Goal: Task Accomplishment & Management: Manage account settings

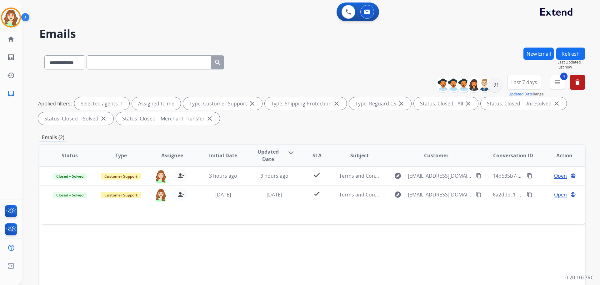
select select "**********"
drag, startPoint x: 574, startPoint y: 79, endPoint x: 579, endPoint y: 77, distance: 5.2
click at [575, 79] on button "delete Clear All" at bounding box center [577, 82] width 15 height 15
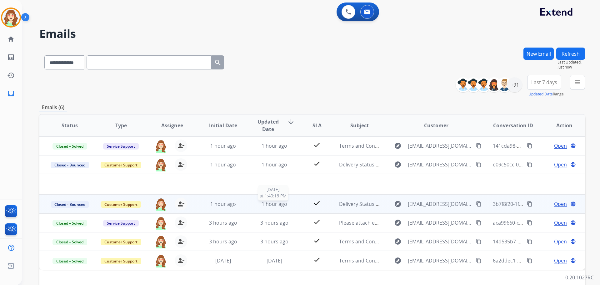
click at [268, 206] on span "1 hour ago" at bounding box center [275, 203] width 26 height 7
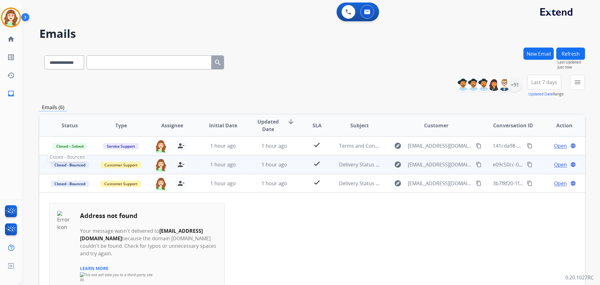
click at [62, 165] on span "Closed - Bounced" at bounding box center [70, 165] width 38 height 7
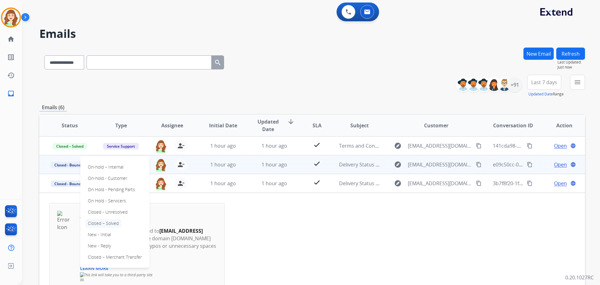
click at [114, 224] on p "Closed – Solved" at bounding box center [103, 223] width 36 height 9
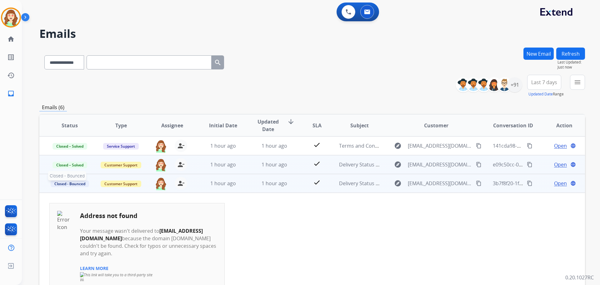
click at [75, 182] on span "Closed - Bounced" at bounding box center [70, 183] width 38 height 7
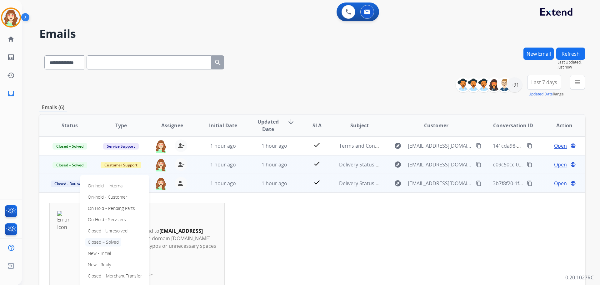
click at [111, 240] on p "Closed – Solved" at bounding box center [103, 242] width 36 height 9
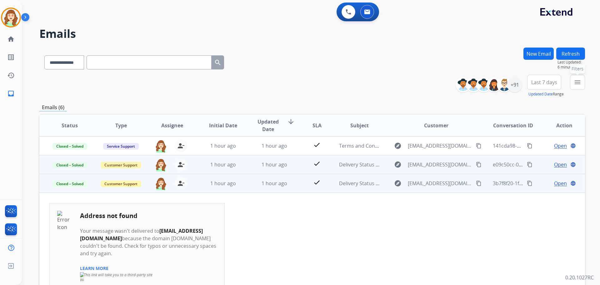
click at [579, 81] on mat-icon "menu" at bounding box center [578, 82] width 8 height 8
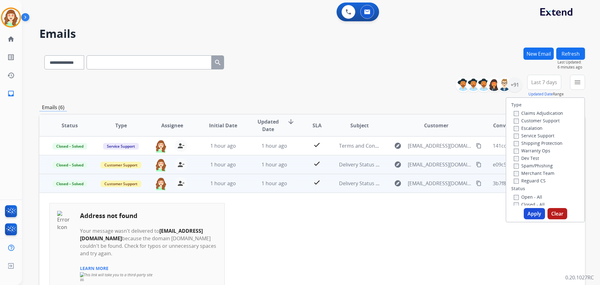
click at [514, 118] on label "Customer Support" at bounding box center [537, 121] width 46 height 6
click at [528, 212] on button "Apply" at bounding box center [534, 213] width 21 height 11
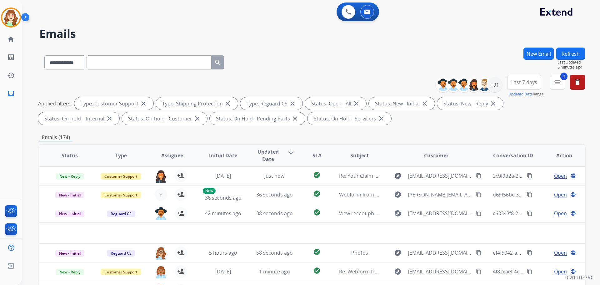
click at [519, 81] on span "Last 7 days" at bounding box center [525, 82] width 26 height 3
drag, startPoint x: 518, startPoint y: 158, endPoint x: 523, endPoint y: 154, distance: 7.6
click at [518, 159] on div "Last 90 days" at bounding box center [522, 158] width 34 height 9
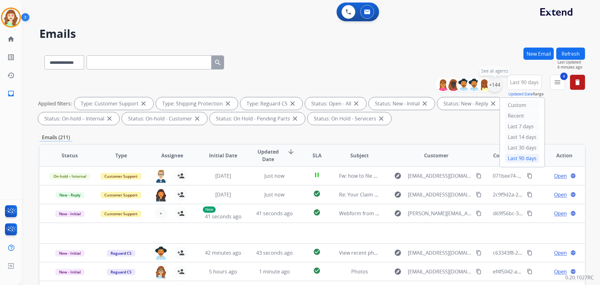
click at [497, 85] on div "+144" at bounding box center [495, 84] width 15 height 15
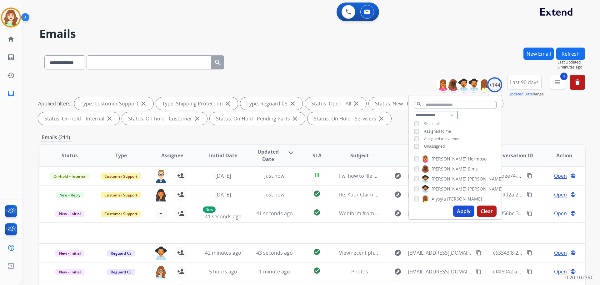
click at [442, 114] on select "**********" at bounding box center [435, 115] width 43 height 8
select select "**********"
click at [414, 111] on select "**********" at bounding box center [435, 115] width 43 height 8
click at [459, 212] on button "Apply" at bounding box center [463, 210] width 21 height 11
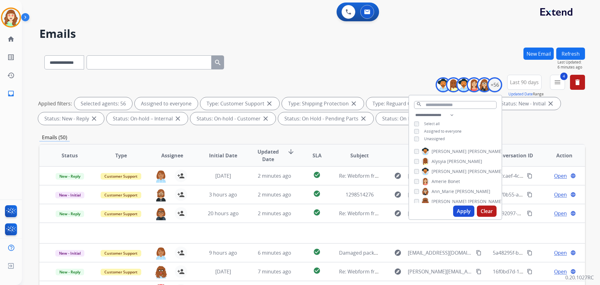
drag, startPoint x: 306, startPoint y: 65, endPoint x: 312, endPoint y: 65, distance: 5.9
click at [307, 65] on div "**********" at bounding box center [312, 61] width 546 height 27
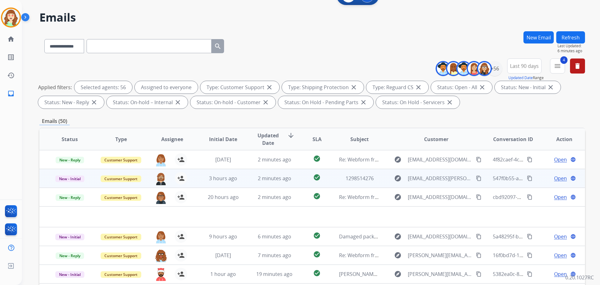
scroll to position [31, 0]
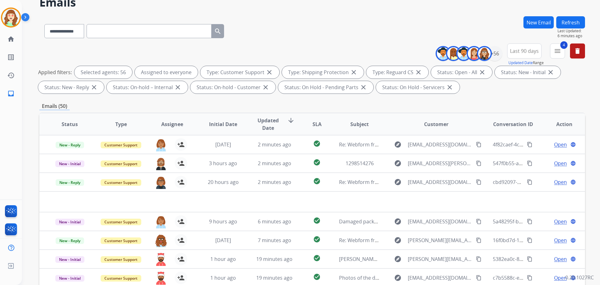
click at [313, 127] on span "SLA" at bounding box center [317, 124] width 9 height 8
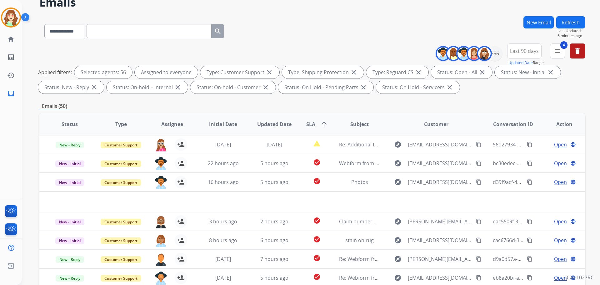
scroll to position [63, 0]
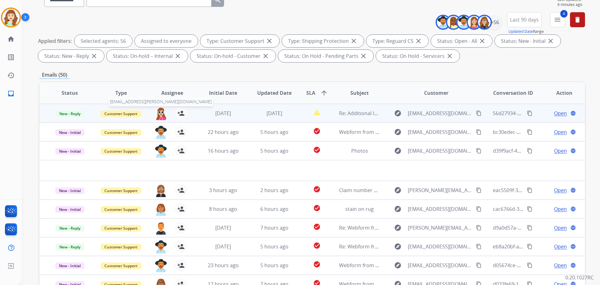
click at [159, 113] on img at bounding box center [161, 113] width 13 height 13
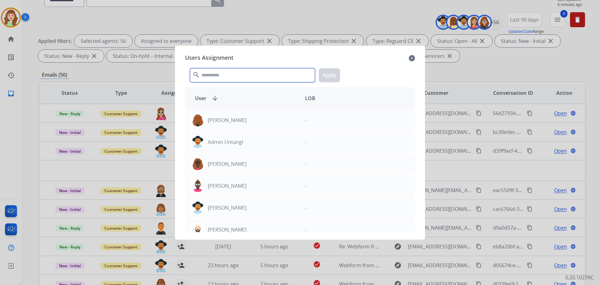
click at [239, 71] on input "text" at bounding box center [252, 75] width 125 height 14
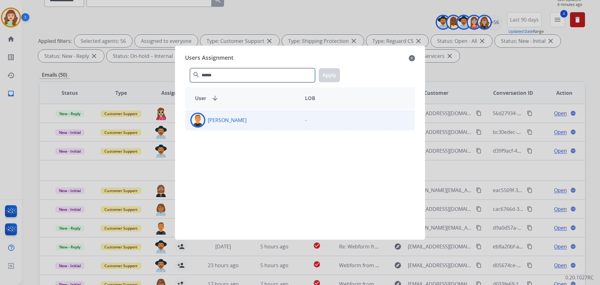
type input "******"
click at [244, 119] on div "[PERSON_NAME]" at bounding box center [242, 120] width 115 height 15
click at [331, 75] on button "Apply" at bounding box center [329, 75] width 21 height 14
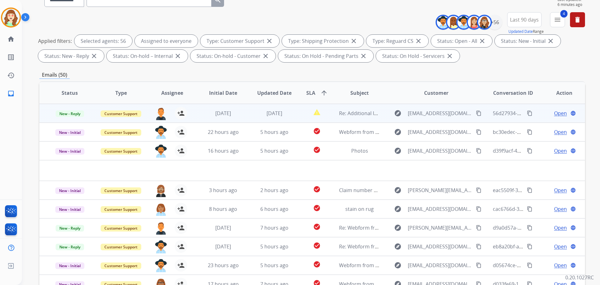
click at [528, 110] on button "content_copy" at bounding box center [530, 113] width 8 height 8
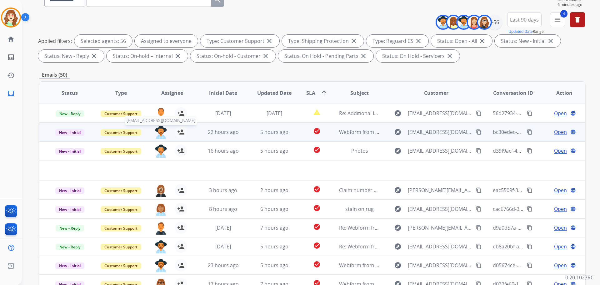
click at [159, 133] on img at bounding box center [161, 132] width 13 height 13
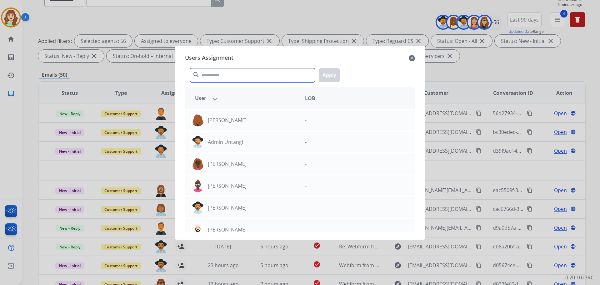
drag, startPoint x: 236, startPoint y: 73, endPoint x: 244, endPoint y: 83, distance: 12.8
click at [251, 72] on input "text" at bounding box center [252, 75] width 125 height 14
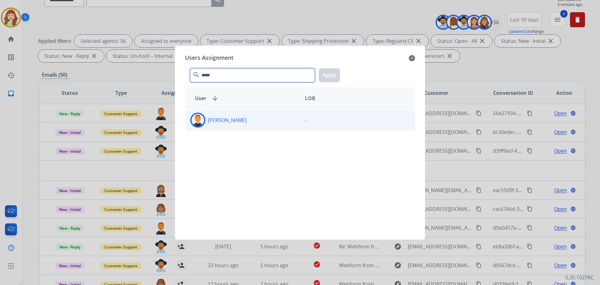
type input "*****"
click at [260, 117] on div "[PERSON_NAME]" at bounding box center [242, 120] width 115 height 15
click at [324, 74] on button "Apply" at bounding box center [329, 75] width 21 height 14
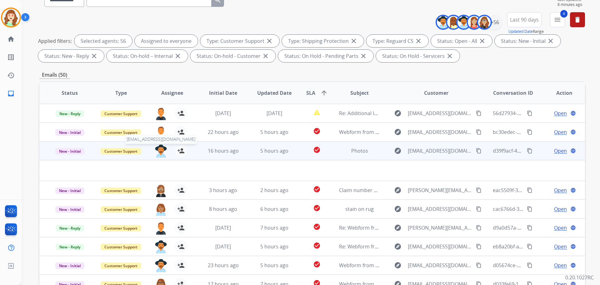
click at [161, 150] on img at bounding box center [161, 150] width 13 height 13
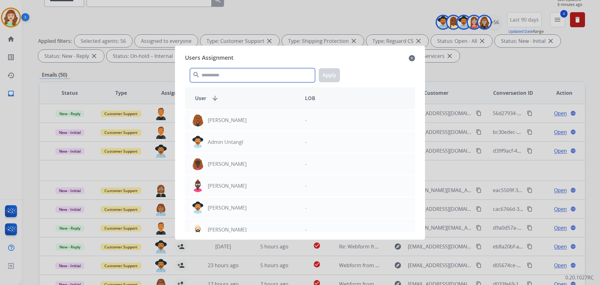
click at [273, 74] on input "text" at bounding box center [252, 75] width 125 height 14
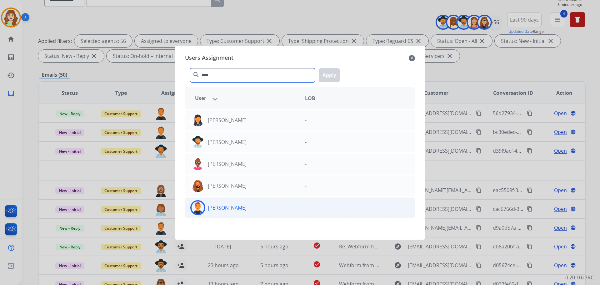
type input "****"
click at [257, 204] on div "[PERSON_NAME]" at bounding box center [242, 207] width 115 height 15
click at [336, 80] on button "Apply" at bounding box center [329, 75] width 21 height 14
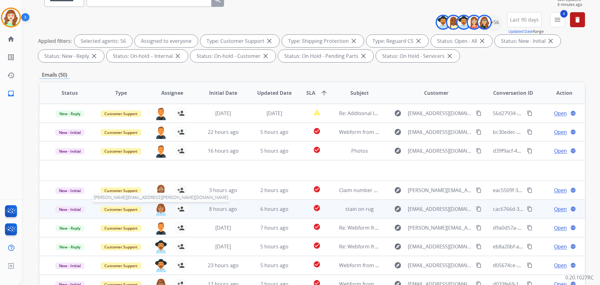
click at [161, 207] on img at bounding box center [161, 209] width 13 height 13
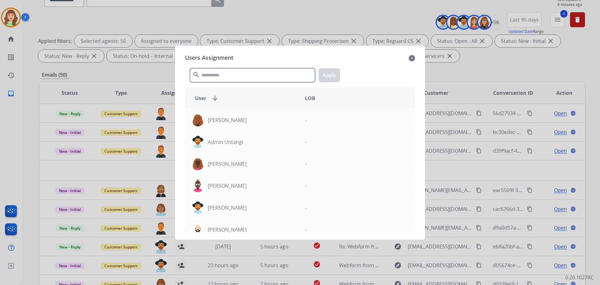
click at [224, 74] on input "text" at bounding box center [252, 75] width 125 height 14
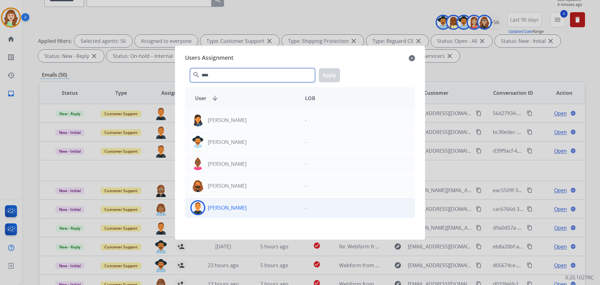
type input "****"
click at [265, 210] on div "[PERSON_NAME]" at bounding box center [242, 207] width 115 height 15
click at [329, 73] on button "Apply" at bounding box center [329, 75] width 21 height 14
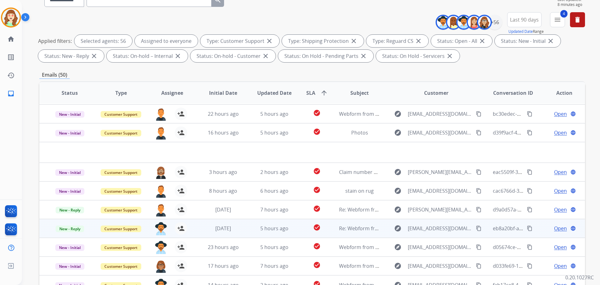
scroll to position [21, 0]
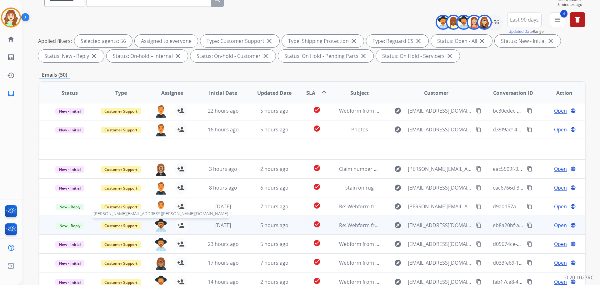
click at [161, 225] on img at bounding box center [161, 225] width 13 height 13
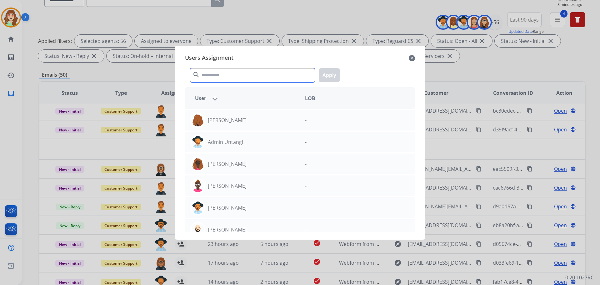
click at [264, 73] on input "text" at bounding box center [252, 75] width 125 height 14
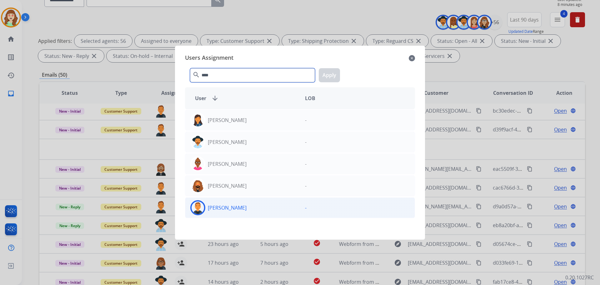
type input "****"
click at [253, 212] on div "[PERSON_NAME]" at bounding box center [242, 207] width 115 height 15
click at [327, 74] on button "Apply" at bounding box center [329, 75] width 21 height 14
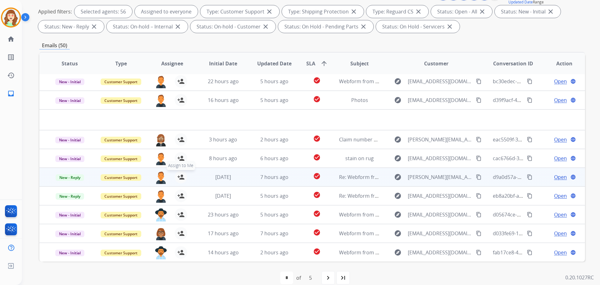
scroll to position [101, 0]
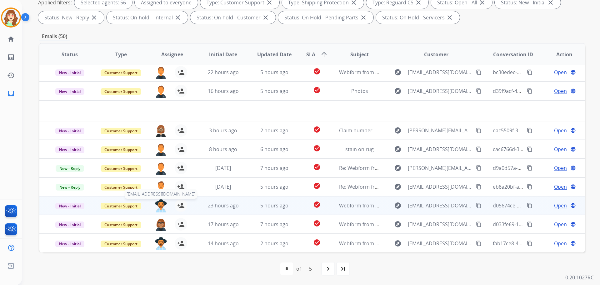
click at [158, 202] on img at bounding box center [161, 205] width 13 height 13
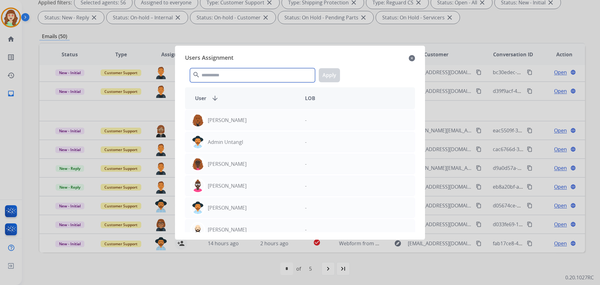
click at [250, 77] on input "text" at bounding box center [252, 75] width 125 height 14
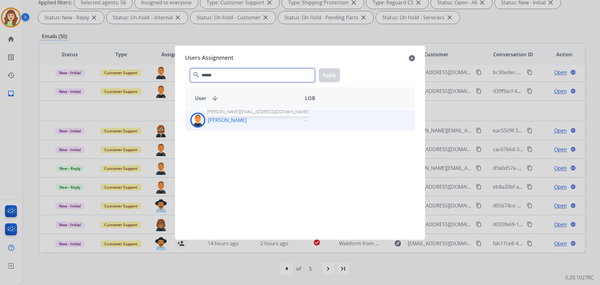
type input "******"
drag, startPoint x: 233, startPoint y: 121, endPoint x: 269, endPoint y: 113, distance: 37.2
click at [233, 121] on p "[PERSON_NAME]" at bounding box center [227, 120] width 39 height 8
click at [331, 72] on button "Apply" at bounding box center [329, 75] width 21 height 14
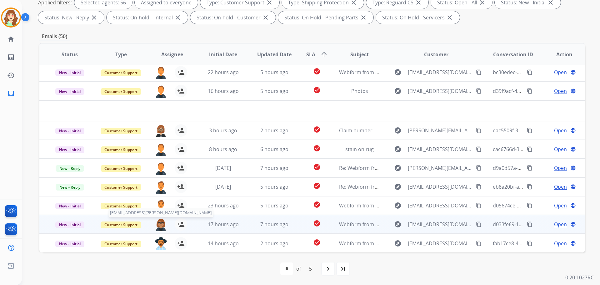
click at [164, 225] on img at bounding box center [161, 224] width 13 height 13
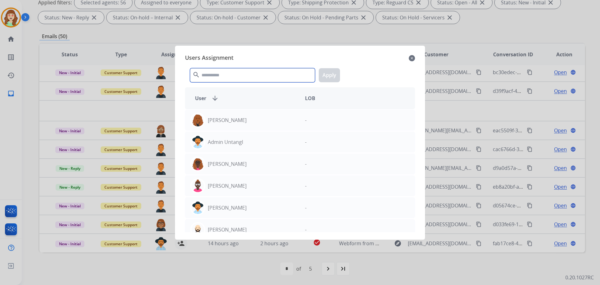
click at [265, 78] on input "text" at bounding box center [252, 75] width 125 height 14
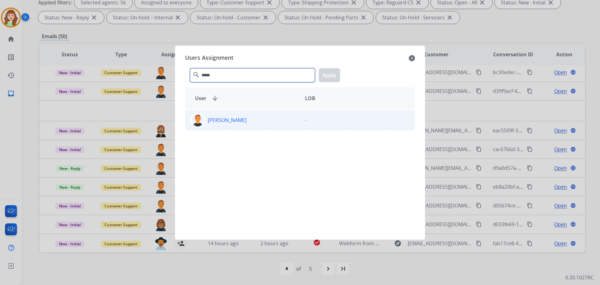
type input "*****"
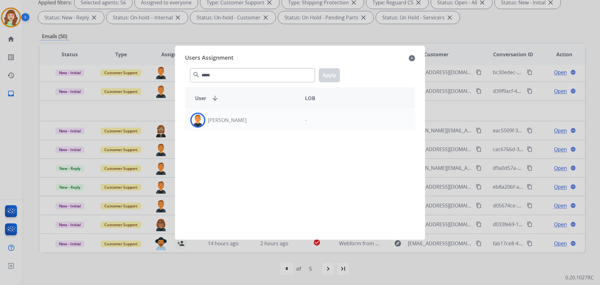
drag, startPoint x: 240, startPoint y: 120, endPoint x: 349, endPoint y: 70, distance: 119.3
click at [243, 120] on div "[PERSON_NAME]" at bounding box center [242, 120] width 115 height 15
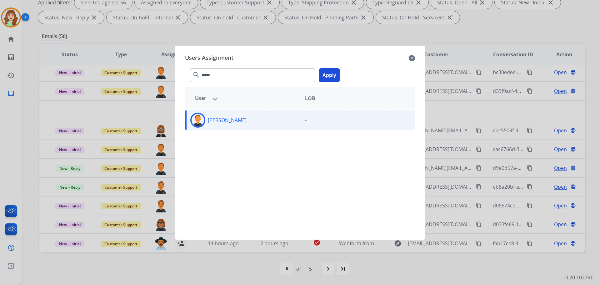
drag, startPoint x: 333, startPoint y: 68, endPoint x: 348, endPoint y: 72, distance: 15.1
click at [338, 71] on button "Apply" at bounding box center [329, 75] width 21 height 14
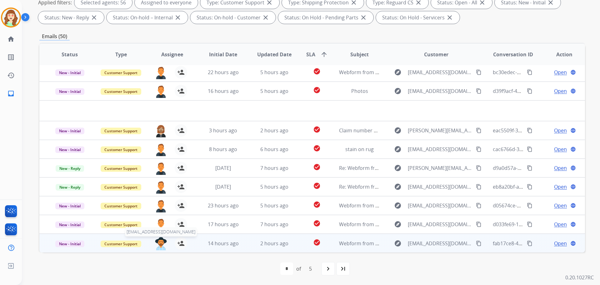
click at [158, 247] on img at bounding box center [161, 243] width 13 height 13
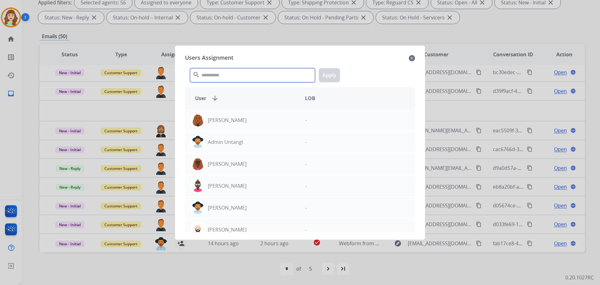
click at [230, 78] on input "text" at bounding box center [252, 75] width 125 height 14
drag, startPoint x: 408, startPoint y: 56, endPoint x: 413, endPoint y: 57, distance: 4.4
click at [412, 57] on div "Users Assignment close" at bounding box center [300, 58] width 230 height 10
click at [410, 58] on mat-icon "close" at bounding box center [412, 58] width 6 height 8
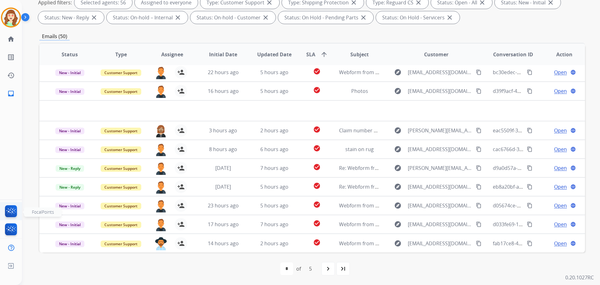
click at [13, 210] on img at bounding box center [11, 212] width 15 height 14
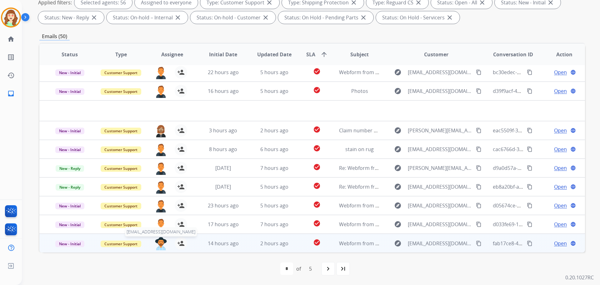
click at [157, 243] on img at bounding box center [161, 243] width 13 height 13
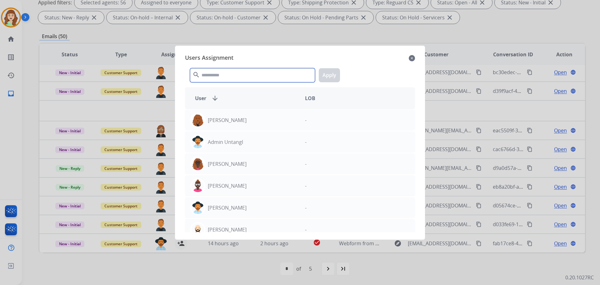
click at [235, 78] on input "text" at bounding box center [252, 75] width 125 height 14
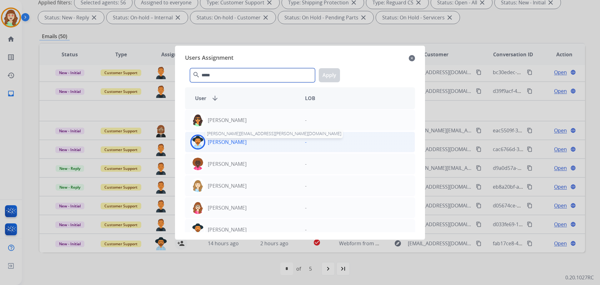
type input "*****"
click at [246, 138] on div "[PERSON_NAME] [PERSON_NAME][EMAIL_ADDRESS][PERSON_NAME][DOMAIN_NAME]" at bounding box center [242, 141] width 115 height 15
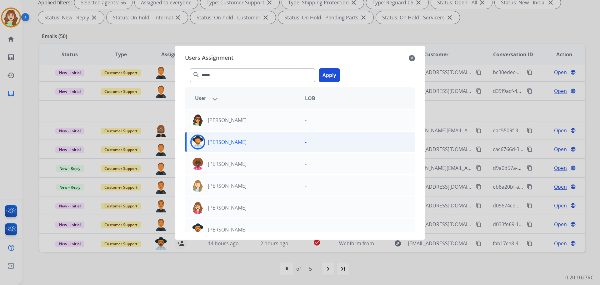
click at [332, 77] on button "Apply" at bounding box center [329, 75] width 21 height 14
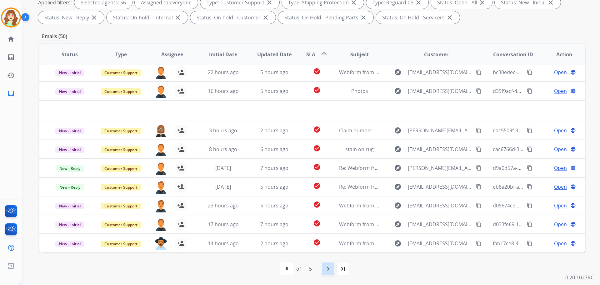
click at [326, 269] on mat-icon "navigate_next" at bounding box center [329, 269] width 8 height 8
select select "*"
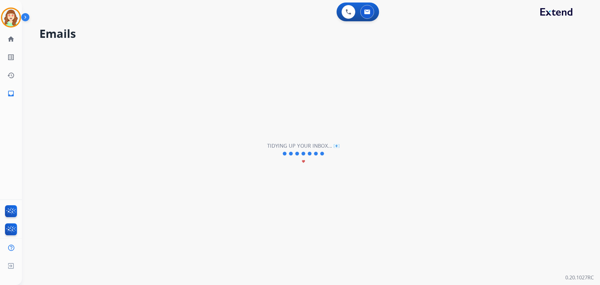
scroll to position [0, 0]
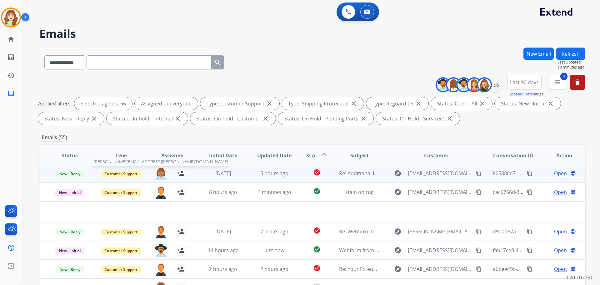
click at [159, 173] on img at bounding box center [161, 173] width 13 height 13
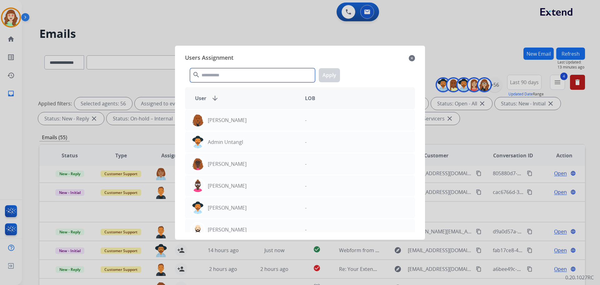
click at [221, 74] on input "text" at bounding box center [252, 75] width 125 height 14
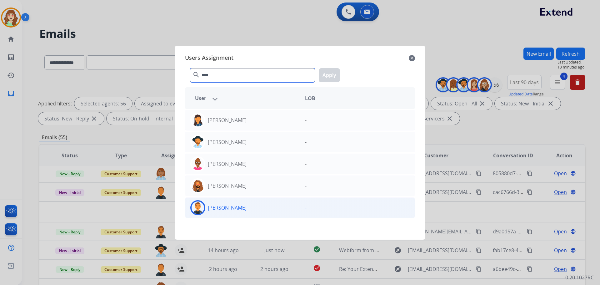
type input "****"
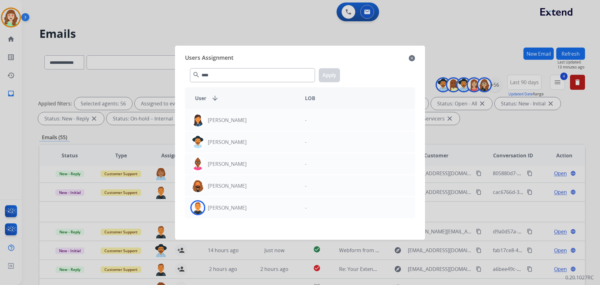
drag, startPoint x: 267, startPoint y: 208, endPoint x: 285, endPoint y: 81, distance: 128.6
click at [267, 208] on div "[PERSON_NAME]" at bounding box center [242, 207] width 115 height 15
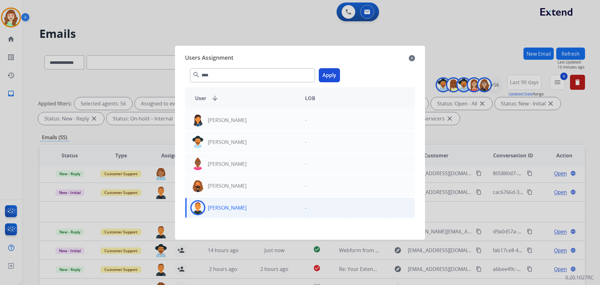
click at [330, 72] on button "Apply" at bounding box center [329, 75] width 21 height 14
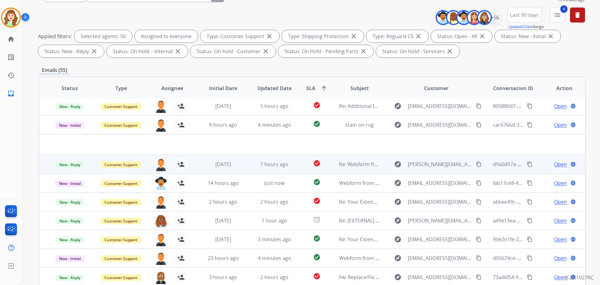
scroll to position [101, 0]
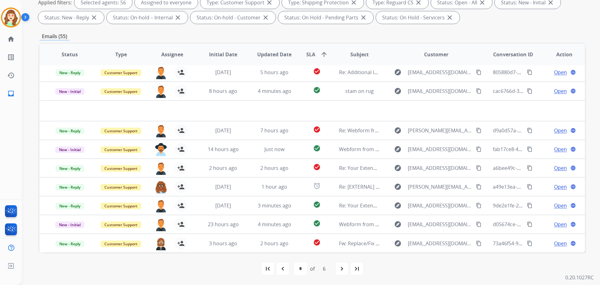
drag, startPoint x: 336, startPoint y: 268, endPoint x: 328, endPoint y: 265, distance: 8.1
click at [331, 266] on div "first_page navigate_before * * * * * * of 6 navigate_next last_page" at bounding box center [312, 268] width 546 height 13
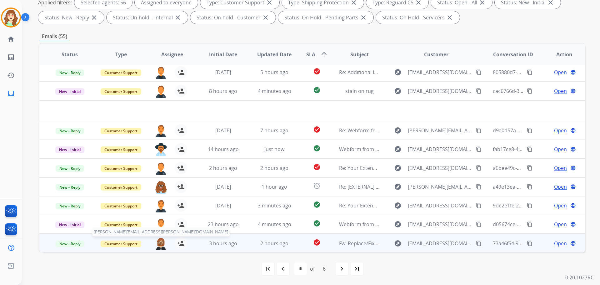
click at [160, 245] on img at bounding box center [161, 243] width 13 height 13
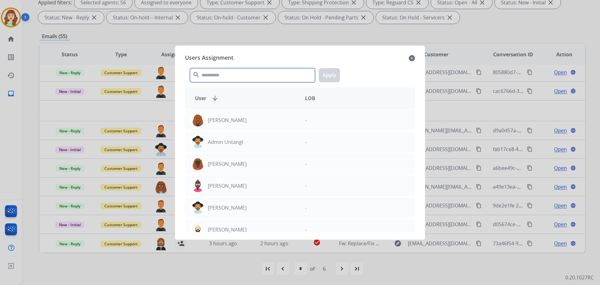
click at [252, 76] on input "text" at bounding box center [252, 75] width 125 height 14
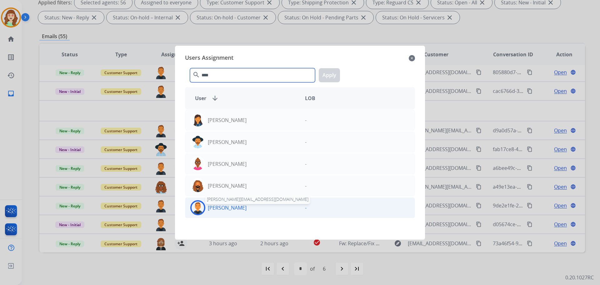
type input "****"
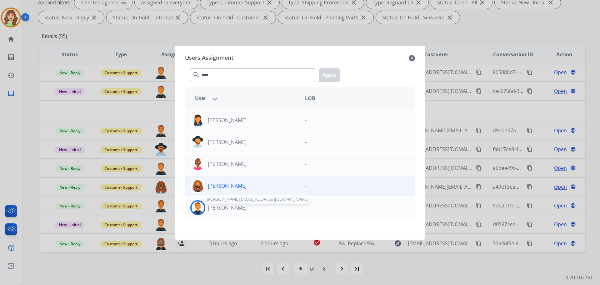
drag, startPoint x: 235, startPoint y: 206, endPoint x: 269, endPoint y: 189, distance: 37.5
click at [235, 205] on p "[PERSON_NAME]" at bounding box center [227, 208] width 39 height 8
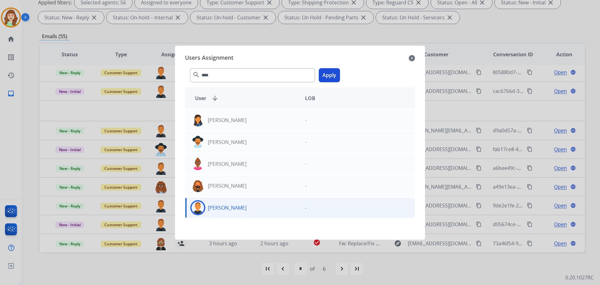
drag, startPoint x: 330, startPoint y: 75, endPoint x: 337, endPoint y: 215, distance: 139.3
click at [329, 77] on button "Apply" at bounding box center [329, 75] width 21 height 14
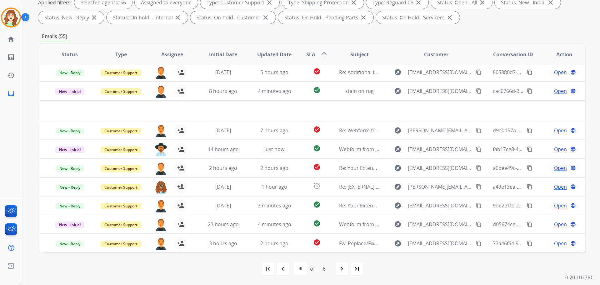
click at [341, 267] on mat-icon "navigate_next" at bounding box center [342, 269] width 8 height 8
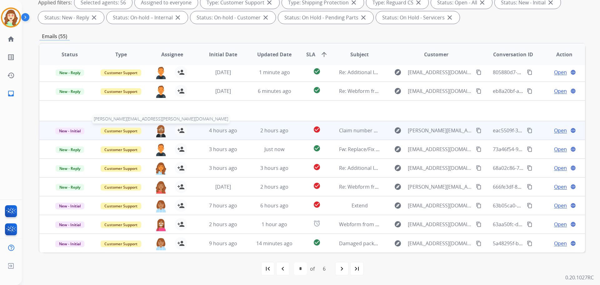
click at [159, 133] on img at bounding box center [161, 130] width 13 height 13
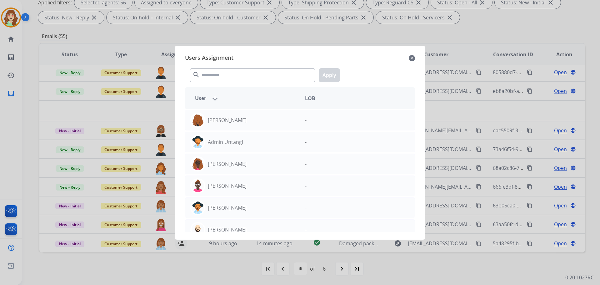
click at [413, 58] on mat-icon "close" at bounding box center [412, 58] width 6 height 8
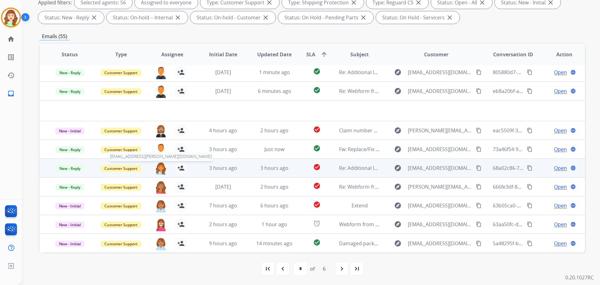
click at [160, 168] on img at bounding box center [161, 168] width 13 height 13
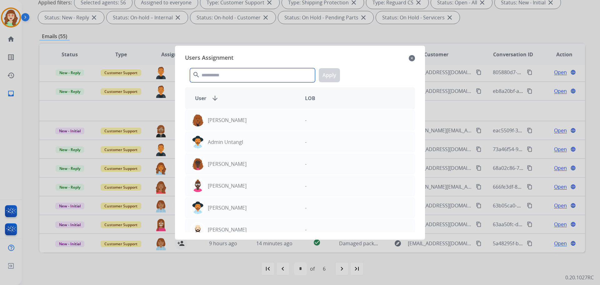
click at [245, 74] on input "text" at bounding box center [252, 75] width 125 height 14
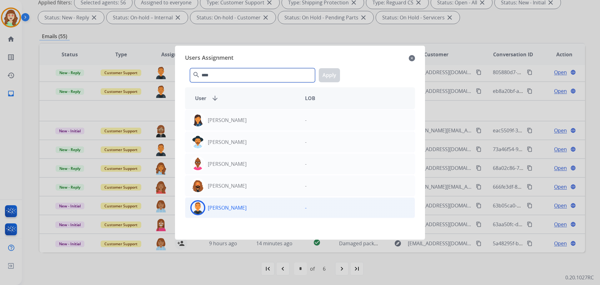
type input "****"
click at [258, 208] on div "[PERSON_NAME]" at bounding box center [242, 207] width 115 height 15
drag, startPoint x: 328, startPoint y: 72, endPoint x: 125, endPoint y: 204, distance: 241.6
click at [317, 86] on div "Users Assignment close **** search Apply User arrow_downward LOB [PERSON_NAME] …" at bounding box center [300, 143] width 240 height 184
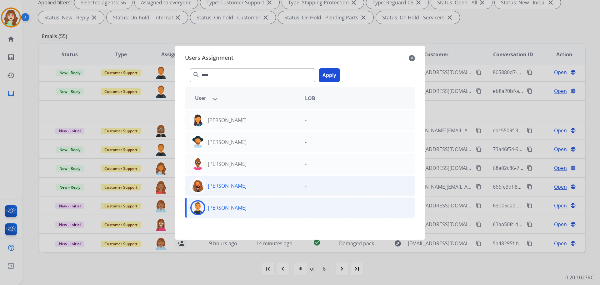
drag, startPoint x: 241, startPoint y: 210, endPoint x: 257, endPoint y: 196, distance: 21.5
click at [241, 210] on div "[PERSON_NAME]" at bounding box center [242, 207] width 115 height 15
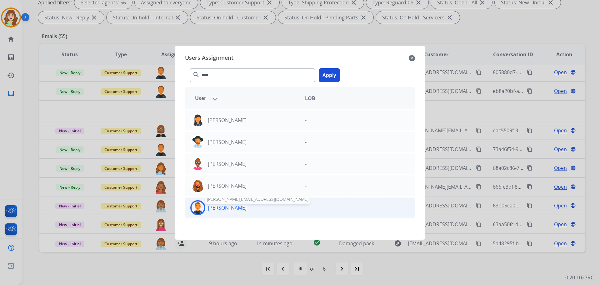
drag, startPoint x: 226, startPoint y: 210, endPoint x: 291, endPoint y: 81, distance: 144.7
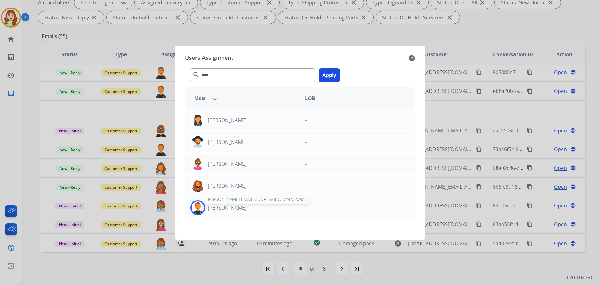
click at [226, 209] on p "[PERSON_NAME]" at bounding box center [227, 208] width 39 height 8
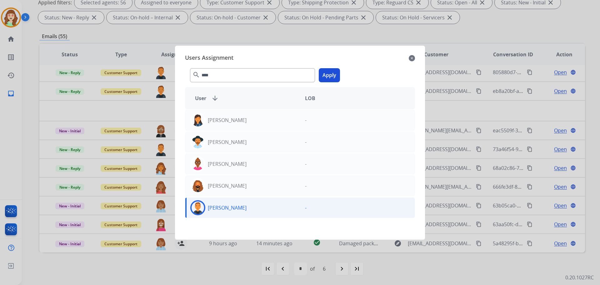
click at [325, 70] on button "Apply" at bounding box center [329, 75] width 21 height 14
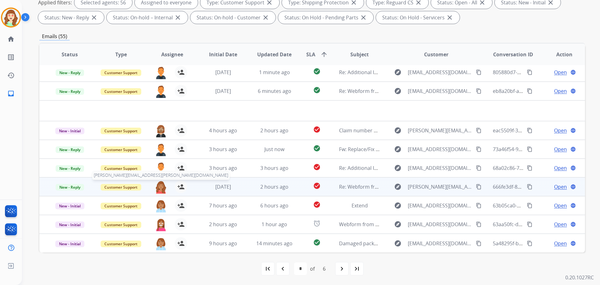
click at [158, 188] on img at bounding box center [161, 186] width 13 height 13
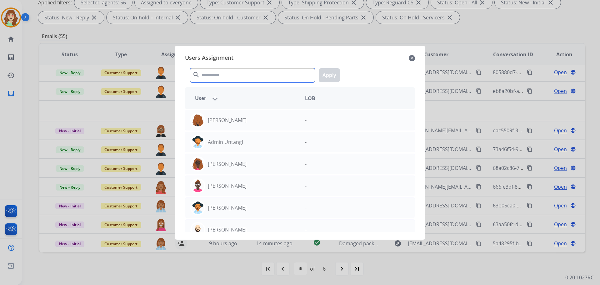
click at [234, 75] on input "text" at bounding box center [252, 75] width 125 height 14
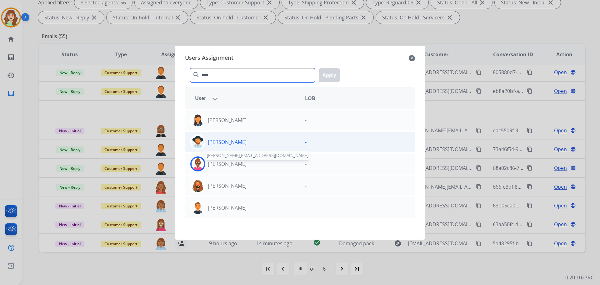
scroll to position [0, 0]
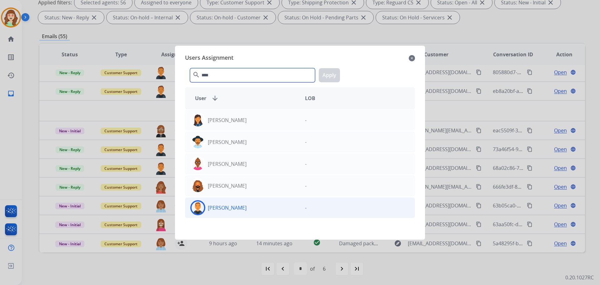
type input "****"
click at [246, 205] on div "[PERSON_NAME]" at bounding box center [242, 207] width 115 height 15
click at [327, 77] on button "Apply" at bounding box center [329, 75] width 21 height 14
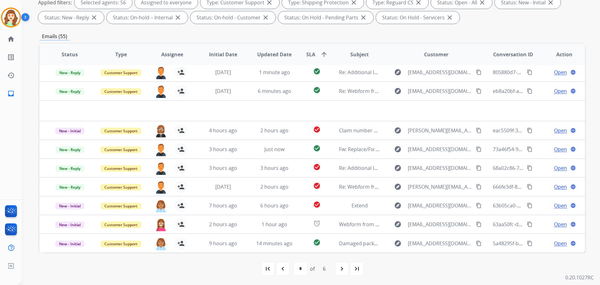
drag, startPoint x: 339, startPoint y: 268, endPoint x: 325, endPoint y: 260, distance: 15.4
click at [336, 265] on div "navigate_next" at bounding box center [342, 269] width 14 height 14
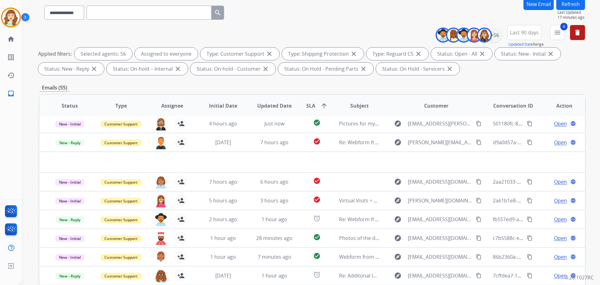
scroll to position [101, 0]
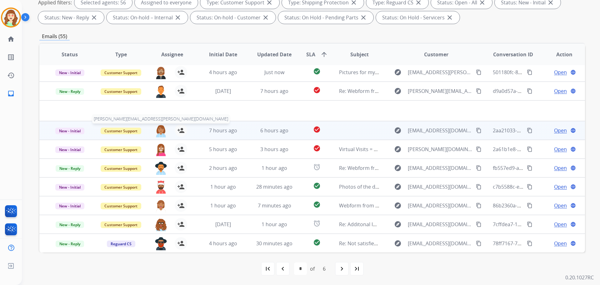
click at [159, 129] on img at bounding box center [161, 130] width 13 height 13
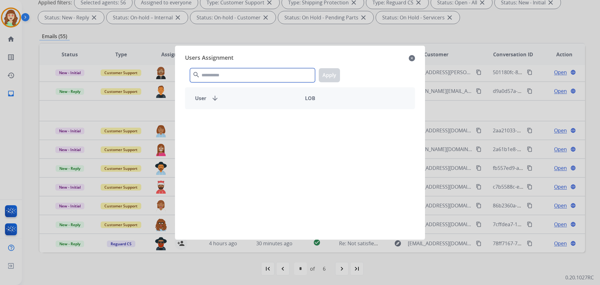
click at [238, 76] on input "text" at bounding box center [252, 75] width 125 height 14
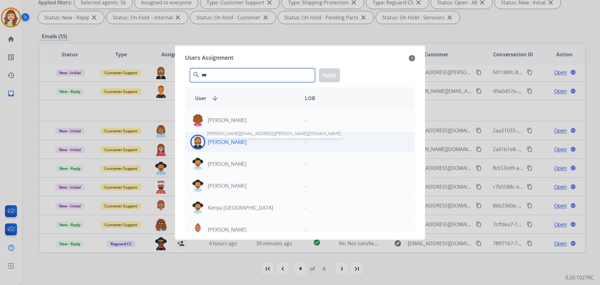
type input "***"
drag, startPoint x: 259, startPoint y: 144, endPoint x: 326, endPoint y: 97, distance: 81.6
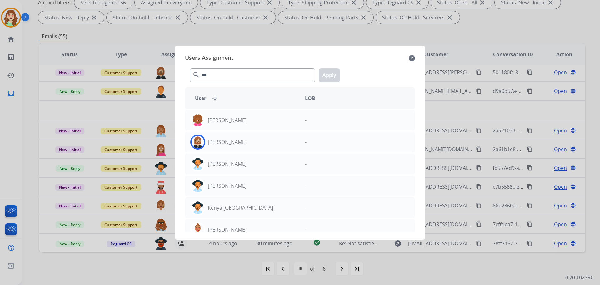
click at [260, 144] on div "[PERSON_NAME]" at bounding box center [242, 141] width 115 height 15
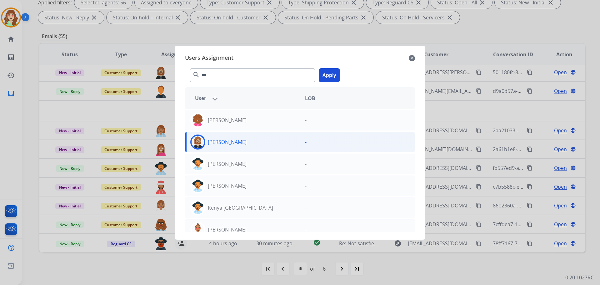
click at [331, 70] on button "Apply" at bounding box center [329, 75] width 21 height 14
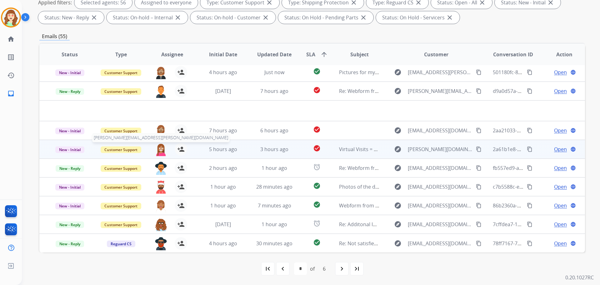
click at [156, 151] on img at bounding box center [161, 149] width 13 height 13
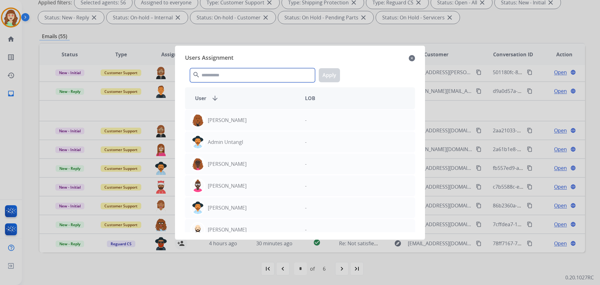
click at [259, 73] on input "text" at bounding box center [252, 75] width 125 height 14
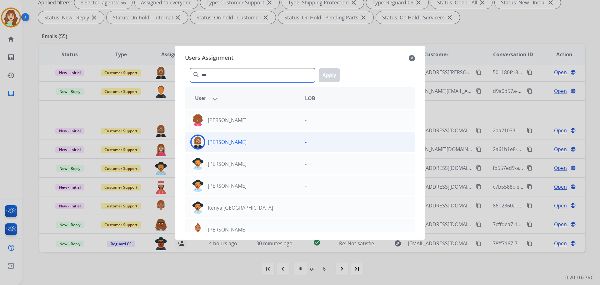
type input "***"
click at [268, 140] on div "[PERSON_NAME]" at bounding box center [242, 141] width 115 height 15
click at [332, 72] on button "Apply" at bounding box center [329, 75] width 21 height 14
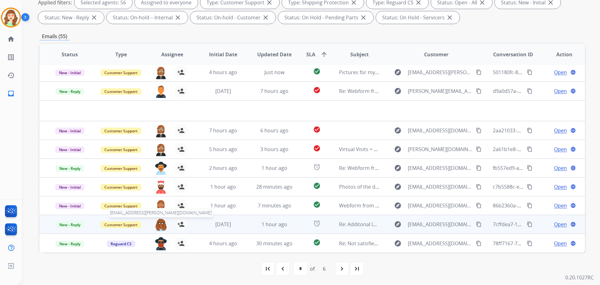
click at [158, 226] on img at bounding box center [161, 224] width 13 height 13
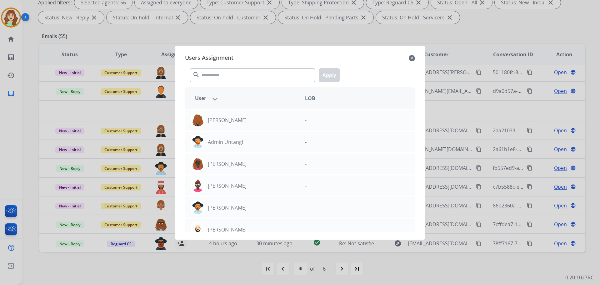
click at [413, 59] on mat-icon "close" at bounding box center [412, 58] width 6 height 8
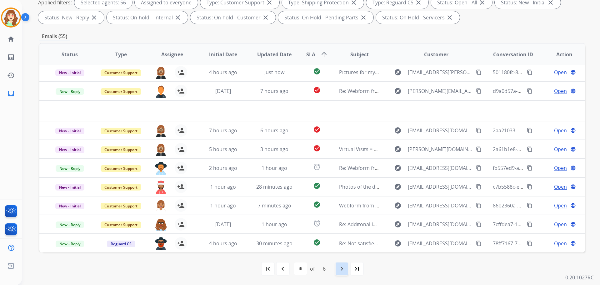
click at [341, 275] on div "navigate_next" at bounding box center [342, 269] width 14 height 14
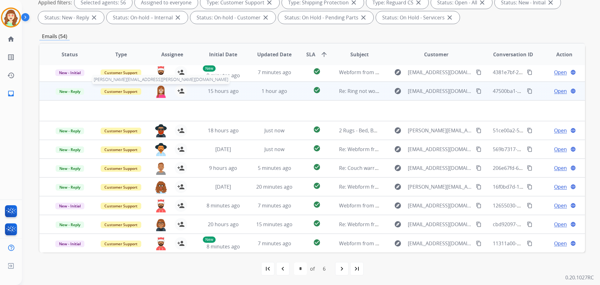
click at [159, 94] on img at bounding box center [161, 91] width 13 height 13
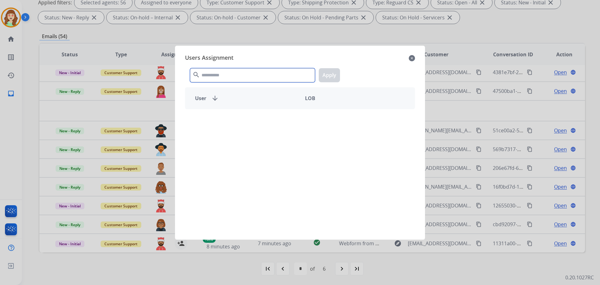
click at [240, 74] on input "text" at bounding box center [252, 75] width 125 height 14
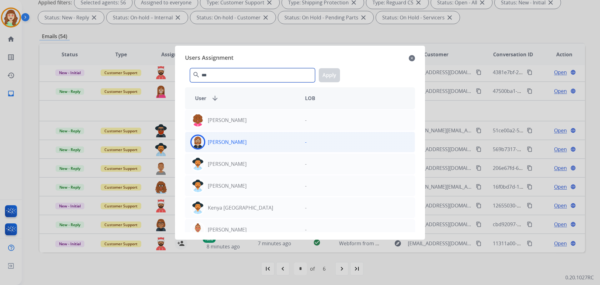
type input "***"
click at [254, 144] on div "[PERSON_NAME]" at bounding box center [242, 141] width 115 height 15
click at [333, 77] on button "Apply" at bounding box center [329, 75] width 21 height 14
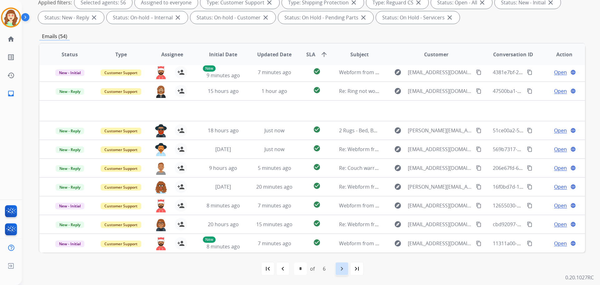
click at [337, 269] on div "navigate_next" at bounding box center [342, 269] width 14 height 14
select select "*"
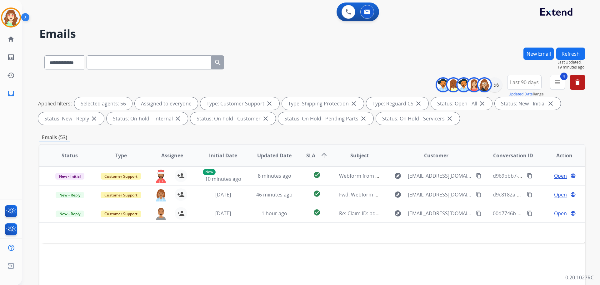
scroll to position [0, 0]
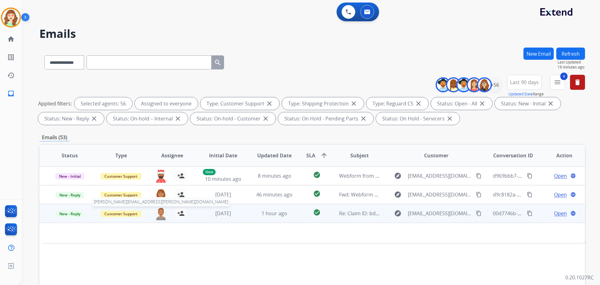
click at [162, 213] on img at bounding box center [161, 213] width 13 height 13
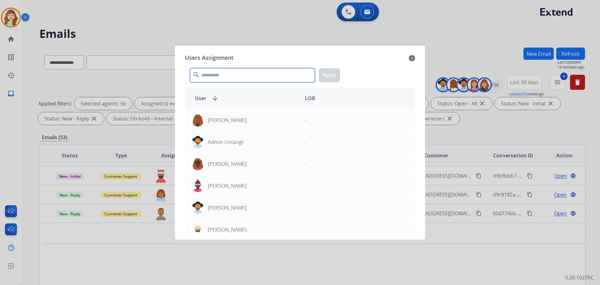
click at [249, 74] on input "text" at bounding box center [252, 75] width 125 height 14
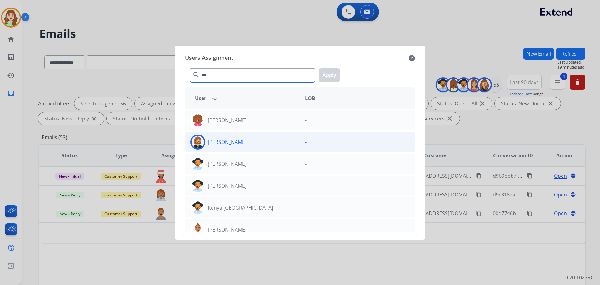
type input "***"
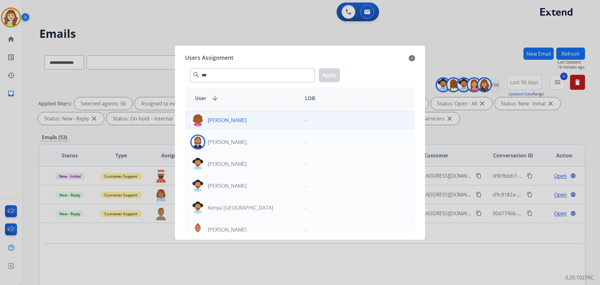
drag, startPoint x: 253, startPoint y: 140, endPoint x: 273, endPoint y: 127, distance: 23.9
click at [253, 140] on div "[PERSON_NAME]" at bounding box center [242, 141] width 115 height 15
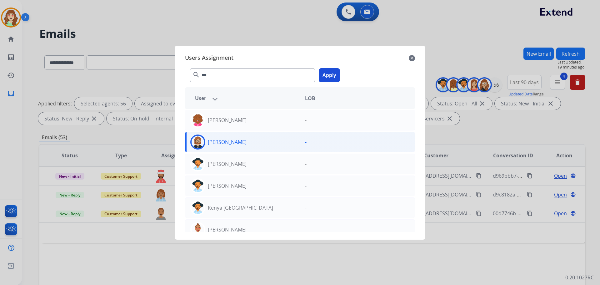
click at [325, 73] on button "Apply" at bounding box center [329, 75] width 21 height 14
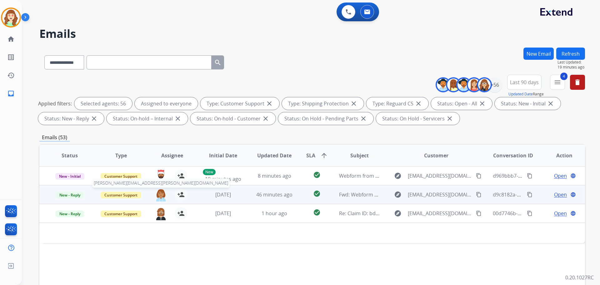
click at [157, 191] on img at bounding box center [161, 194] width 13 height 13
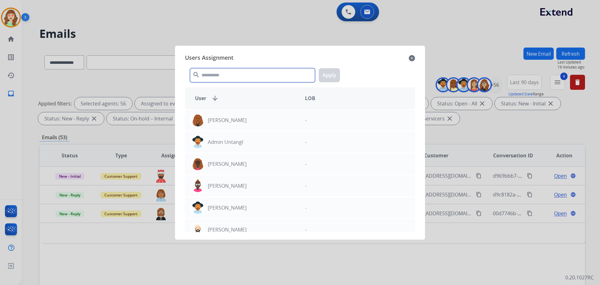
click at [234, 73] on input "text" at bounding box center [252, 75] width 125 height 14
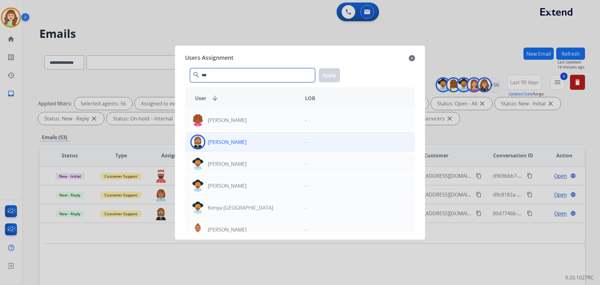
type input "***"
drag, startPoint x: 261, startPoint y: 142, endPoint x: 270, endPoint y: 133, distance: 12.8
click at [261, 142] on div "[PERSON_NAME]" at bounding box center [242, 141] width 115 height 15
drag, startPoint x: 327, startPoint y: 77, endPoint x: 330, endPoint y: 76, distance: 3.5
click at [328, 77] on button "Apply" at bounding box center [329, 75] width 21 height 14
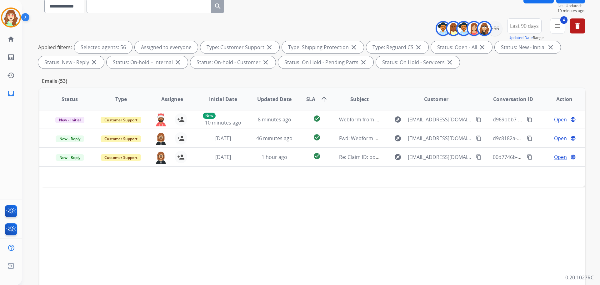
scroll to position [101, 0]
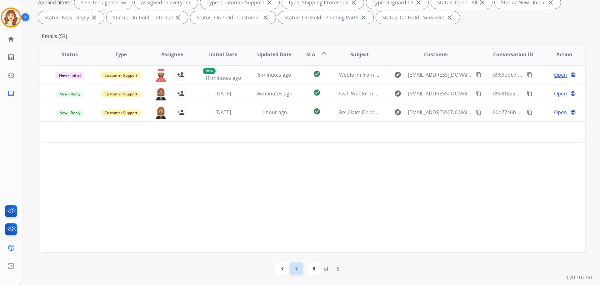
click at [295, 271] on mat-icon "navigate_before" at bounding box center [297, 269] width 8 height 8
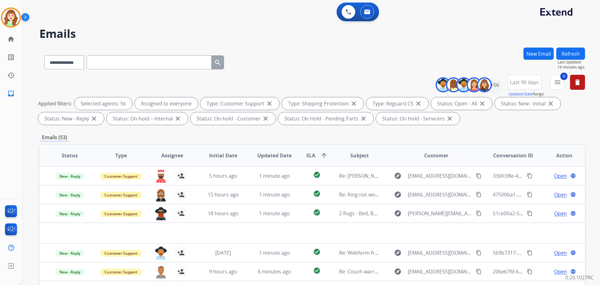
click at [291, 53] on div "**********" at bounding box center [312, 61] width 546 height 27
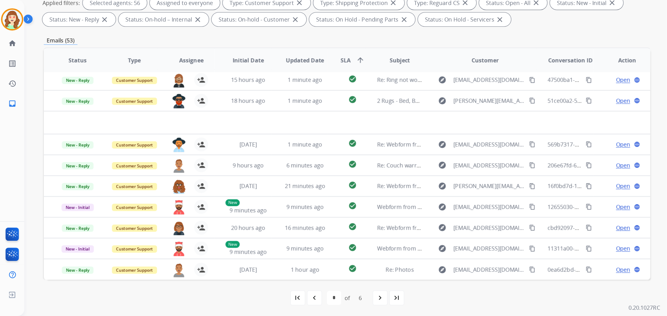
scroll to position [21, 0]
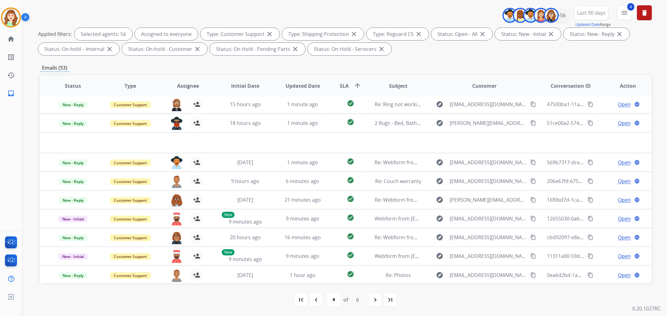
drag, startPoint x: 595, startPoint y: 6, endPoint x: 375, endPoint y: 299, distance: 366.9
click at [375, 285] on mat-icon "navigate_next" at bounding box center [375, 300] width 8 height 8
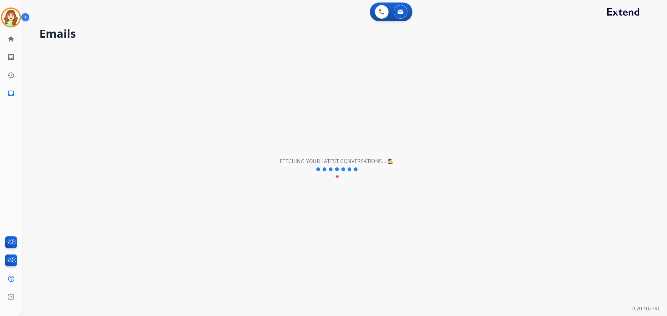
scroll to position [0, 0]
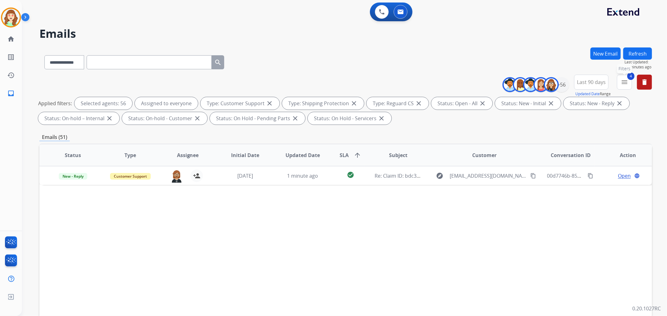
click at [600, 83] on button "4 menu Filters" at bounding box center [624, 82] width 15 height 15
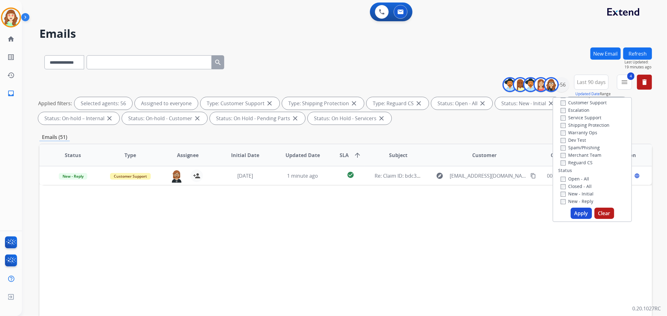
scroll to position [35, 0]
click at [578, 217] on button "Apply" at bounding box center [581, 213] width 21 height 11
select select "*"
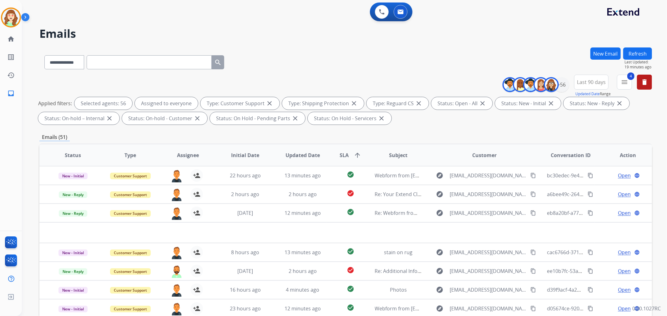
click at [588, 86] on button "Last 90 days" at bounding box center [591, 82] width 34 height 15
click at [582, 158] on div "Last 90 days" at bounding box center [589, 158] width 34 height 9
click at [559, 85] on div "+56" at bounding box center [561, 84] width 15 height 15
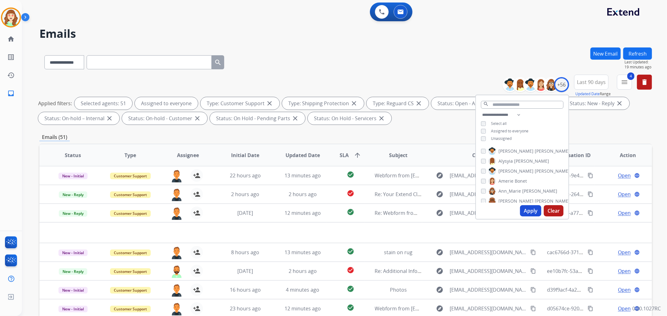
click at [531, 210] on button "Apply" at bounding box center [530, 210] width 21 height 11
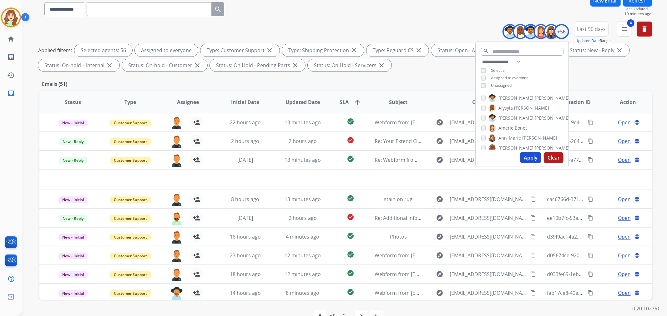
scroll to position [69, 0]
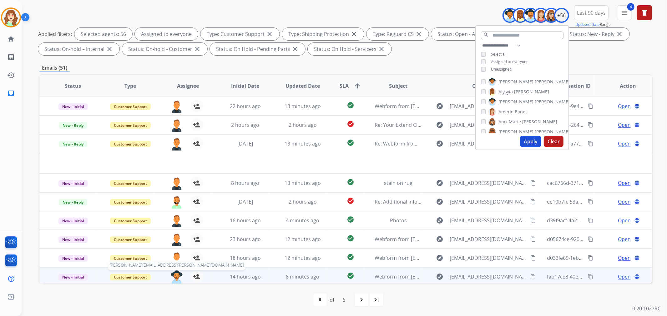
click at [172, 278] on img at bounding box center [176, 277] width 13 height 13
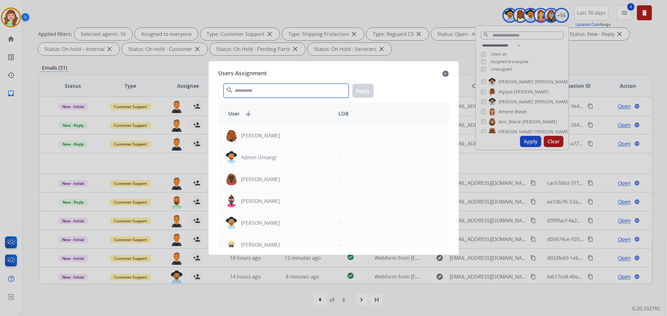
click at [270, 90] on input "text" at bounding box center [286, 91] width 125 height 14
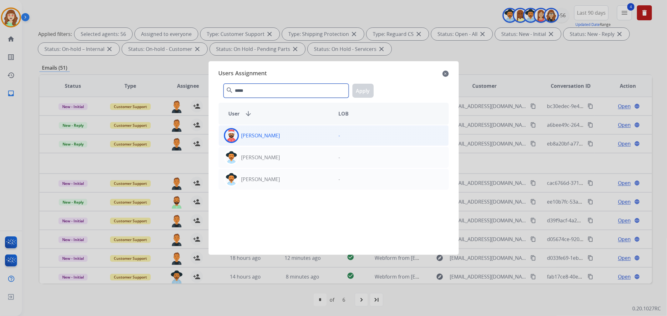
type input "*****"
drag, startPoint x: 288, startPoint y: 135, endPoint x: 366, endPoint y: 108, distance: 83.4
click at [288, 136] on div "[PERSON_NAME]" at bounding box center [276, 135] width 115 height 15
click at [370, 88] on button "Apply" at bounding box center [362, 91] width 21 height 14
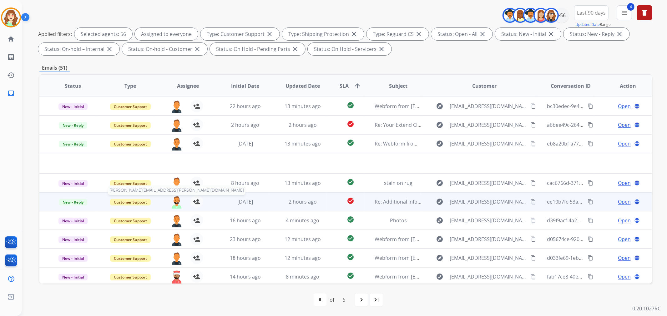
click at [174, 202] on img at bounding box center [176, 202] width 13 height 13
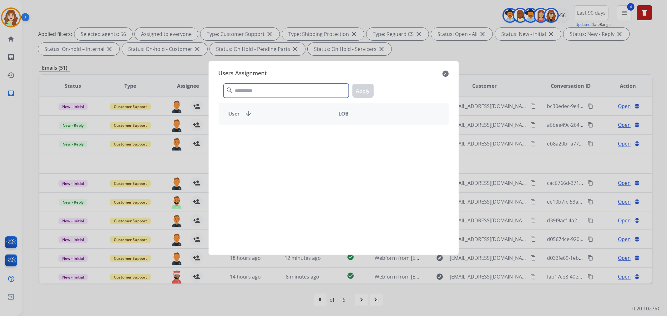
click at [276, 94] on input "text" at bounding box center [286, 91] width 125 height 14
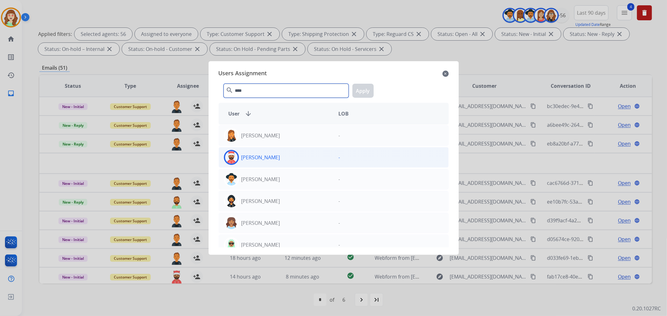
type input "****"
click at [296, 156] on div "[PERSON_NAME]" at bounding box center [276, 157] width 115 height 15
click at [365, 85] on button "Apply" at bounding box center [362, 91] width 21 height 14
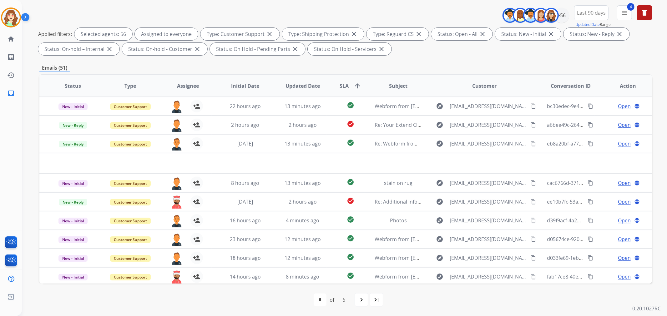
click at [353, 285] on div "first_page navigate_before * * * * * * of 6 navigate_next last_page" at bounding box center [345, 300] width 613 height 13
click at [359, 285] on mat-icon "navigate_next" at bounding box center [362, 300] width 8 height 8
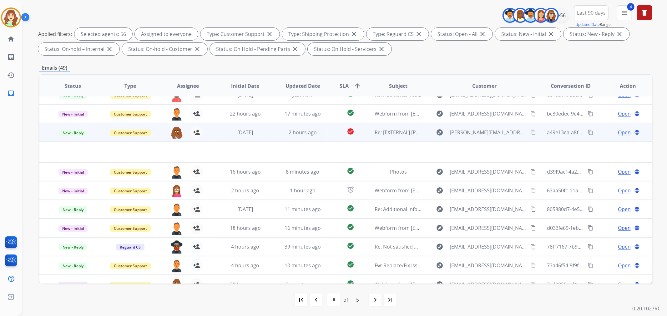
scroll to position [21, 0]
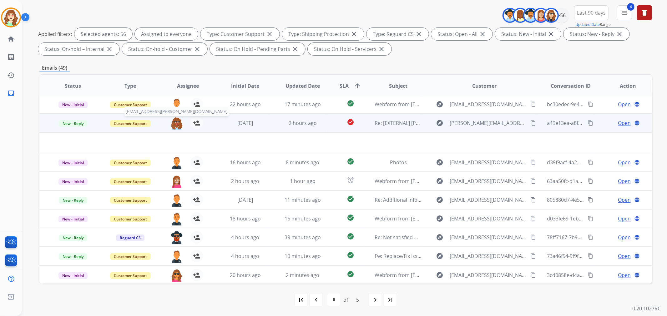
click at [175, 127] on img at bounding box center [176, 123] width 13 height 13
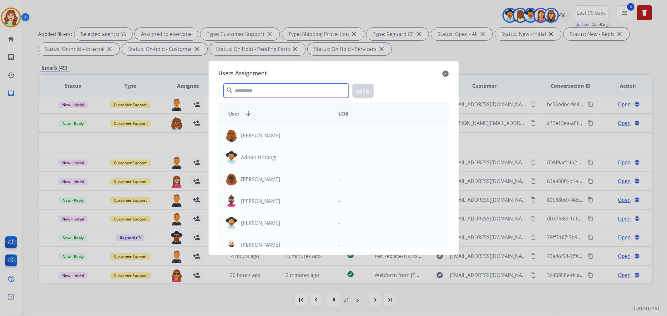
click at [296, 90] on input "text" at bounding box center [286, 91] width 125 height 14
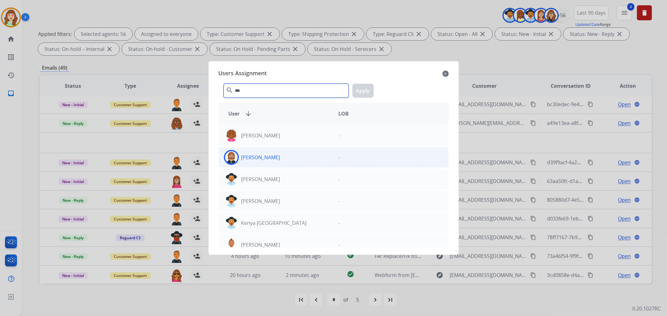
type input "***"
drag, startPoint x: 282, startPoint y: 158, endPoint x: 300, endPoint y: 154, distance: 17.8
click at [282, 158] on div "[PERSON_NAME]" at bounding box center [276, 157] width 115 height 15
click at [366, 91] on button "Apply" at bounding box center [362, 91] width 21 height 14
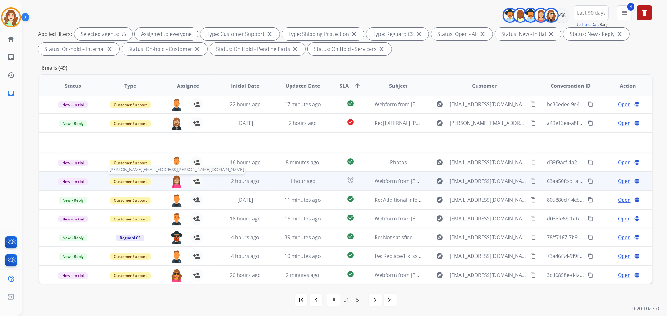
click at [170, 182] on img at bounding box center [176, 181] width 13 height 13
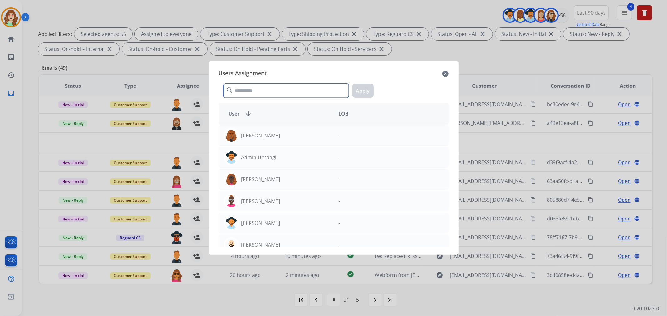
click at [285, 94] on input "text" at bounding box center [286, 91] width 125 height 14
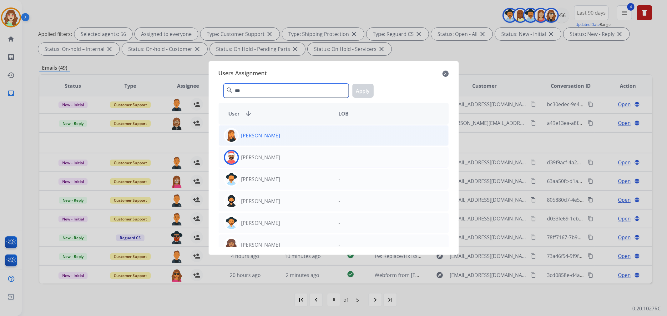
type input "***"
click at [290, 157] on div "[PERSON_NAME]" at bounding box center [276, 157] width 115 height 15
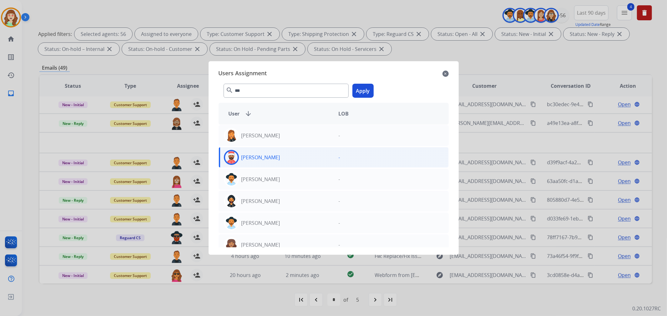
drag, startPoint x: 368, startPoint y: 86, endPoint x: 365, endPoint y: 96, distance: 10.2
click at [367, 88] on button "Apply" at bounding box center [362, 91] width 21 height 14
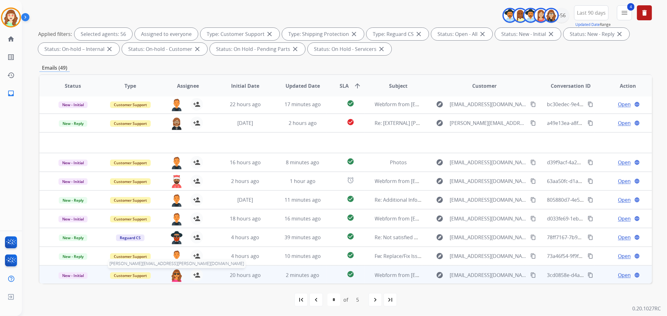
click at [174, 277] on img at bounding box center [176, 275] width 13 height 13
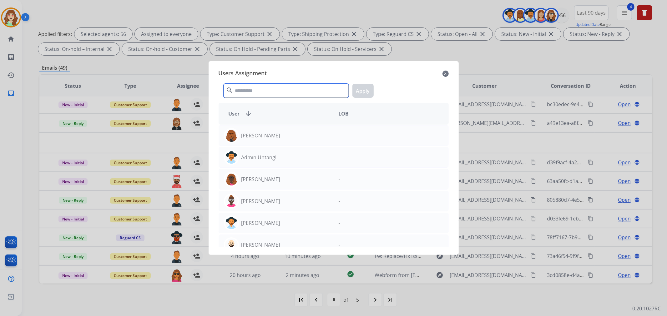
click at [286, 92] on input "text" at bounding box center [286, 91] width 125 height 14
click at [446, 72] on mat-icon "close" at bounding box center [445, 74] width 6 height 8
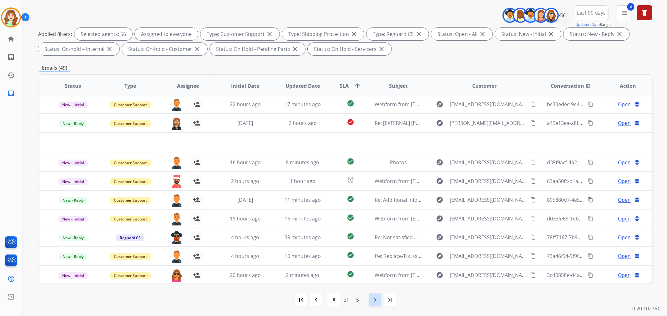
click at [376, 285] on mat-icon "navigate_next" at bounding box center [375, 300] width 8 height 8
select select "*"
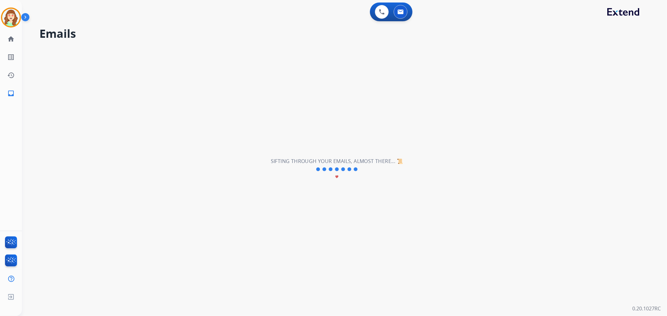
scroll to position [0, 0]
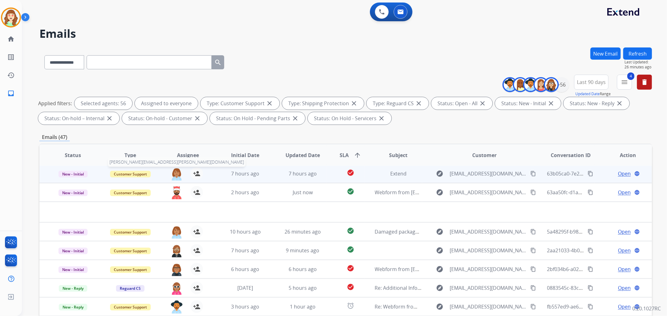
click at [176, 172] on img at bounding box center [176, 174] width 13 height 13
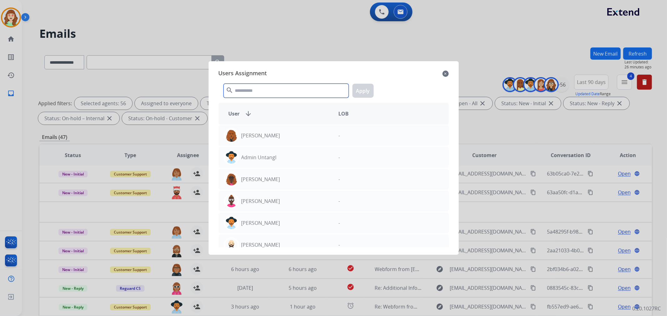
click at [274, 90] on input "text" at bounding box center [286, 91] width 125 height 14
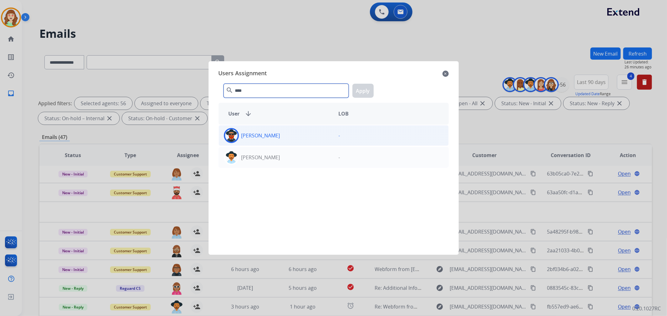
type input "****"
click at [289, 137] on div "[PERSON_NAME]" at bounding box center [276, 135] width 115 height 15
drag, startPoint x: 370, startPoint y: 88, endPoint x: 268, endPoint y: 154, distance: 120.6
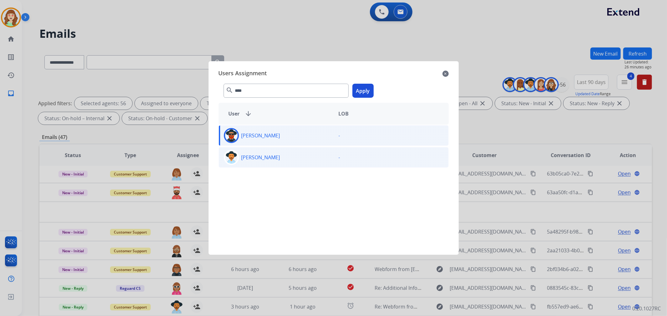
click at [369, 89] on button "Apply" at bounding box center [362, 91] width 21 height 14
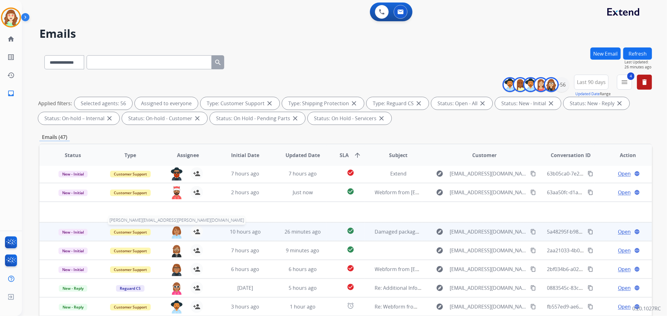
click at [176, 232] on img at bounding box center [176, 232] width 13 height 13
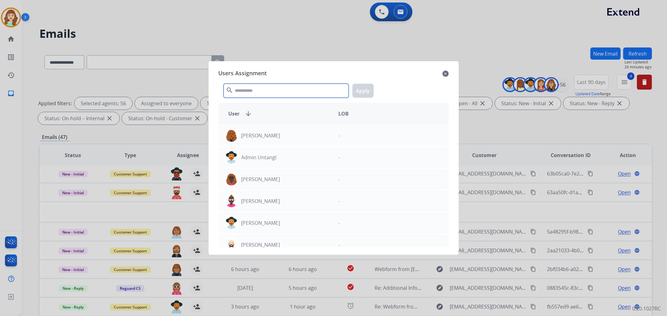
click at [299, 93] on input "text" at bounding box center [286, 91] width 125 height 14
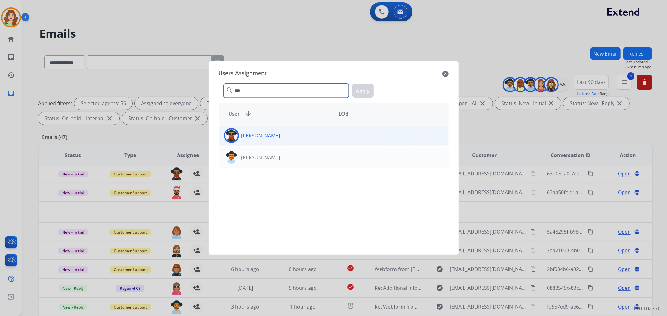
type input "***"
drag, startPoint x: 309, startPoint y: 133, endPoint x: 351, endPoint y: 113, distance: 46.9
click at [309, 133] on div "[PERSON_NAME]" at bounding box center [276, 135] width 115 height 15
drag, startPoint x: 364, startPoint y: 86, endPoint x: 260, endPoint y: 184, distance: 143.6
click at [364, 88] on button "Apply" at bounding box center [362, 91] width 21 height 14
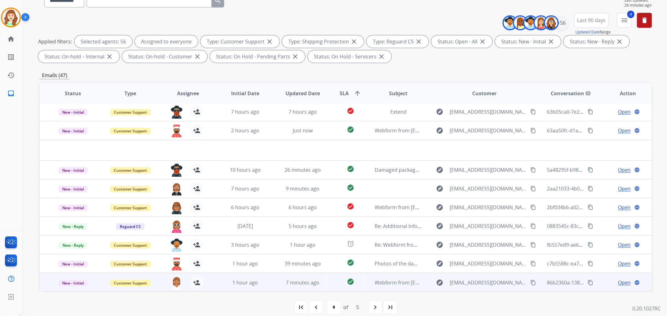
scroll to position [69, 0]
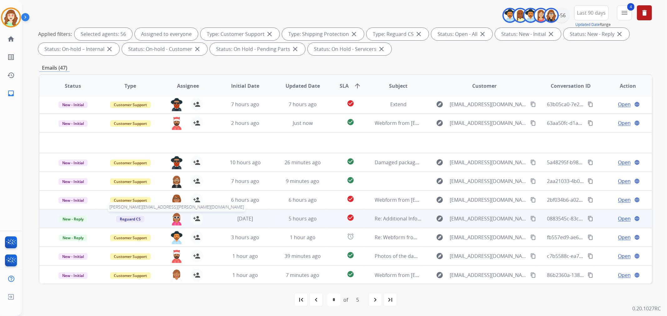
click at [174, 218] on img at bounding box center [176, 219] width 13 height 13
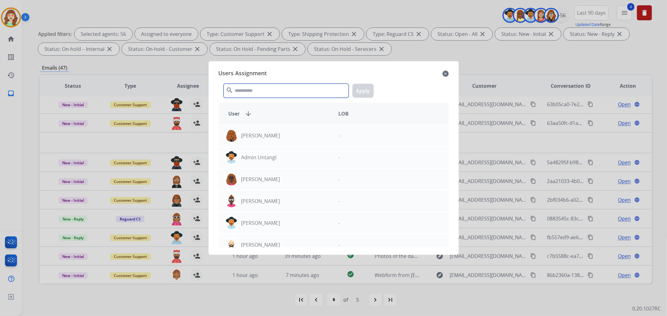
click at [250, 90] on input "text" at bounding box center [286, 91] width 125 height 14
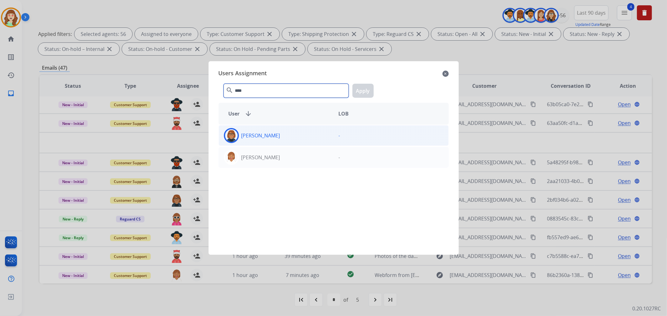
type input "****"
click at [308, 138] on div "[PERSON_NAME]" at bounding box center [276, 135] width 115 height 15
drag, startPoint x: 368, startPoint y: 87, endPoint x: 203, endPoint y: 195, distance: 197.8
click at [368, 87] on button "Apply" at bounding box center [362, 91] width 21 height 14
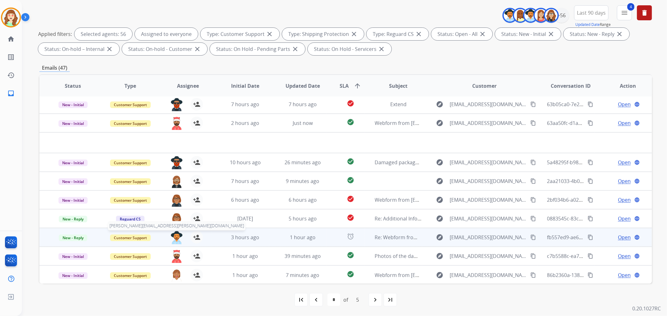
click at [176, 239] on img at bounding box center [176, 237] width 13 height 13
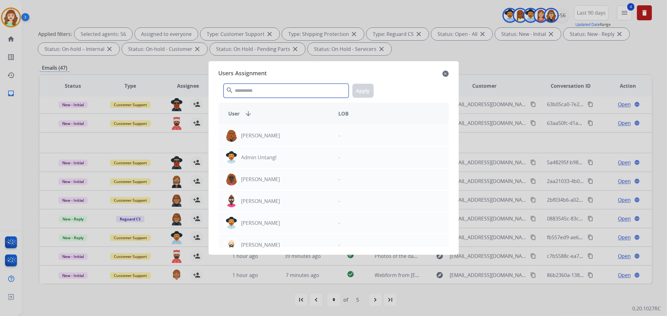
click at [254, 91] on input "text" at bounding box center [286, 91] width 125 height 14
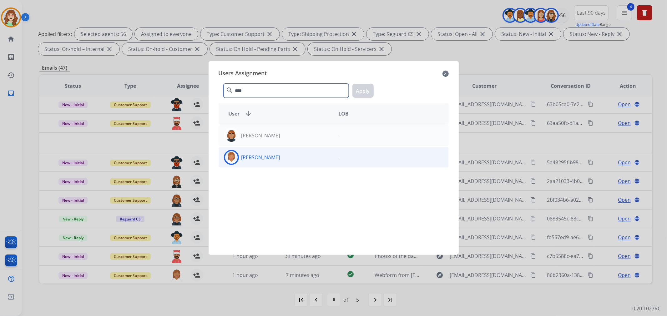
type input "****"
click at [289, 163] on div "[PERSON_NAME]" at bounding box center [276, 157] width 115 height 15
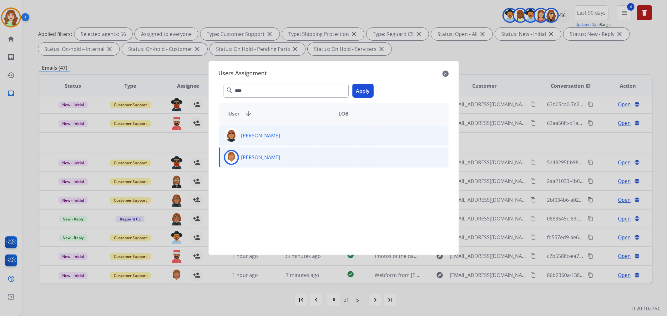
drag, startPoint x: 366, startPoint y: 89, endPoint x: 301, endPoint y: 130, distance: 76.7
click at [366, 90] on button "Apply" at bounding box center [362, 91] width 21 height 14
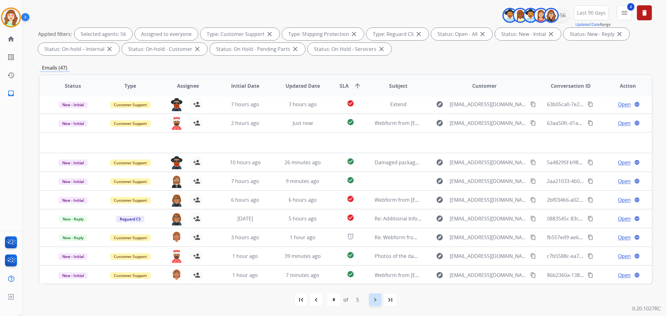
click at [378, 285] on mat-icon "navigate_next" at bounding box center [375, 300] width 8 height 8
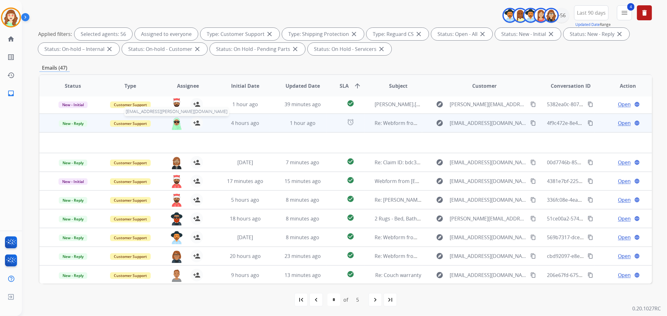
click at [174, 127] on img at bounding box center [176, 123] width 13 height 13
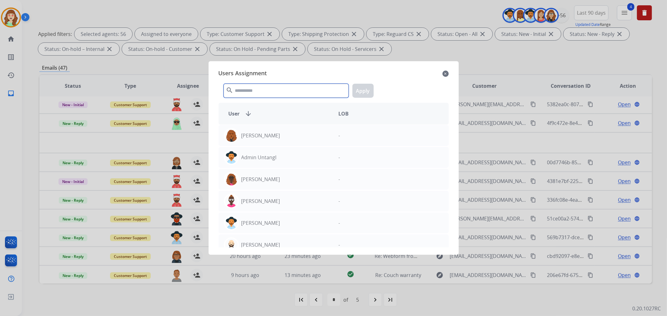
click at [254, 93] on input "text" at bounding box center [286, 91] width 125 height 14
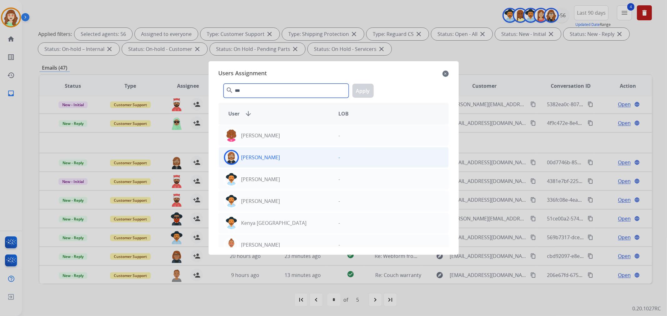
type input "***"
click at [299, 157] on div "[PERSON_NAME]" at bounding box center [276, 157] width 115 height 15
click at [362, 90] on button "Apply" at bounding box center [362, 91] width 21 height 14
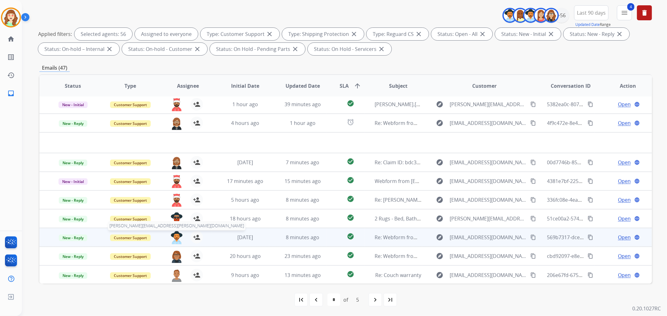
click at [173, 235] on img at bounding box center [176, 237] width 13 height 13
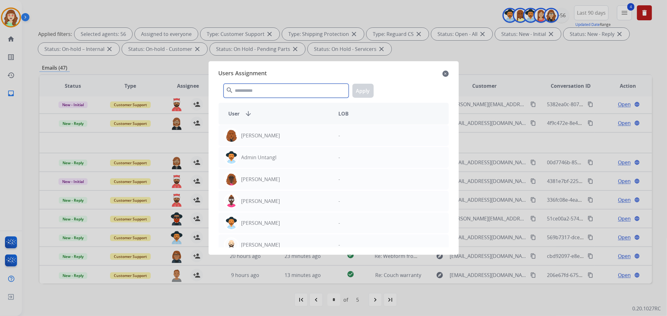
click at [269, 90] on input "text" at bounding box center [286, 91] width 125 height 14
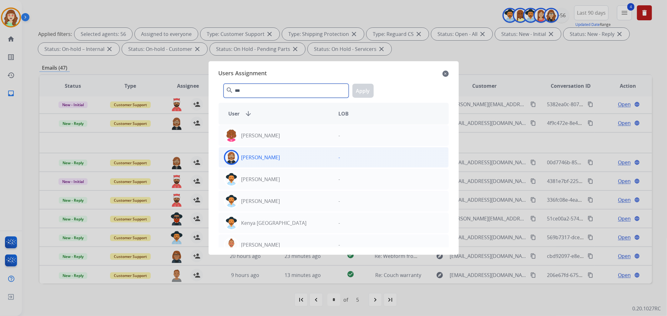
type input "***"
click at [290, 153] on div "[PERSON_NAME]" at bounding box center [276, 157] width 115 height 15
drag, startPoint x: 371, startPoint y: 91, endPoint x: 365, endPoint y: 96, distance: 7.5
click at [370, 91] on button "Apply" at bounding box center [362, 91] width 21 height 14
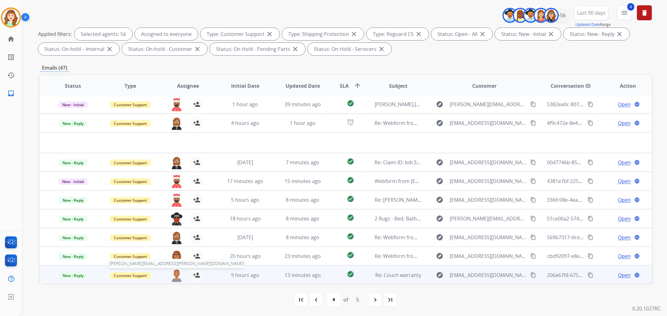
click at [173, 273] on img at bounding box center [176, 275] width 13 height 13
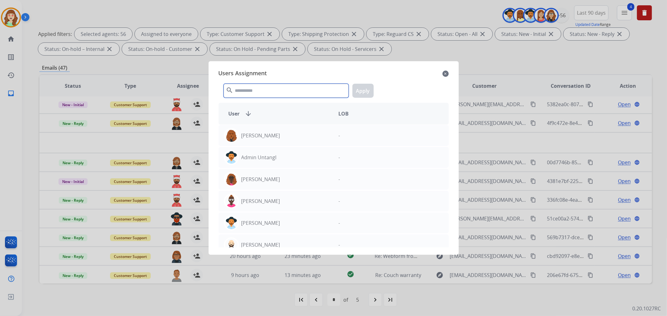
click at [254, 94] on input "text" at bounding box center [286, 91] width 125 height 14
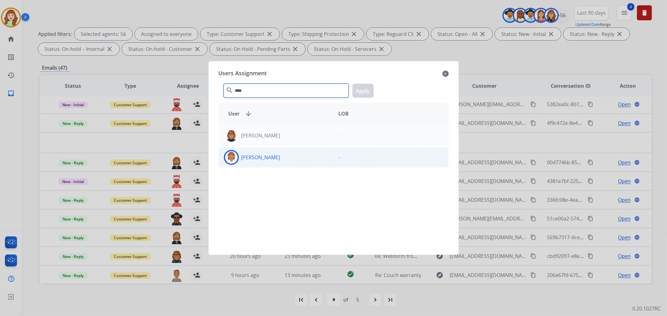
type input "****"
click at [302, 161] on div "[PERSON_NAME]" at bounding box center [276, 157] width 115 height 15
click at [362, 85] on button "Apply" at bounding box center [362, 91] width 21 height 14
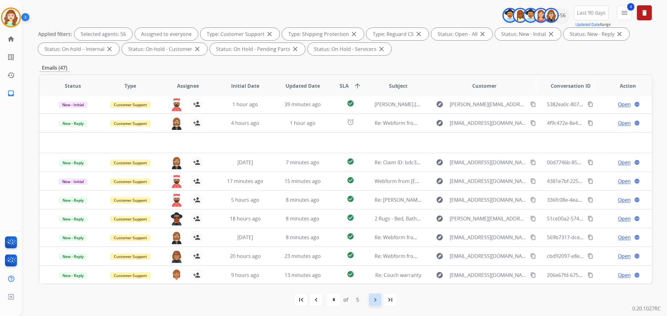
click at [376, 285] on mat-icon "navigate_next" at bounding box center [375, 300] width 8 height 8
select select "*"
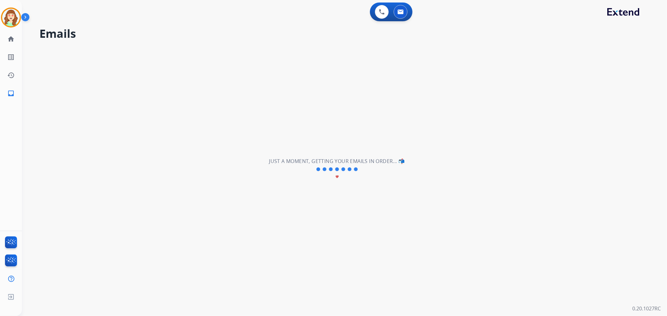
scroll to position [0, 0]
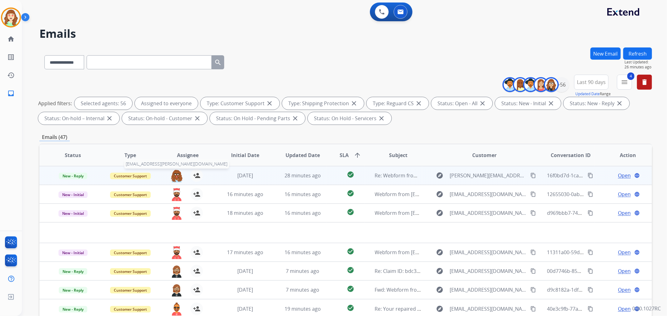
click at [173, 176] on img at bounding box center [176, 175] width 13 height 13
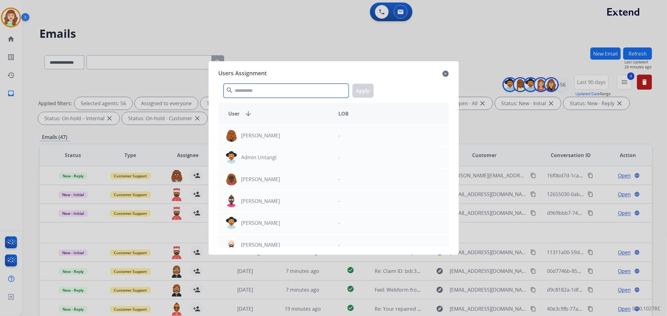
click at [313, 90] on input "text" at bounding box center [286, 91] width 125 height 14
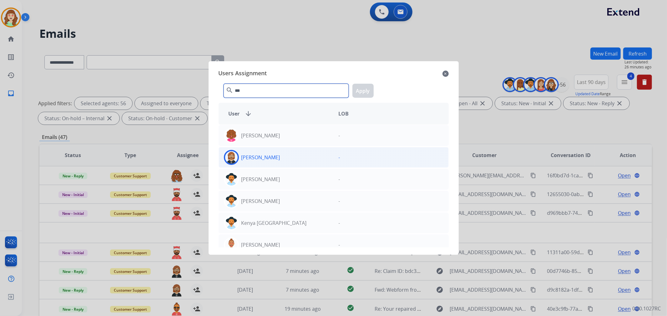
type input "***"
click at [293, 161] on div "[PERSON_NAME]" at bounding box center [276, 157] width 115 height 15
click at [366, 85] on button "Apply" at bounding box center [362, 91] width 21 height 14
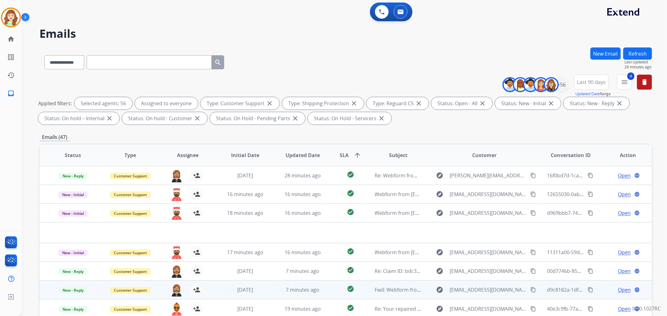
scroll to position [69, 0]
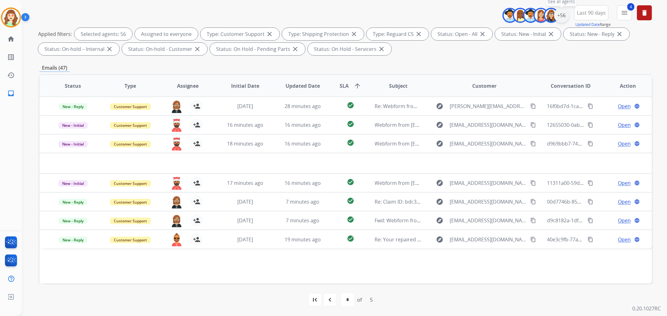
click at [561, 17] on div "+56" at bounding box center [561, 15] width 15 height 15
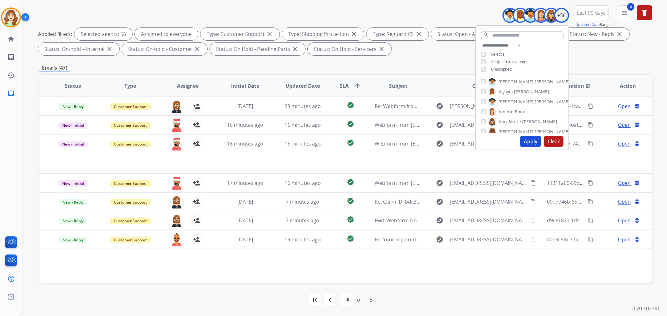
click at [550, 142] on button "Clear" at bounding box center [554, 141] width 20 height 11
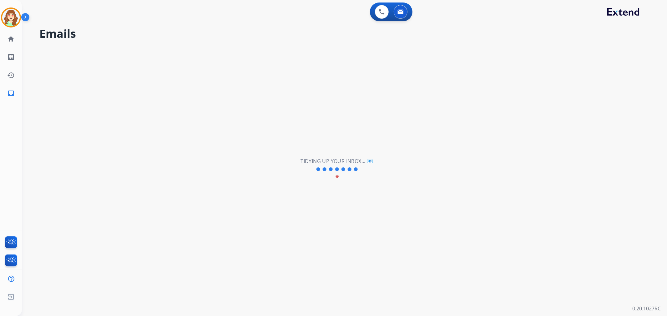
scroll to position [0, 0]
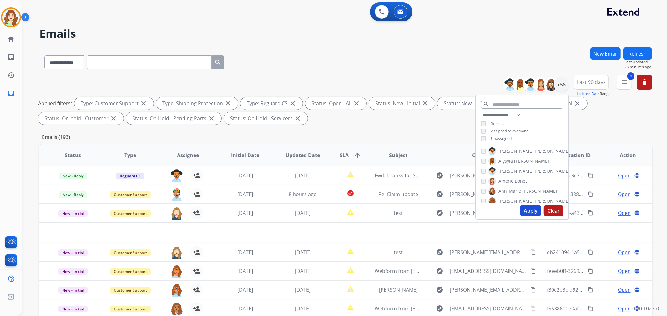
click at [479, 137] on div "**********" at bounding box center [522, 127] width 93 height 33
click at [527, 210] on button "Apply" at bounding box center [530, 210] width 21 height 11
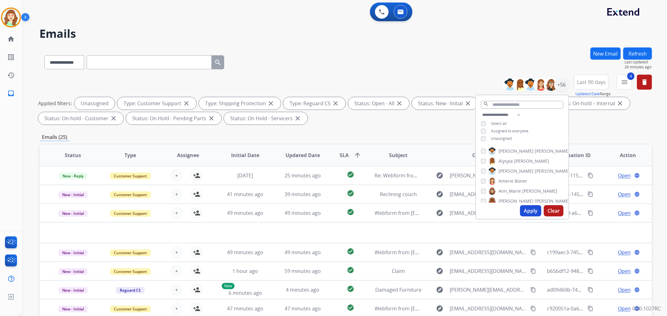
click at [341, 159] on span "SLA" at bounding box center [344, 156] width 9 height 8
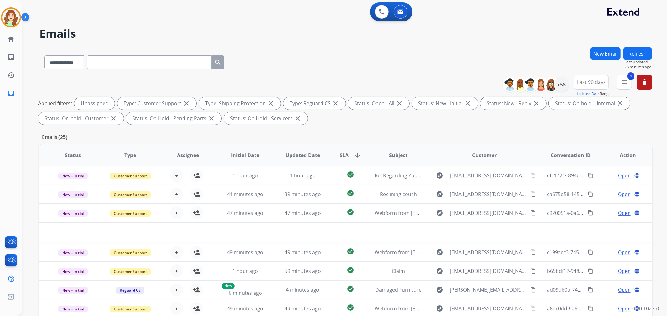
scroll to position [69, 0]
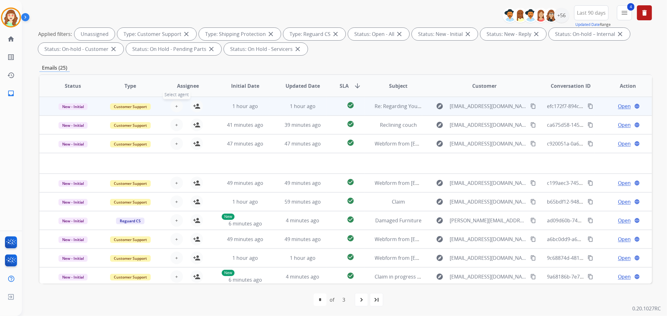
click at [175, 104] on span "+" at bounding box center [176, 107] width 3 height 8
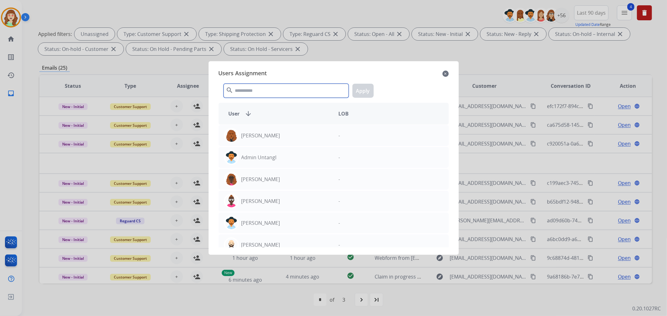
click at [283, 87] on input "text" at bounding box center [286, 91] width 125 height 14
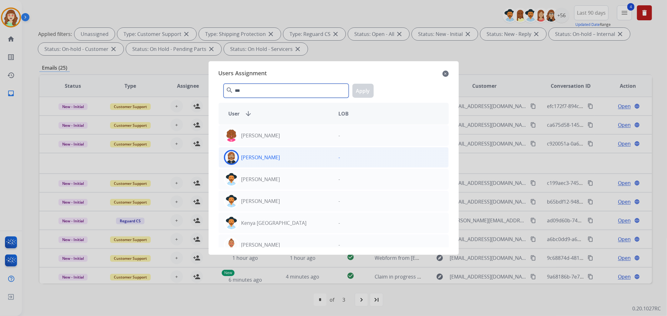
type input "***"
click at [287, 155] on div "[PERSON_NAME]" at bounding box center [276, 157] width 115 height 15
drag, startPoint x: 360, startPoint y: 91, endPoint x: 294, endPoint y: 104, distance: 67.2
click at [360, 91] on button "Apply" at bounding box center [362, 91] width 21 height 14
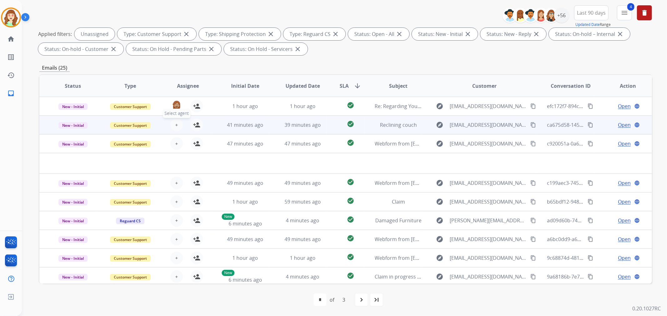
click at [175, 122] on span "+" at bounding box center [176, 125] width 3 height 8
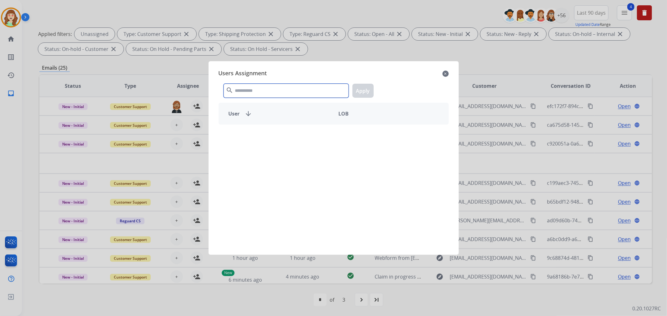
click at [249, 88] on input "text" at bounding box center [286, 91] width 125 height 14
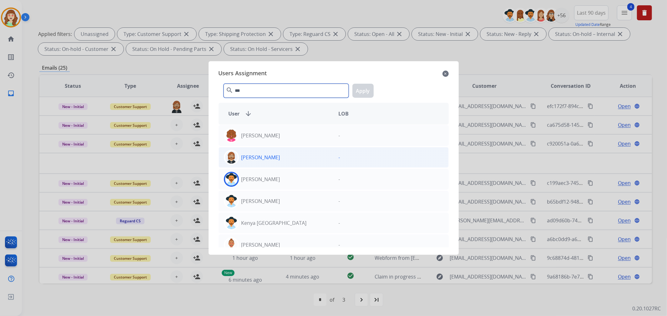
type input "***"
click at [290, 154] on div "[PERSON_NAME]" at bounding box center [276, 157] width 115 height 15
drag, startPoint x: 369, startPoint y: 93, endPoint x: 349, endPoint y: 104, distance: 23.1
click at [369, 93] on button "Apply" at bounding box center [362, 91] width 21 height 14
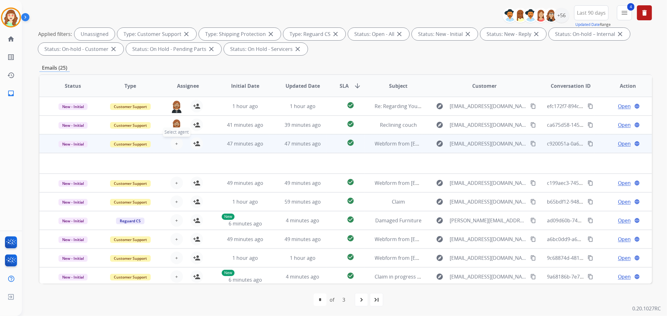
click at [173, 143] on button "+ Select agent" at bounding box center [176, 144] width 13 height 13
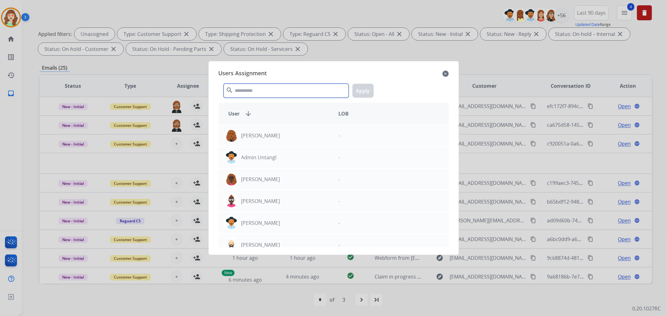
click at [267, 93] on input "text" at bounding box center [286, 91] width 125 height 14
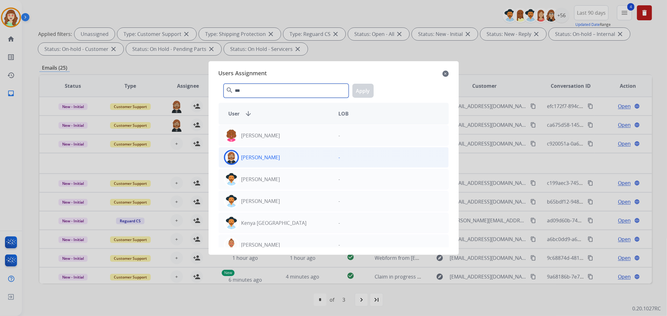
type input "***"
click at [288, 161] on div "[PERSON_NAME]" at bounding box center [276, 157] width 115 height 15
drag, startPoint x: 365, startPoint y: 92, endPoint x: 260, endPoint y: 151, distance: 120.4
click at [363, 92] on button "Apply" at bounding box center [362, 91] width 21 height 14
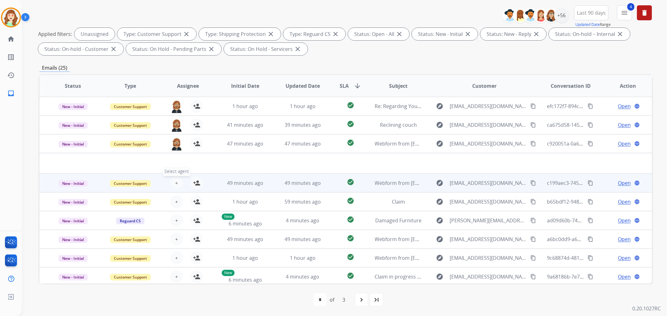
click at [176, 181] on span "+" at bounding box center [176, 183] width 3 height 8
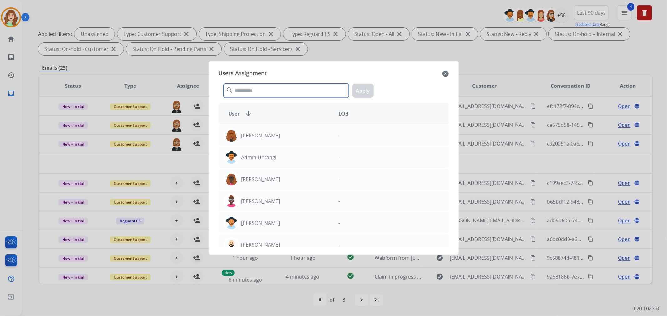
click at [248, 89] on input "text" at bounding box center [286, 91] width 125 height 14
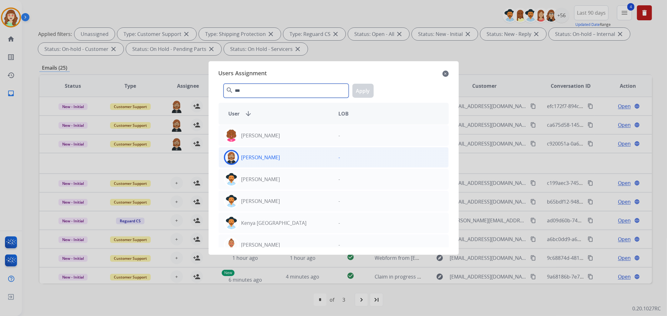
type input "***"
click at [272, 157] on div "[PERSON_NAME]" at bounding box center [276, 157] width 115 height 15
drag, startPoint x: 361, startPoint y: 91, endPoint x: 353, endPoint y: 93, distance: 8.0
click at [361, 91] on button "Apply" at bounding box center [362, 91] width 21 height 14
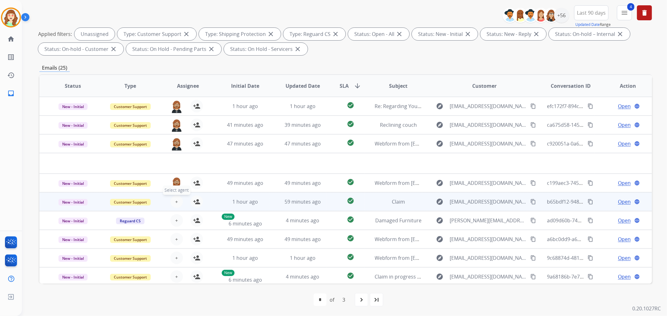
click at [175, 198] on span "+" at bounding box center [176, 202] width 3 height 8
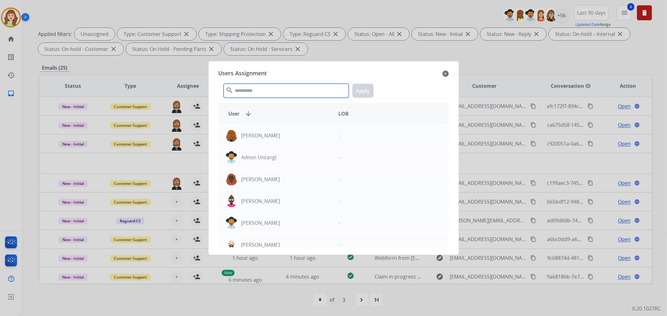
click at [274, 89] on input "text" at bounding box center [286, 91] width 125 height 14
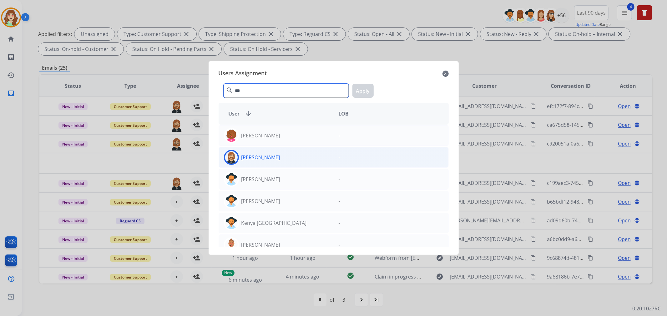
type input "***"
click at [281, 156] on div "[PERSON_NAME]" at bounding box center [276, 157] width 115 height 15
click at [368, 91] on button "Apply" at bounding box center [362, 91] width 21 height 14
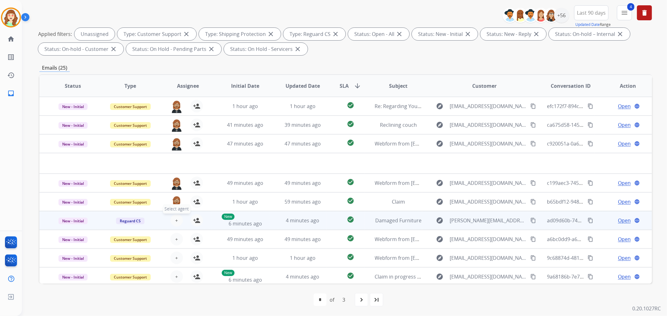
click at [173, 223] on button "+ Select agent" at bounding box center [176, 221] width 13 height 13
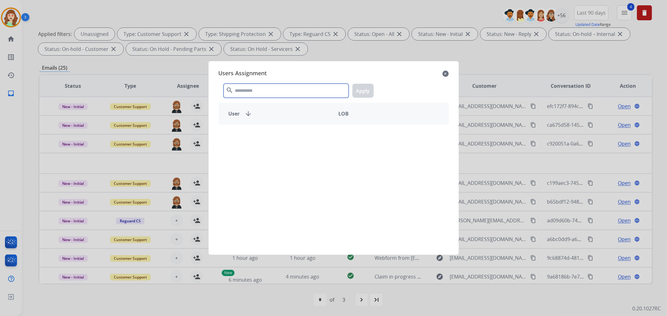
click at [289, 93] on input "text" at bounding box center [286, 91] width 125 height 14
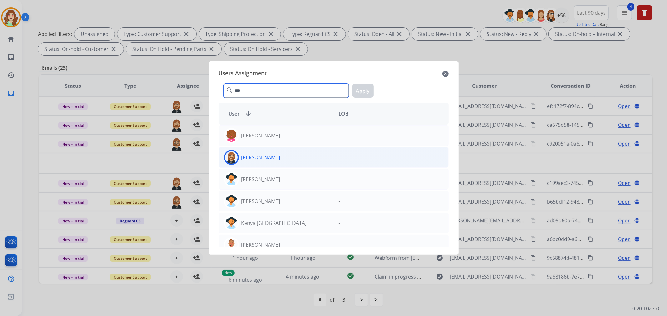
type input "***"
click at [304, 157] on div "[PERSON_NAME]" at bounding box center [276, 157] width 115 height 15
click at [360, 91] on button "Apply" at bounding box center [362, 91] width 21 height 14
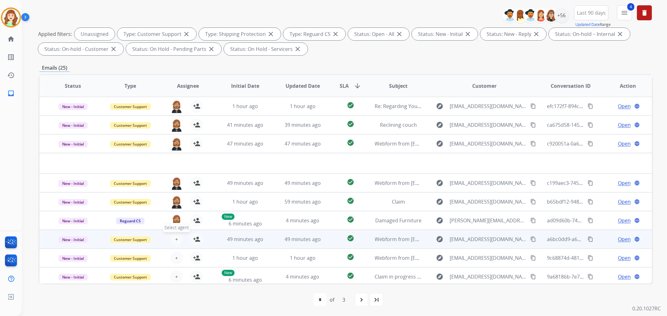
click at [179, 238] on button "+ Select agent" at bounding box center [176, 239] width 13 height 13
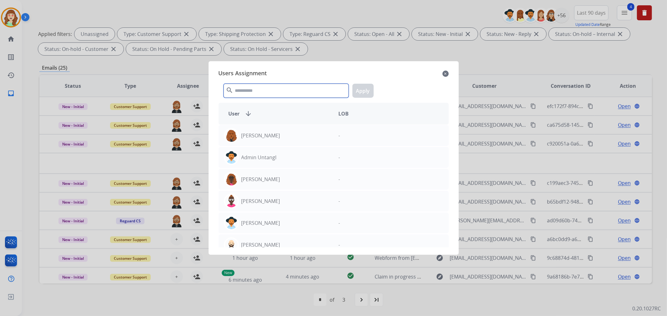
click at [265, 90] on input "text" at bounding box center [286, 91] width 125 height 14
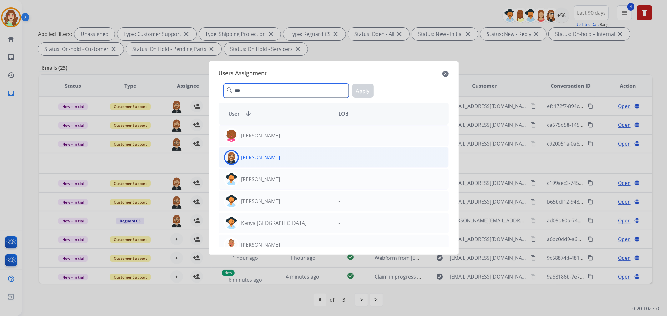
type input "***"
click at [292, 163] on div "[PERSON_NAME]" at bounding box center [276, 157] width 115 height 15
click at [360, 92] on button "Apply" at bounding box center [362, 91] width 21 height 14
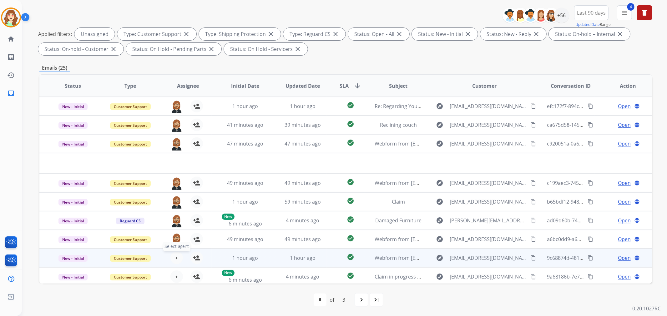
click at [175, 257] on span "+" at bounding box center [176, 259] width 3 height 8
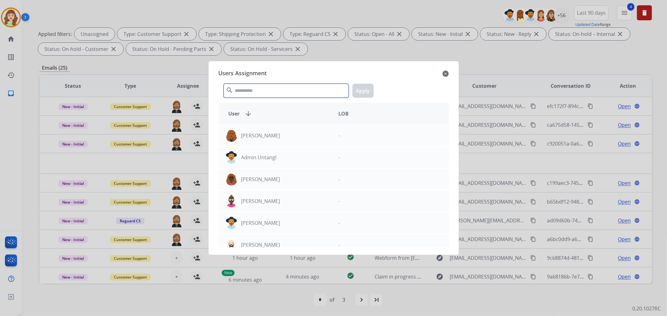
click at [254, 85] on input "text" at bounding box center [286, 91] width 125 height 14
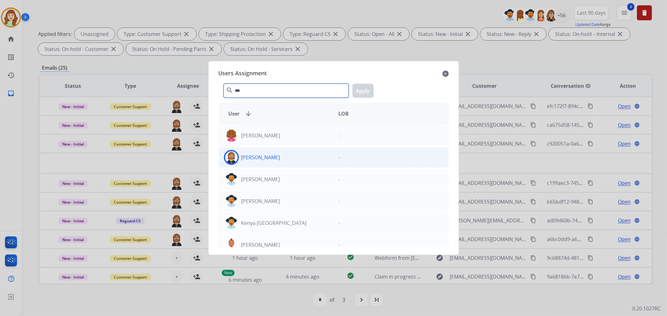
type input "***"
click at [306, 154] on div "[PERSON_NAME]" at bounding box center [276, 157] width 115 height 15
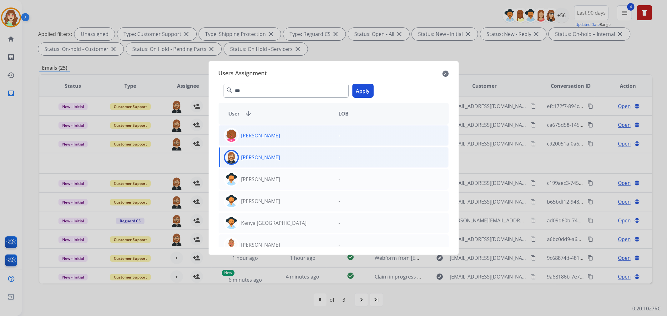
drag, startPoint x: 356, startPoint y: 92, endPoint x: 266, endPoint y: 144, distance: 104.1
click at [349, 94] on div "*** search Apply" at bounding box center [334, 90] width 230 height 22
click at [365, 89] on button "Apply" at bounding box center [362, 91] width 21 height 14
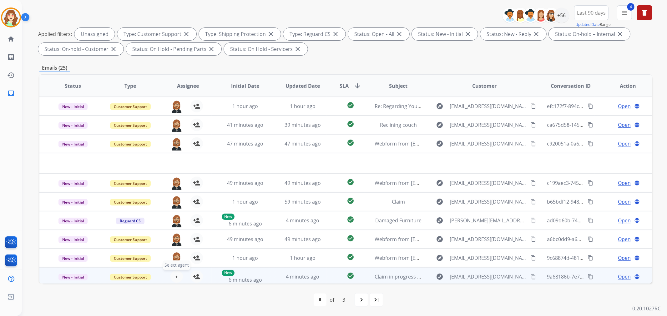
click at [173, 275] on button "+ Select agent" at bounding box center [176, 277] width 13 height 13
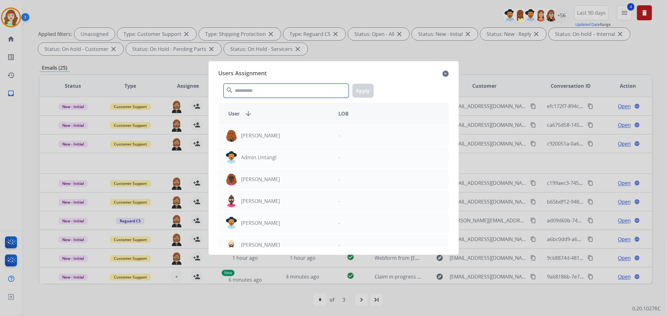
click at [283, 94] on input "text" at bounding box center [286, 91] width 125 height 14
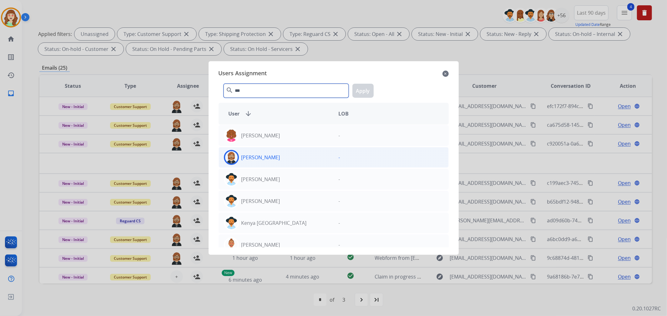
type input "***"
click at [292, 154] on div "[PERSON_NAME]" at bounding box center [276, 157] width 115 height 15
click at [367, 87] on button "Apply" at bounding box center [362, 91] width 21 height 14
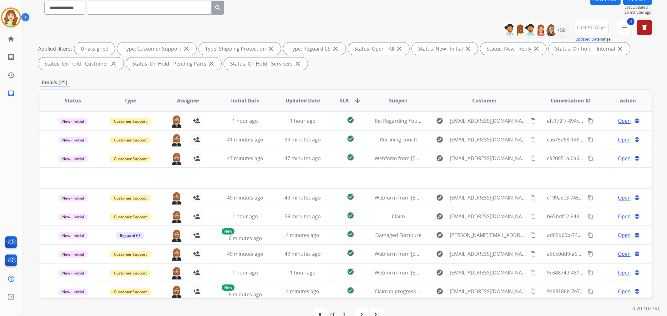
scroll to position [0, 0]
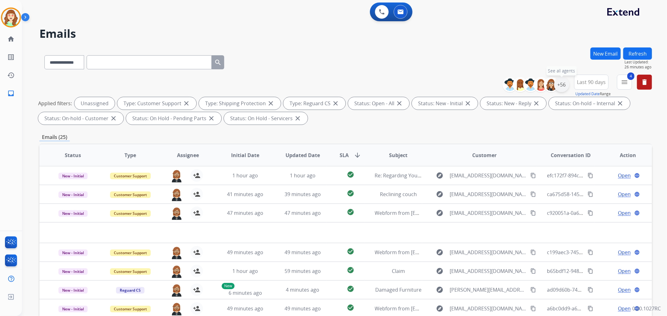
click at [561, 83] on div "+56" at bounding box center [561, 84] width 15 height 15
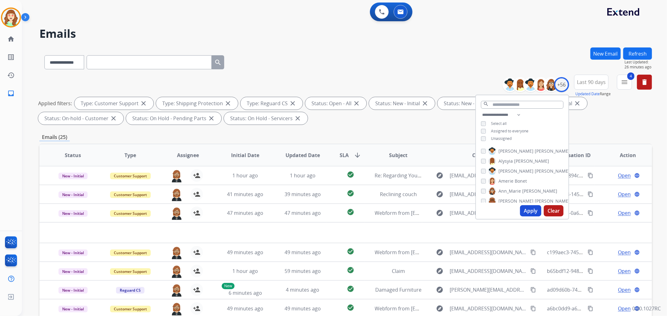
click at [527, 99] on div "search" at bounding box center [522, 103] width 93 height 16
click at [524, 107] on input "text" at bounding box center [522, 105] width 83 height 8
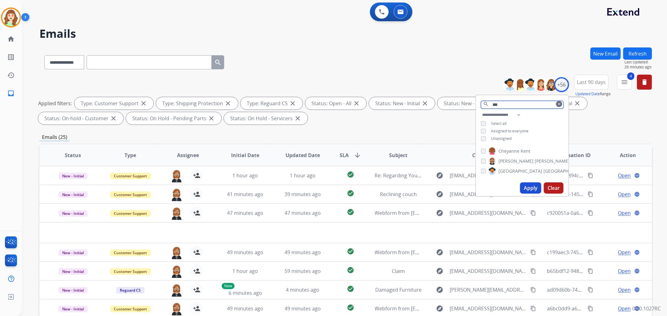
type input "***"
click at [530, 188] on button "Apply" at bounding box center [530, 188] width 21 height 11
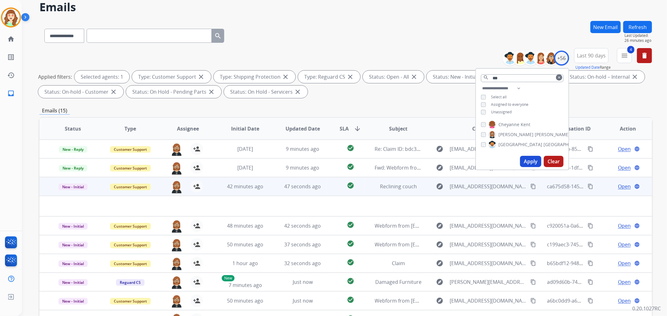
scroll to position [69, 0]
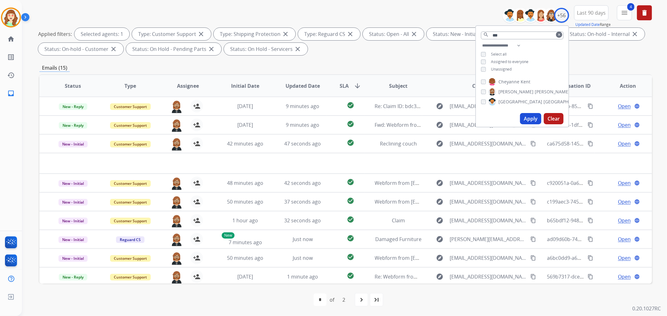
click at [482, 65] on div "**********" at bounding box center [522, 58] width 93 height 33
click at [534, 119] on button "Apply" at bounding box center [530, 118] width 21 height 11
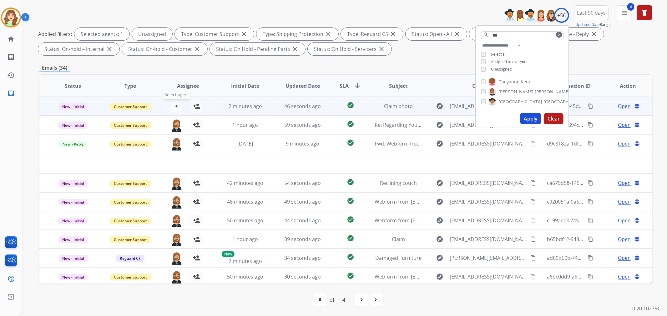
click at [175, 105] on span "+" at bounding box center [176, 107] width 3 height 8
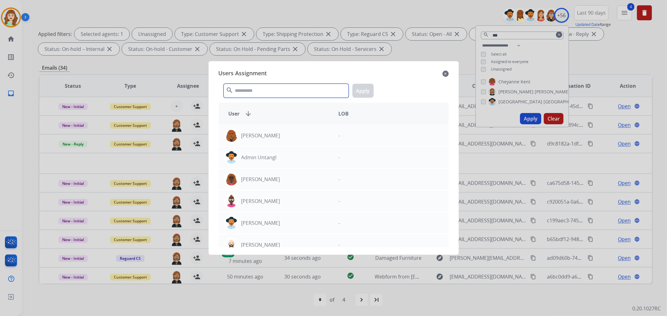
click at [268, 90] on input "text" at bounding box center [286, 91] width 125 height 14
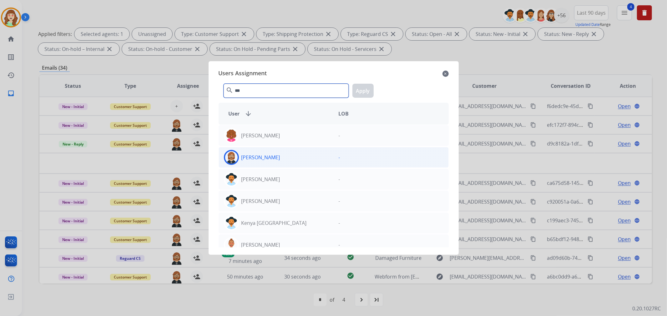
type input "***"
click at [279, 156] on div "[PERSON_NAME]" at bounding box center [276, 157] width 115 height 15
click at [360, 91] on button "Apply" at bounding box center [362, 91] width 21 height 14
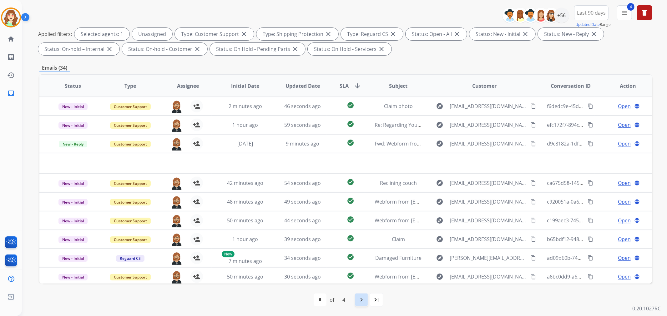
click at [359, 285] on div "navigate_next" at bounding box center [362, 300] width 14 height 14
select select "*"
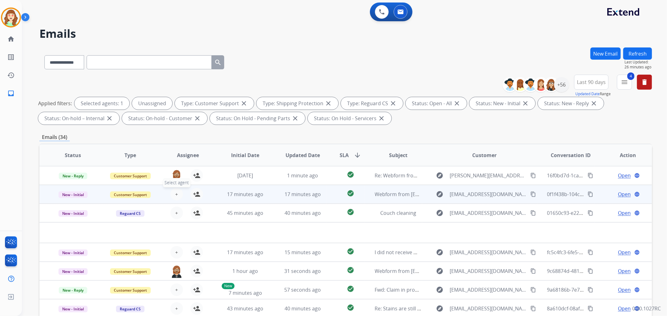
click at [178, 196] on button "+ Select agent" at bounding box center [176, 194] width 13 height 13
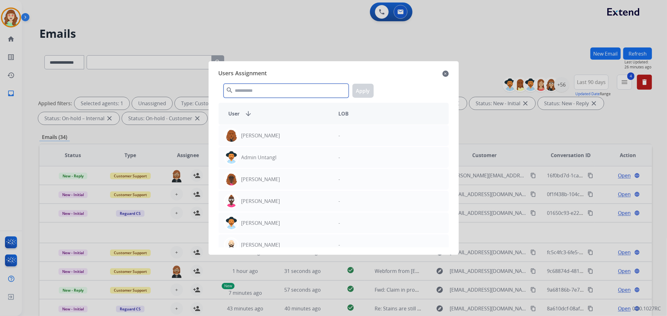
click at [304, 91] on input "text" at bounding box center [286, 91] width 125 height 14
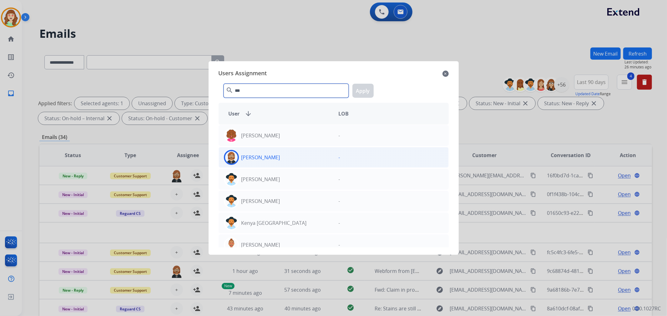
type input "***"
click at [296, 158] on div "[PERSON_NAME]" at bounding box center [276, 157] width 115 height 15
drag, startPoint x: 369, startPoint y: 88, endPoint x: 354, endPoint y: 100, distance: 19.3
click at [369, 88] on button "Apply" at bounding box center [362, 91] width 21 height 14
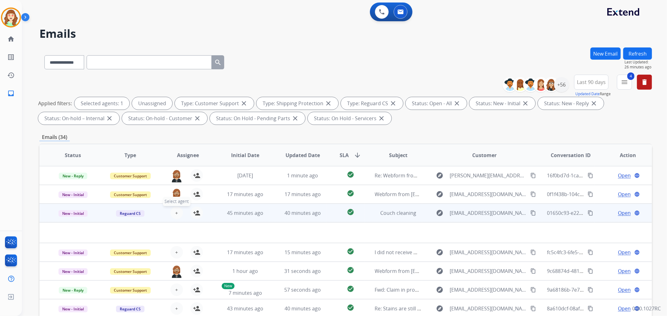
click at [176, 213] on span "+" at bounding box center [176, 214] width 3 height 8
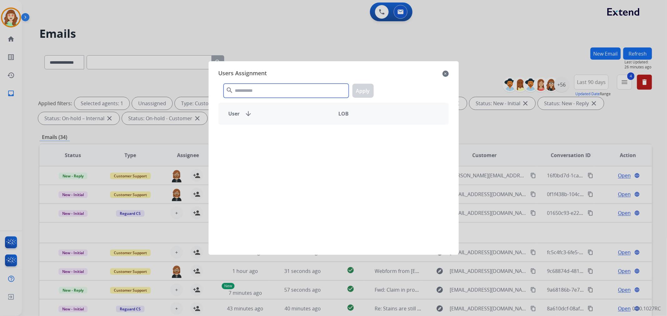
click at [301, 92] on input "text" at bounding box center [286, 91] width 125 height 14
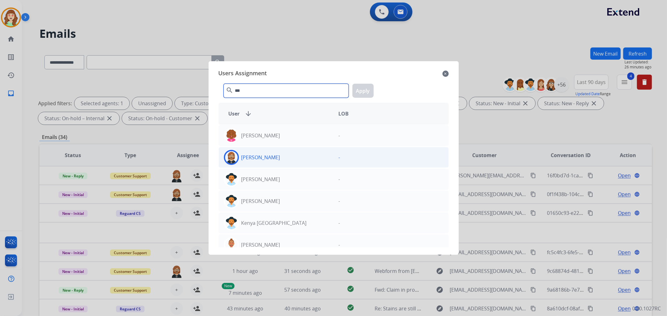
type input "***"
click at [292, 158] on div "[PERSON_NAME]" at bounding box center [276, 157] width 115 height 15
drag, startPoint x: 362, startPoint y: 84, endPoint x: 357, endPoint y: 98, distance: 13.8
click at [361, 85] on button "Apply" at bounding box center [362, 91] width 21 height 14
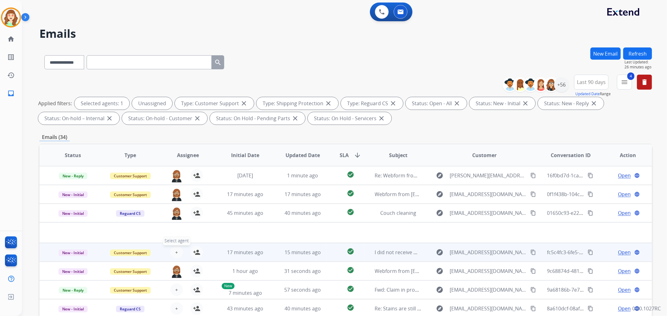
click at [175, 250] on span "+" at bounding box center [176, 253] width 3 height 8
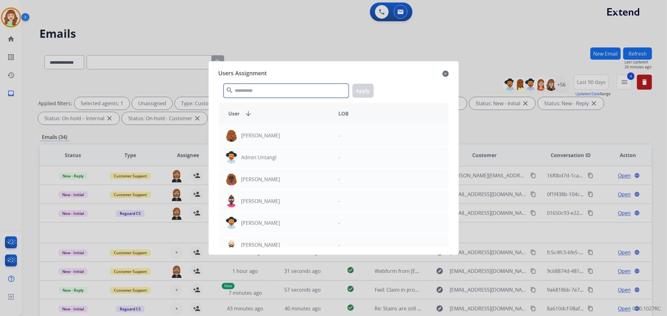
click at [290, 93] on input "text" at bounding box center [286, 91] width 125 height 14
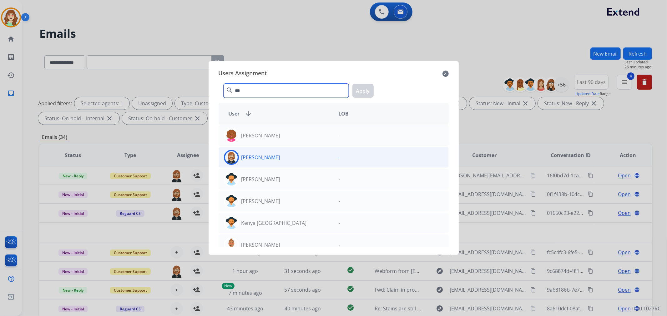
type input "***"
click at [296, 160] on div "[PERSON_NAME]" at bounding box center [276, 157] width 115 height 15
click at [360, 88] on button "Apply" at bounding box center [362, 91] width 21 height 14
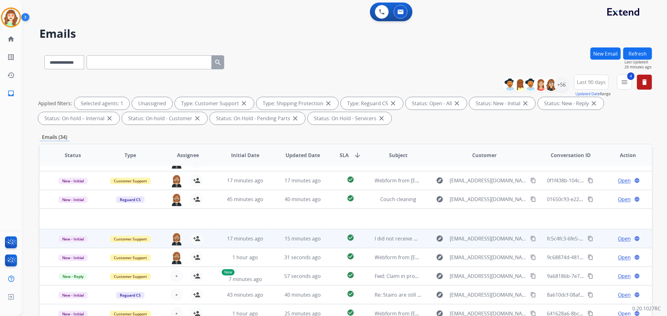
scroll to position [21, 0]
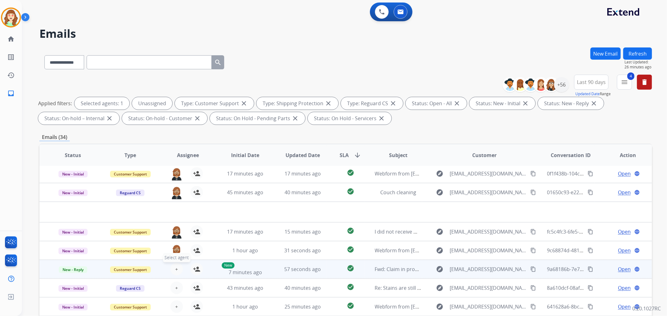
click at [175, 268] on span "+" at bounding box center [176, 270] width 3 height 8
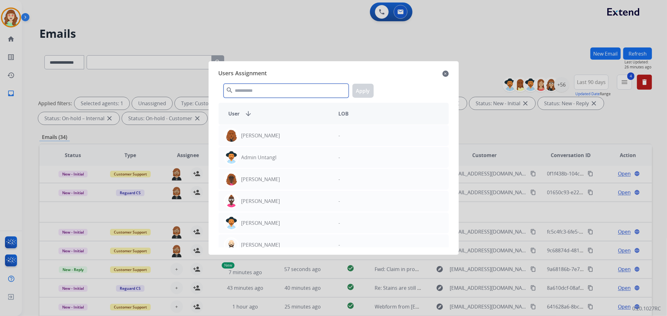
click at [273, 94] on input "text" at bounding box center [286, 91] width 125 height 14
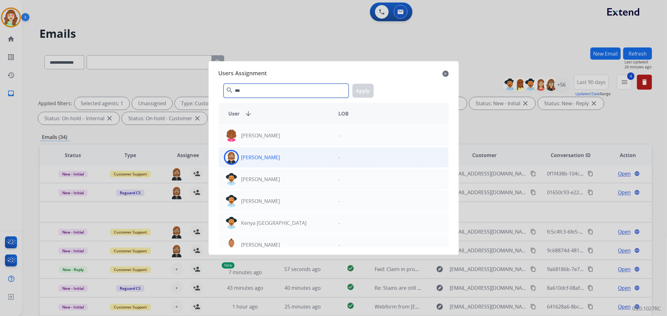
type input "***"
drag, startPoint x: 289, startPoint y: 163, endPoint x: 352, endPoint y: 108, distance: 83.6
click at [289, 163] on div "[PERSON_NAME]" at bounding box center [276, 157] width 115 height 15
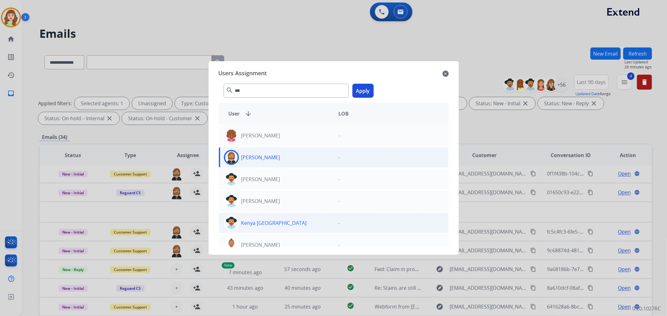
drag, startPoint x: 357, startPoint y: 88, endPoint x: 269, endPoint y: 229, distance: 166.9
click at [357, 88] on button "Apply" at bounding box center [362, 91] width 21 height 14
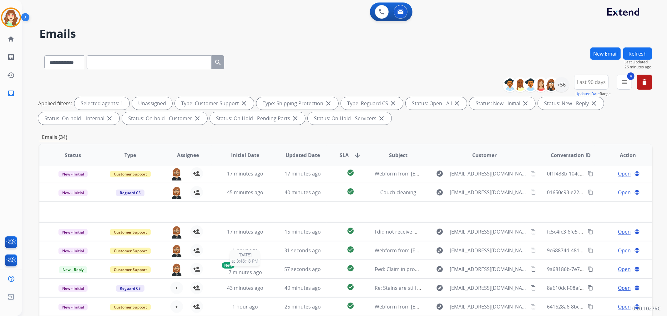
scroll to position [69, 0]
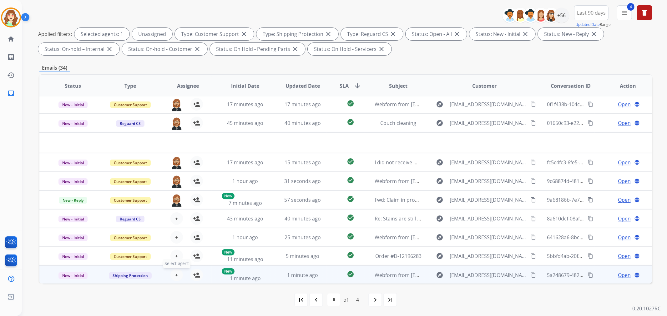
click at [176, 276] on span "+" at bounding box center [176, 276] width 3 height 8
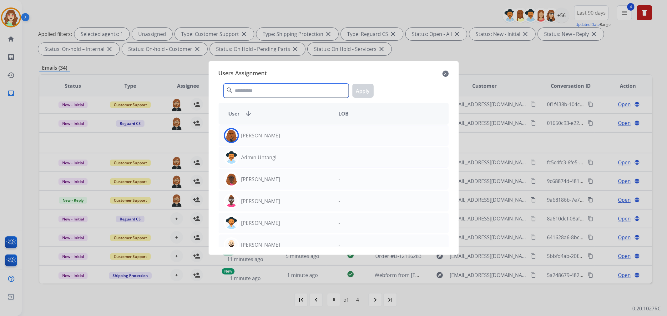
click at [286, 87] on input "text" at bounding box center [286, 91] width 125 height 14
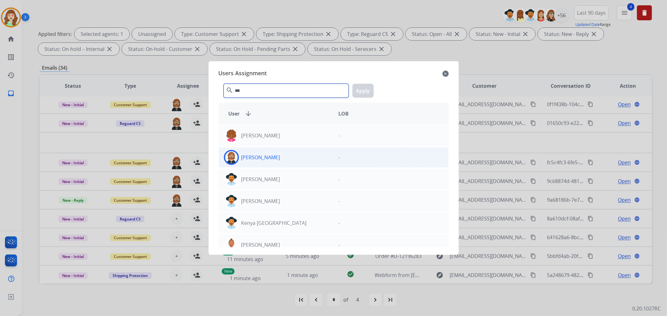
type input "***"
click at [315, 154] on div "[PERSON_NAME]" at bounding box center [276, 157] width 115 height 15
click at [360, 90] on button "Apply" at bounding box center [362, 91] width 21 height 14
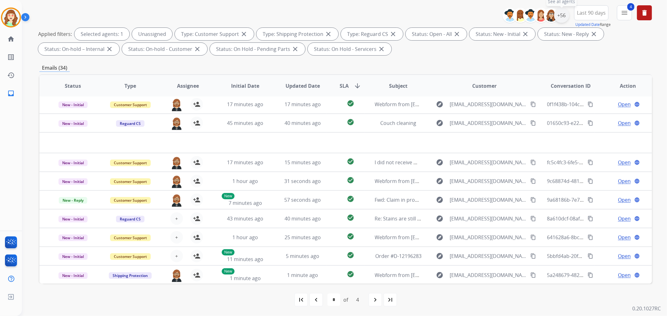
click at [558, 16] on div "+56" at bounding box center [561, 15] width 15 height 15
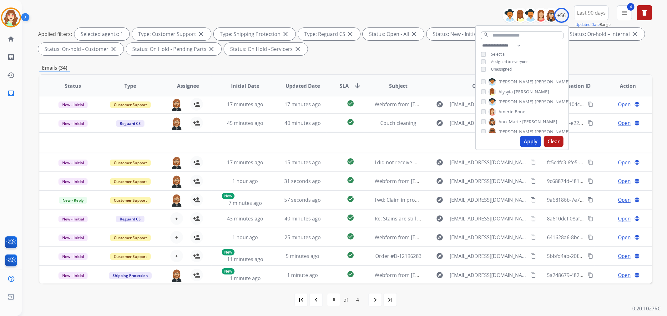
click at [533, 141] on button "Apply" at bounding box center [530, 141] width 21 height 11
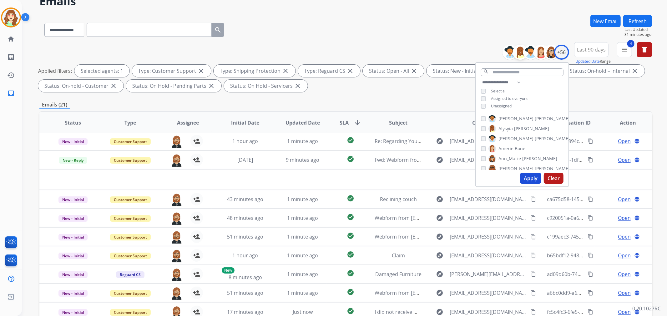
scroll to position [0, 0]
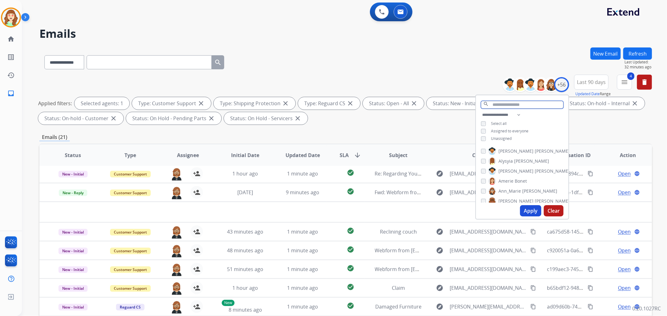
click at [514, 103] on input "text" at bounding box center [522, 105] width 83 height 8
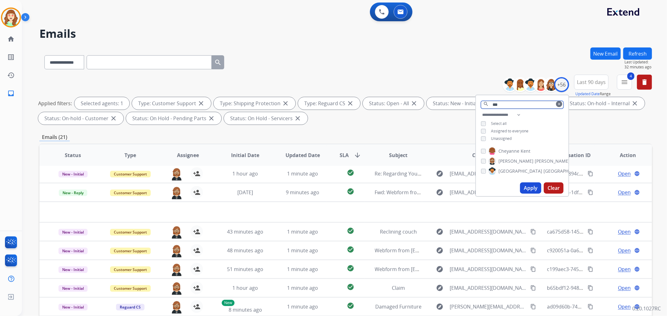
drag, startPoint x: 480, startPoint y: 104, endPoint x: 437, endPoint y: 104, distance: 43.5
click at [437, 104] on div "**********" at bounding box center [345, 101] width 613 height 53
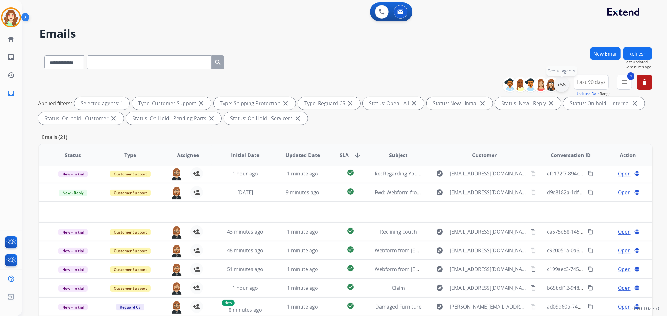
click at [559, 85] on div "+56" at bounding box center [561, 84] width 15 height 15
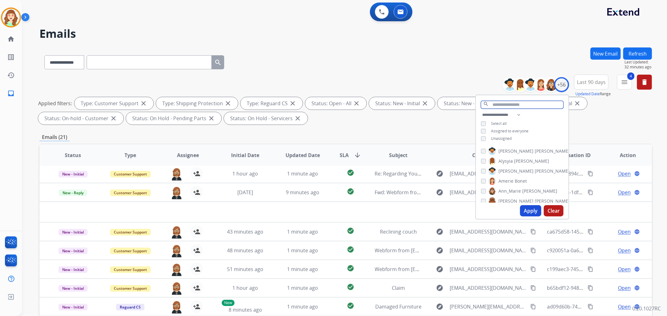
click at [511, 104] on input "text" at bounding box center [522, 105] width 83 height 8
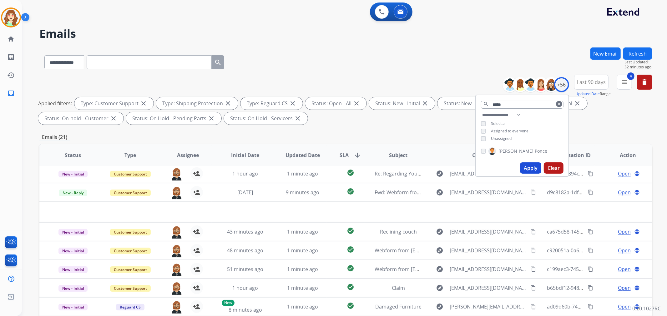
click at [526, 164] on button "Apply" at bounding box center [530, 168] width 21 height 11
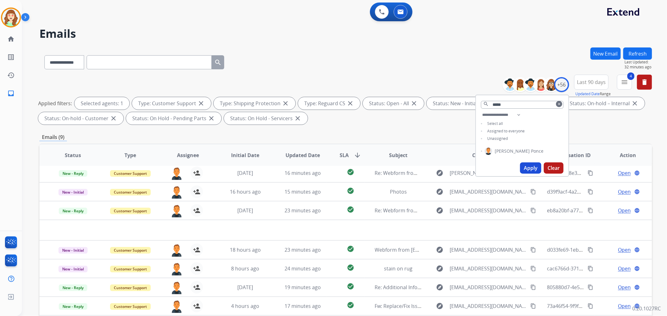
scroll to position [2, 0]
click at [508, 106] on input "*****" at bounding box center [522, 105] width 83 height 8
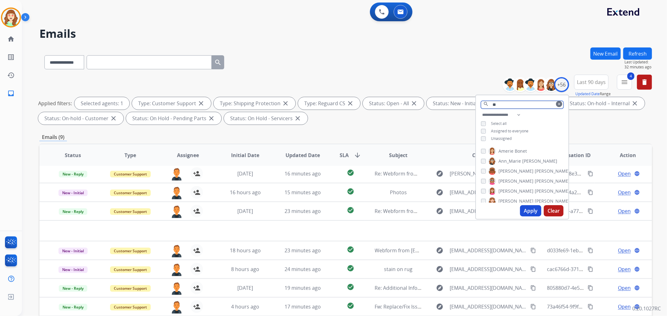
type input "*"
click at [560, 83] on div "+56" at bounding box center [561, 84] width 15 height 15
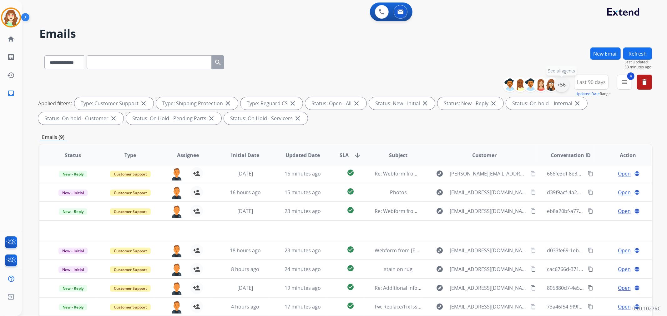
click at [561, 80] on div "+56" at bounding box center [561, 84] width 15 height 15
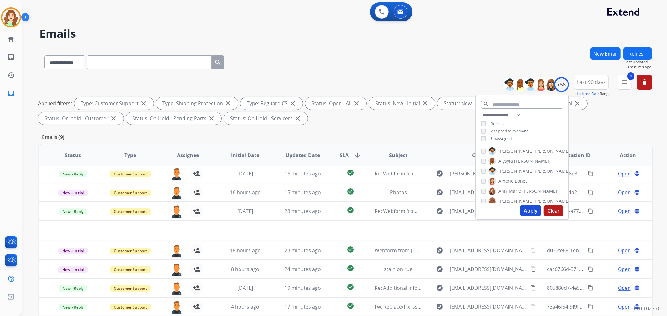
click at [481, 127] on div "**********" at bounding box center [522, 127] width 93 height 33
click at [529, 208] on button "Apply" at bounding box center [530, 210] width 21 height 11
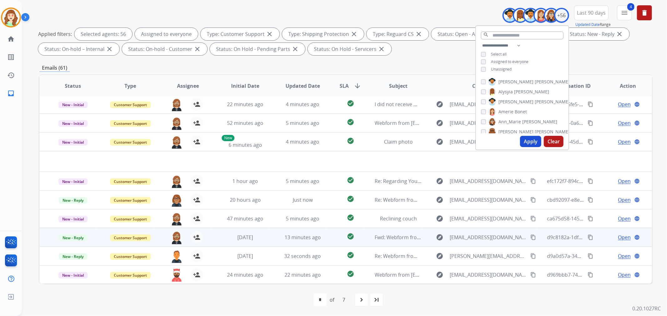
scroll to position [21, 0]
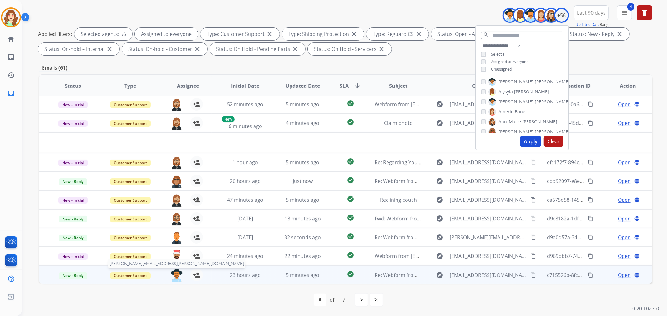
click at [172, 273] on img at bounding box center [176, 275] width 13 height 13
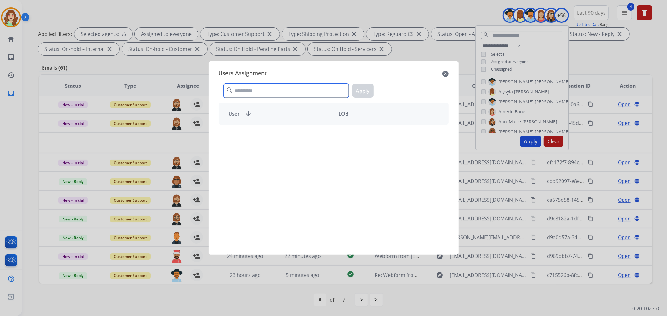
click at [247, 89] on input "text" at bounding box center [286, 91] width 125 height 14
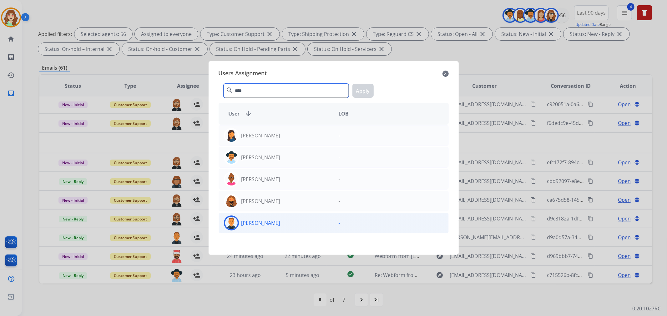
type input "****"
click at [273, 221] on div "[PERSON_NAME]" at bounding box center [276, 223] width 115 height 15
click at [365, 89] on button "Apply" at bounding box center [362, 91] width 21 height 14
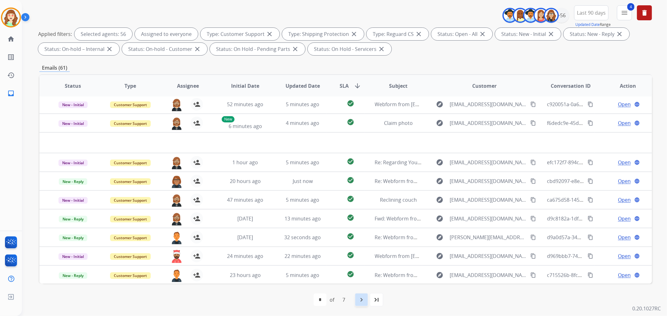
click at [364, 285] on mat-icon "navigate_next" at bounding box center [362, 300] width 8 height 8
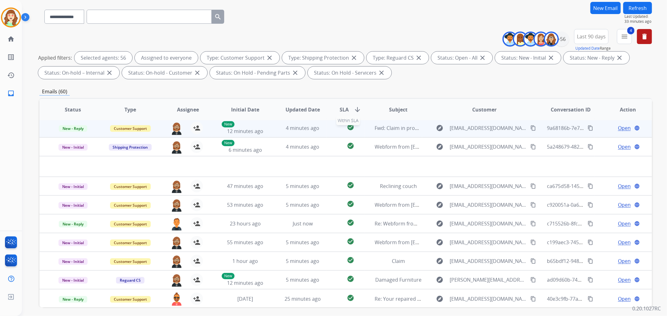
scroll to position [69, 0]
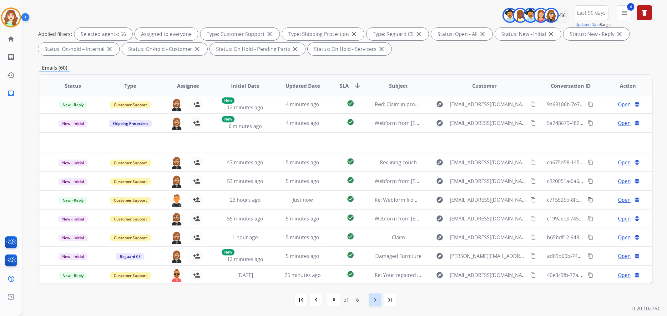
click at [376, 285] on mat-icon "navigate_next" at bounding box center [375, 300] width 8 height 8
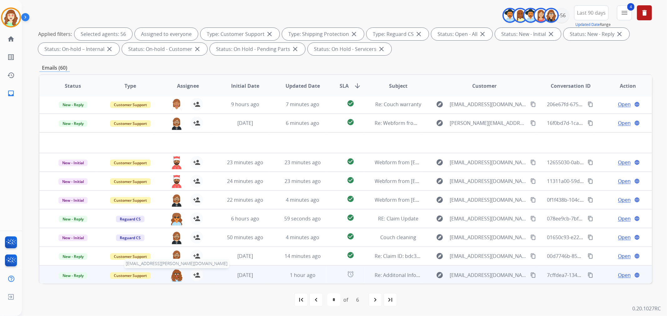
click at [173, 274] on img at bounding box center [176, 275] width 13 height 13
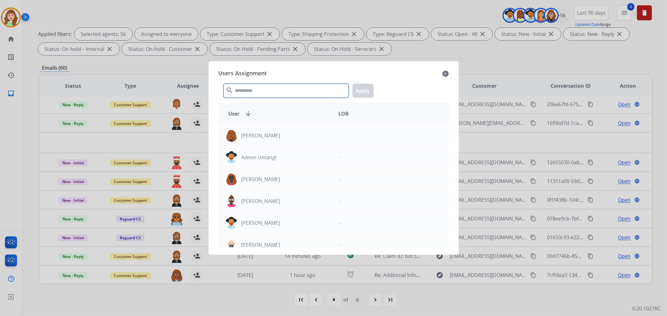
click at [250, 89] on input "text" at bounding box center [286, 91] width 125 height 14
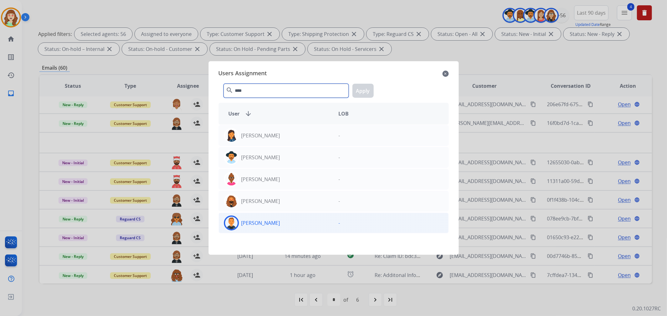
type input "****"
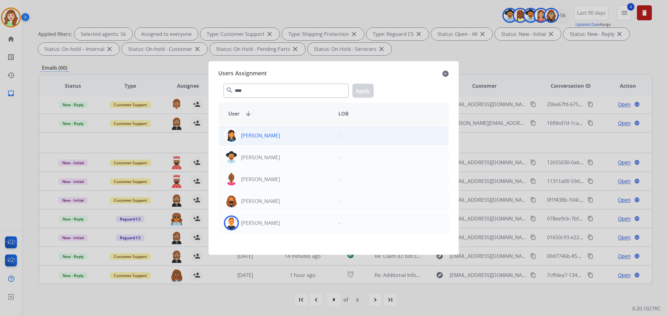
drag, startPoint x: 287, startPoint y: 226, endPoint x: 353, endPoint y: 128, distance: 118.1
click at [288, 225] on div "[PERSON_NAME]" at bounding box center [276, 223] width 115 height 15
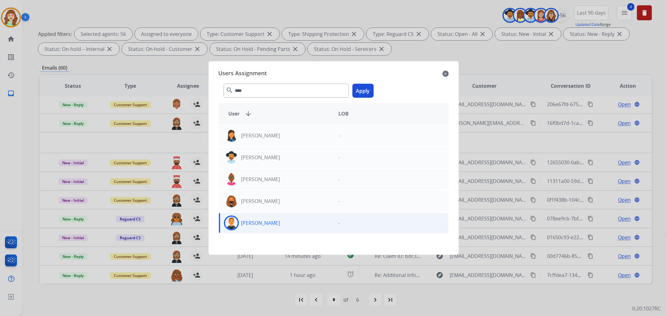
click at [361, 96] on button "Apply" at bounding box center [362, 91] width 21 height 14
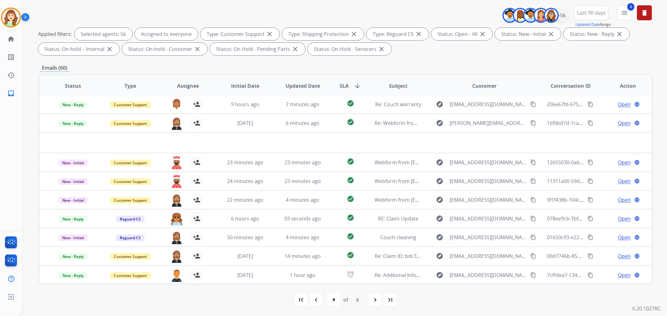
click at [374, 285] on mat-icon "navigate_next" at bounding box center [375, 300] width 8 height 8
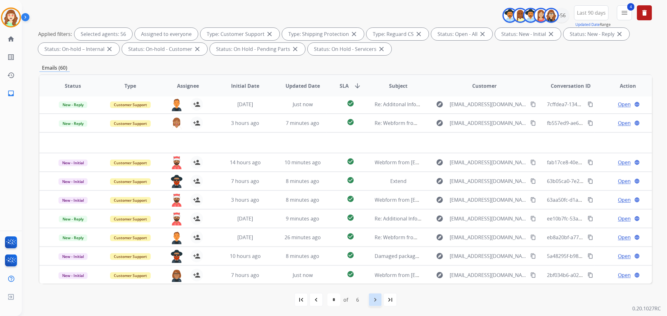
click at [370, 285] on div "navigate_next" at bounding box center [375, 300] width 14 height 14
select select "*"
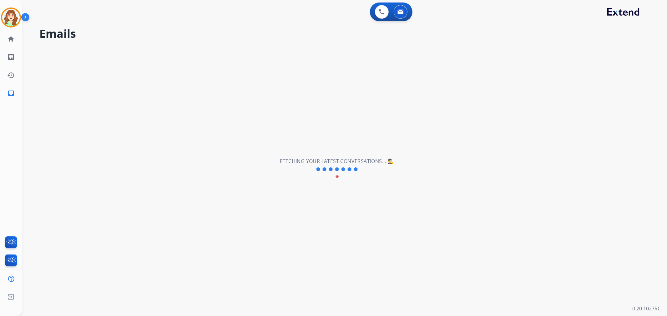
scroll to position [0, 0]
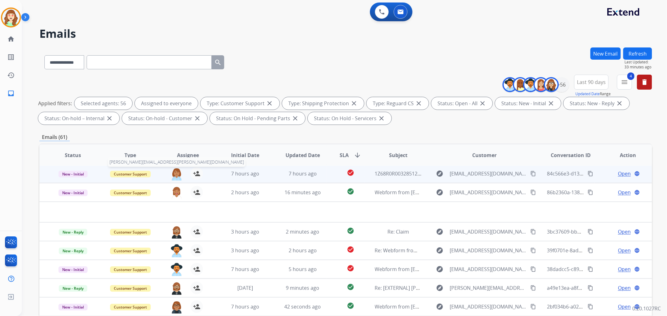
click at [176, 168] on img at bounding box center [176, 174] width 13 height 13
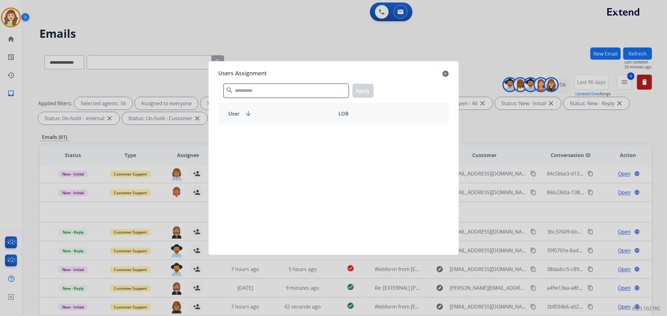
click at [297, 92] on input "text" at bounding box center [286, 91] width 125 height 14
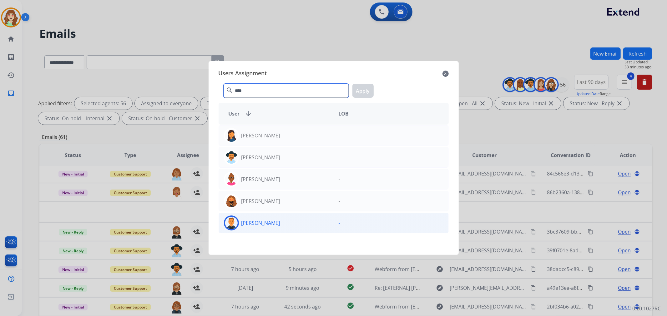
type input "****"
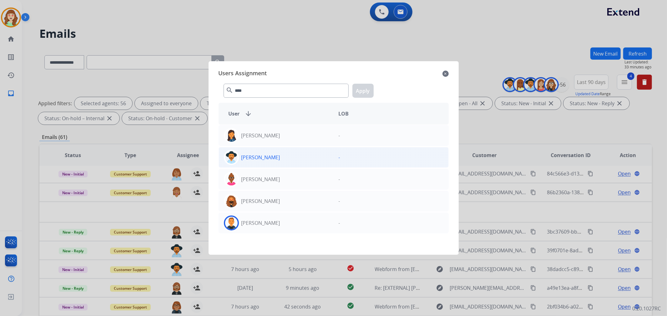
drag, startPoint x: 302, startPoint y: 222, endPoint x: 361, endPoint y: 159, distance: 86.9
click at [302, 221] on div "[PERSON_NAME]" at bounding box center [276, 223] width 115 height 15
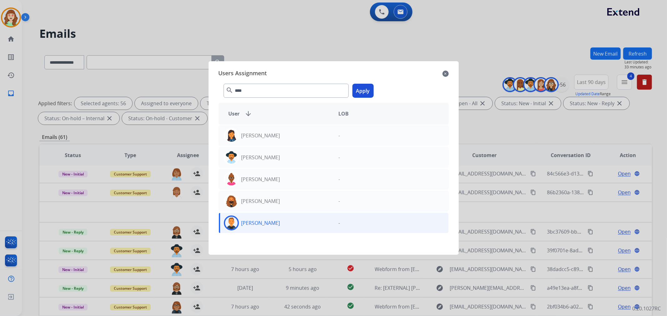
drag, startPoint x: 365, startPoint y: 89, endPoint x: 352, endPoint y: 87, distance: 13.3
click at [367, 86] on button "Apply" at bounding box center [362, 91] width 21 height 14
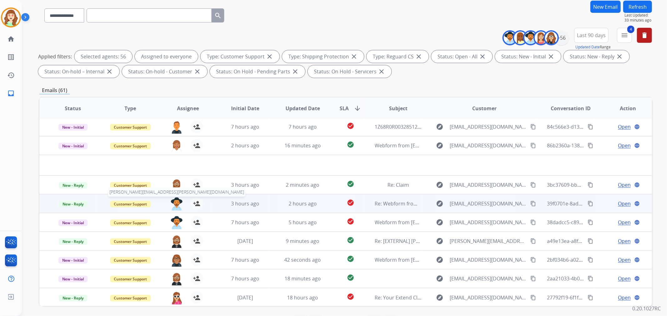
scroll to position [69, 0]
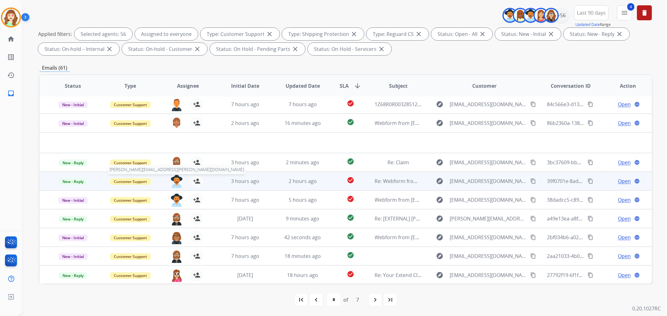
click at [177, 180] on img at bounding box center [176, 181] width 13 height 13
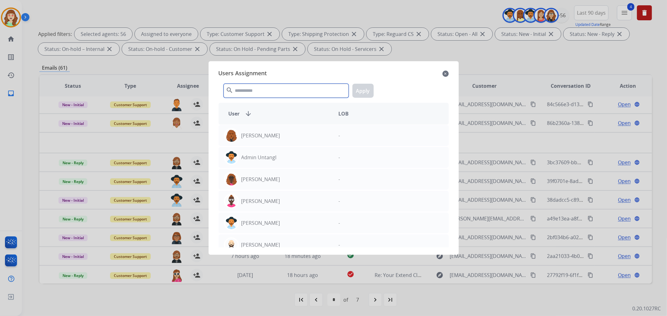
click at [260, 91] on input "text" at bounding box center [286, 91] width 125 height 14
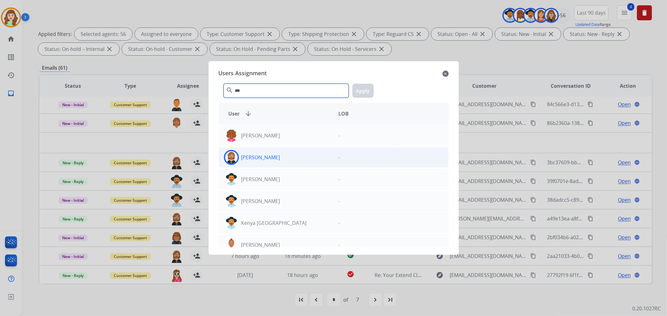
type input "***"
click at [282, 160] on div "[PERSON_NAME]" at bounding box center [276, 157] width 115 height 15
drag, startPoint x: 360, startPoint y: 92, endPoint x: 301, endPoint y: 115, distance: 62.7
click at [358, 93] on button "Apply" at bounding box center [362, 91] width 21 height 14
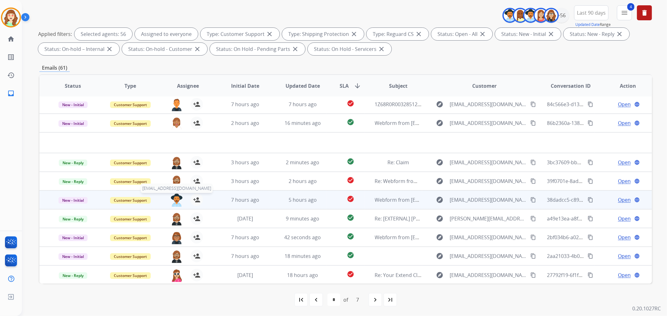
click at [173, 199] on img at bounding box center [176, 200] width 13 height 13
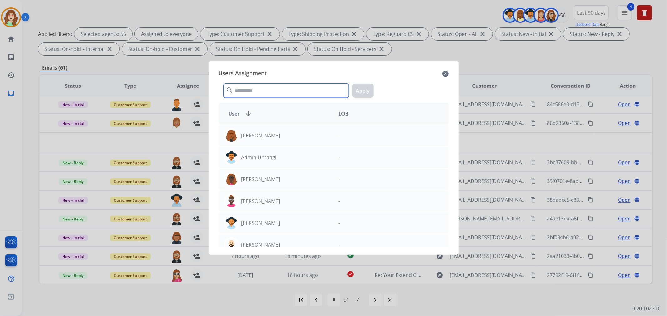
click at [270, 91] on input "text" at bounding box center [286, 91] width 125 height 14
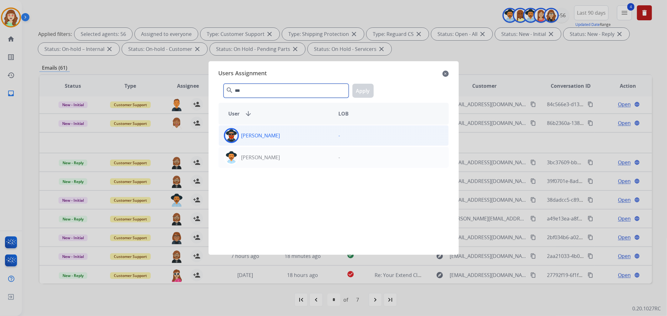
type input "***"
click at [280, 140] on div "[PERSON_NAME]" at bounding box center [276, 135] width 115 height 15
click at [366, 88] on button "Apply" at bounding box center [362, 91] width 21 height 14
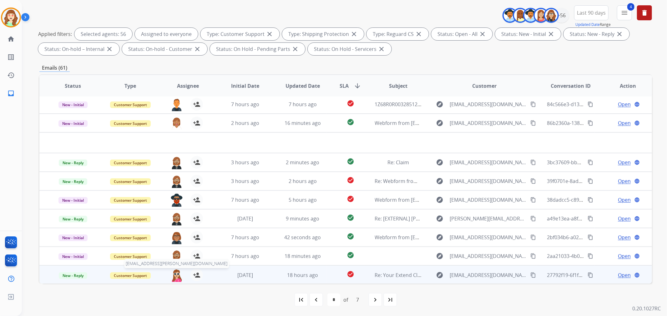
click at [175, 272] on img at bounding box center [176, 275] width 13 height 13
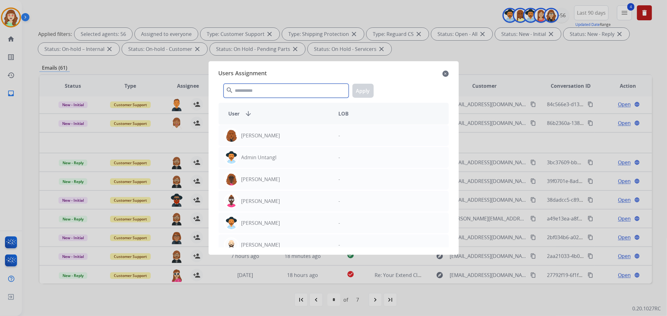
click at [288, 92] on input "text" at bounding box center [286, 91] width 125 height 14
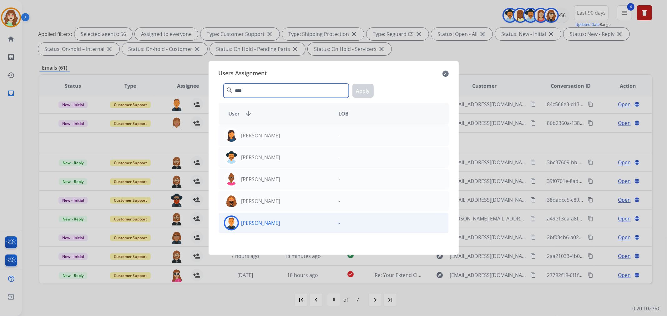
type input "****"
click at [287, 224] on div "[PERSON_NAME]" at bounding box center [276, 223] width 115 height 15
click at [362, 91] on button "Apply" at bounding box center [362, 91] width 21 height 14
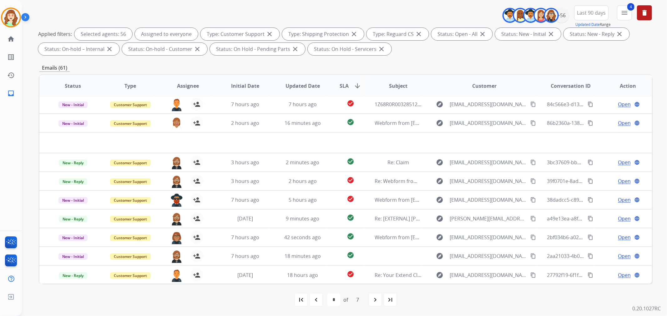
click at [379, 285] on div "navigate_next" at bounding box center [375, 300] width 14 height 14
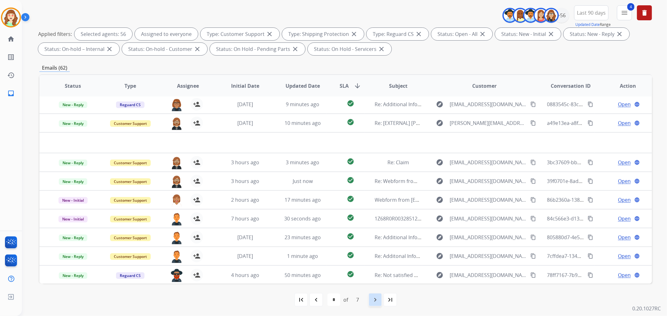
click at [375, 285] on mat-icon "navigate_next" at bounding box center [375, 300] width 8 height 8
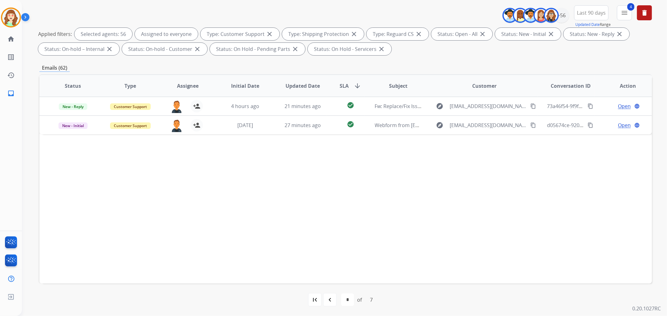
click at [314, 285] on mat-icon "first_page" at bounding box center [315, 300] width 8 height 8
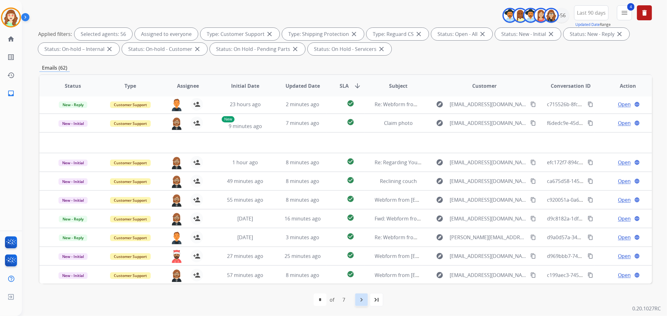
click at [362, 285] on mat-icon "navigate_next" at bounding box center [362, 300] width 8 height 8
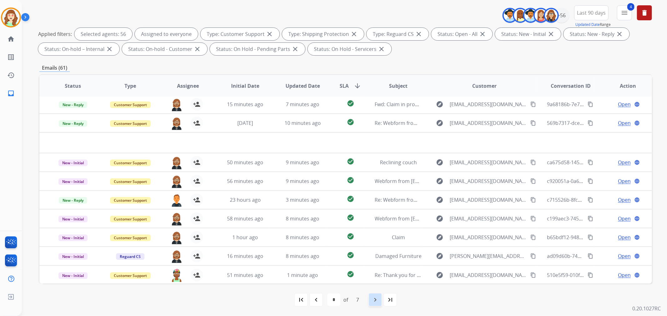
click at [377, 285] on mat-icon "navigate_next" at bounding box center [375, 300] width 8 height 8
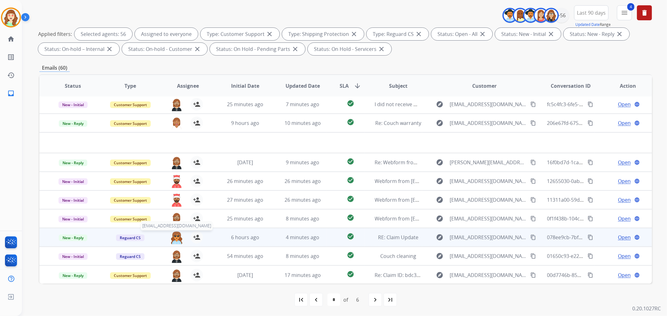
click at [174, 236] on img at bounding box center [176, 237] width 13 height 13
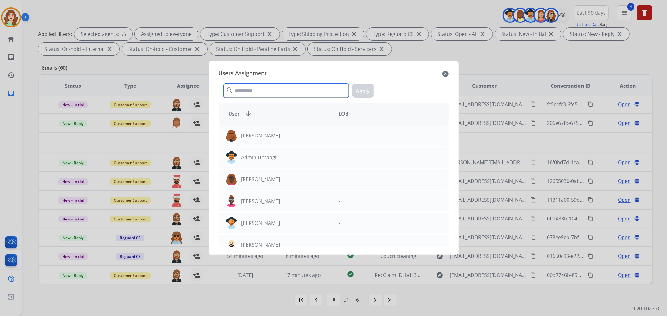
click at [266, 88] on input "text" at bounding box center [286, 91] width 125 height 14
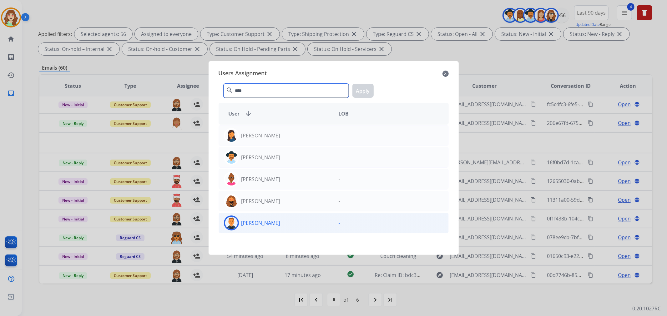
type input "****"
click at [286, 218] on div "[PERSON_NAME]" at bounding box center [276, 223] width 115 height 15
click at [359, 89] on button "Apply" at bounding box center [362, 91] width 21 height 14
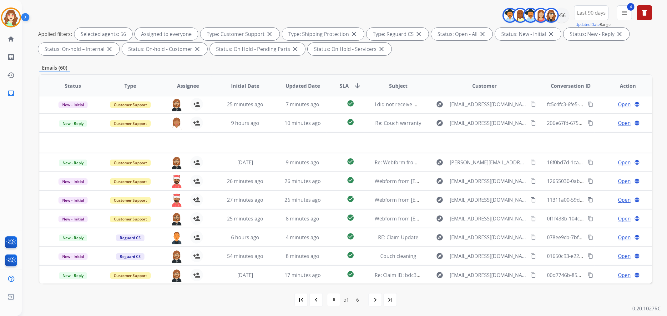
drag, startPoint x: 371, startPoint y: 301, endPoint x: 367, endPoint y: 299, distance: 4.1
click at [371, 285] on div "navigate_next" at bounding box center [375, 300] width 14 height 14
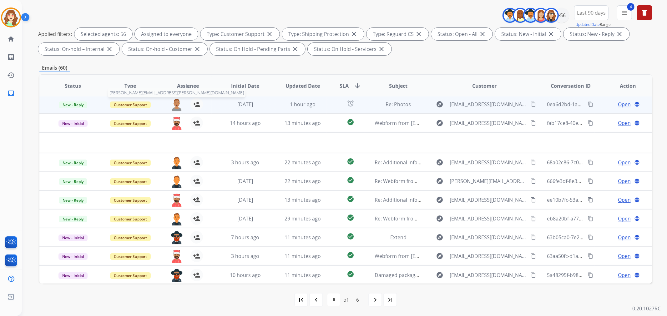
click at [174, 104] on img at bounding box center [176, 104] width 13 height 13
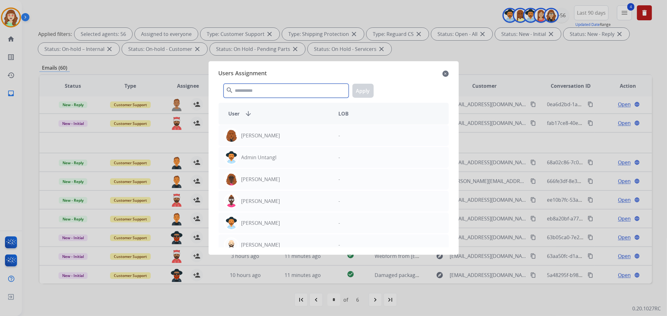
click at [241, 89] on input "text" at bounding box center [286, 91] width 125 height 14
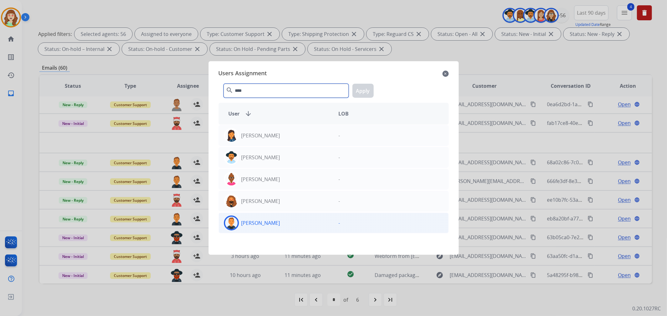
type input "****"
click at [301, 226] on div "[PERSON_NAME]" at bounding box center [276, 223] width 115 height 15
click at [358, 93] on button "Apply" at bounding box center [362, 91] width 21 height 14
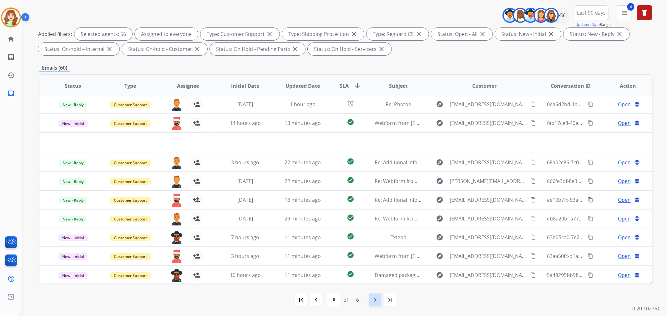
click at [376, 285] on mat-icon "navigate_next" at bounding box center [375, 300] width 8 height 8
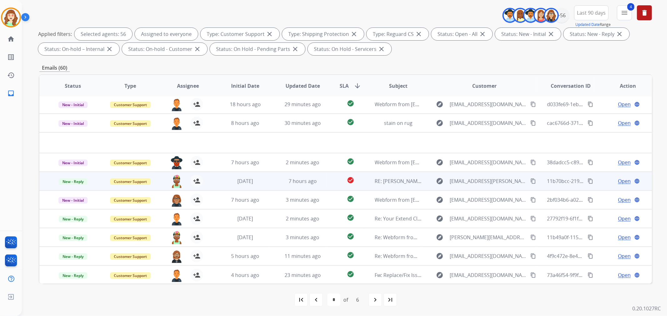
click at [530, 179] on mat-icon "content_copy" at bounding box center [533, 182] width 6 height 6
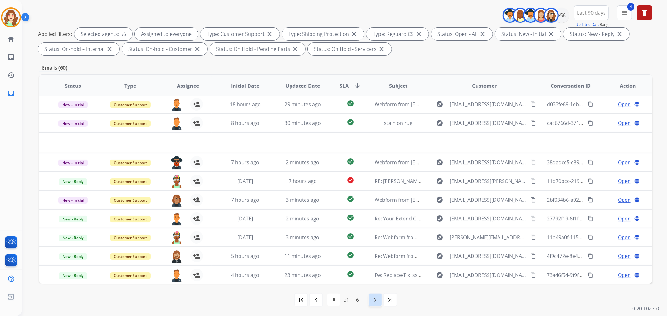
click at [377, 285] on mat-icon "navigate_next" at bounding box center [375, 300] width 8 height 8
select select "*"
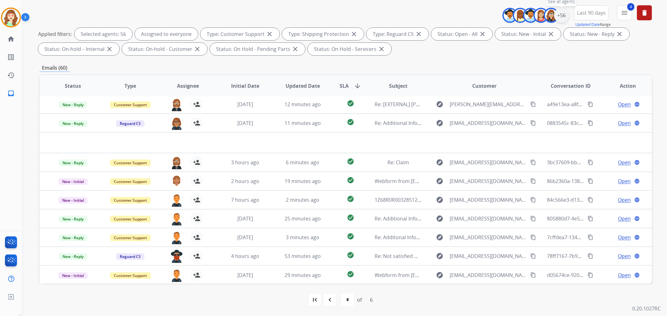
click at [562, 11] on div "+56" at bounding box center [561, 15] width 15 height 15
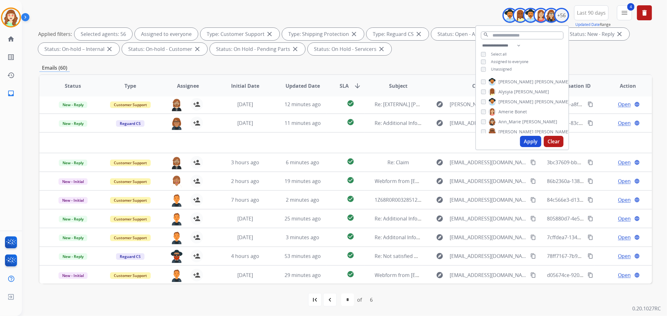
click at [552, 139] on button "Clear" at bounding box center [554, 141] width 20 height 11
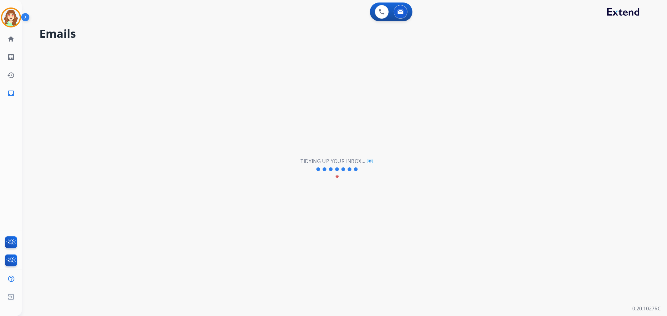
scroll to position [0, 0]
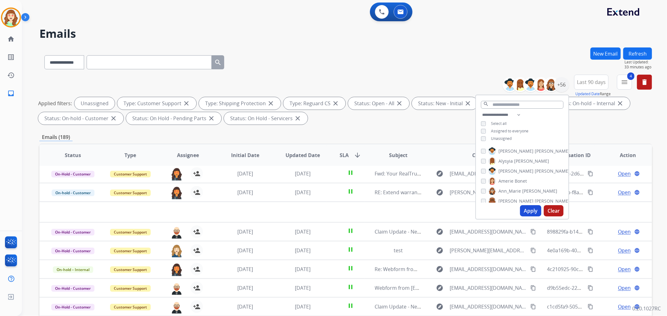
click at [523, 210] on button "Apply" at bounding box center [530, 210] width 21 height 11
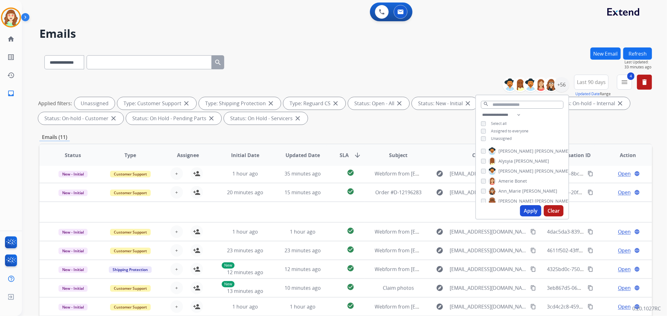
scroll to position [69, 0]
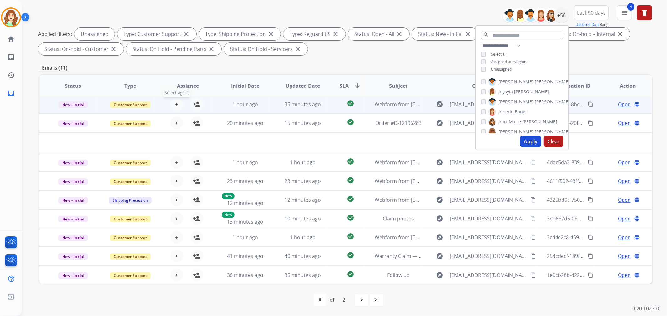
click at [173, 102] on button "+ Select agent" at bounding box center [176, 104] width 13 height 13
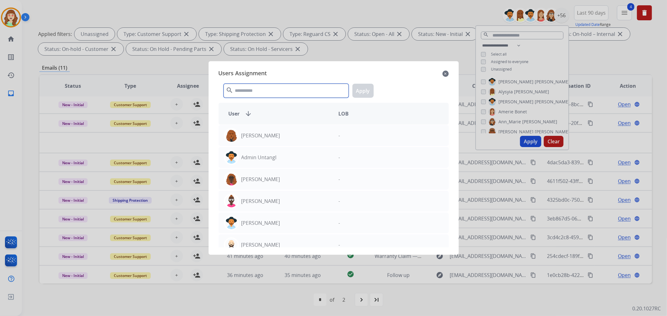
click at [273, 88] on input "text" at bounding box center [286, 91] width 125 height 14
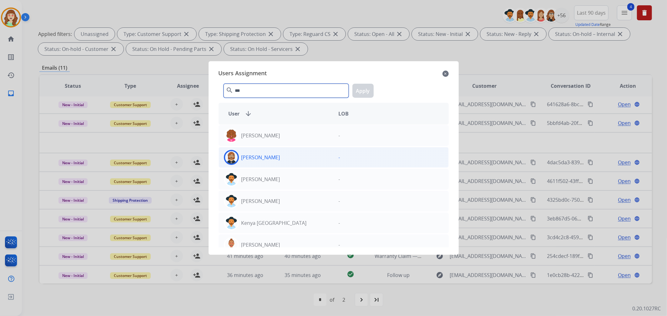
type input "***"
drag, startPoint x: 293, startPoint y: 160, endPoint x: 346, endPoint y: 129, distance: 61.7
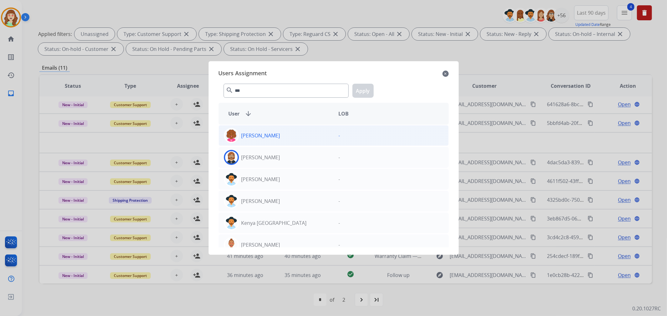
click at [293, 160] on div "[PERSON_NAME]" at bounding box center [276, 157] width 115 height 15
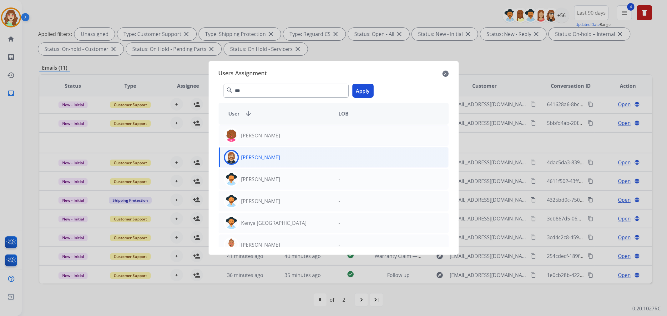
click at [370, 89] on button "Apply" at bounding box center [362, 91] width 21 height 14
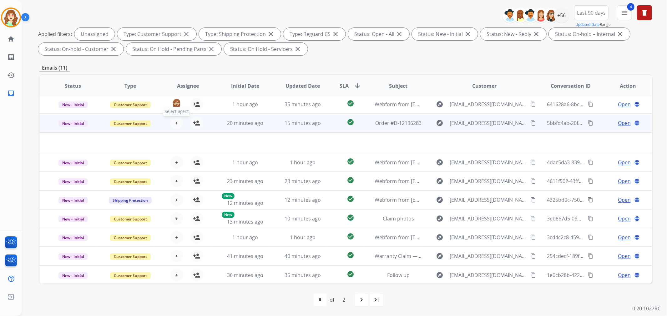
click at [175, 119] on span "+" at bounding box center [176, 123] width 3 height 8
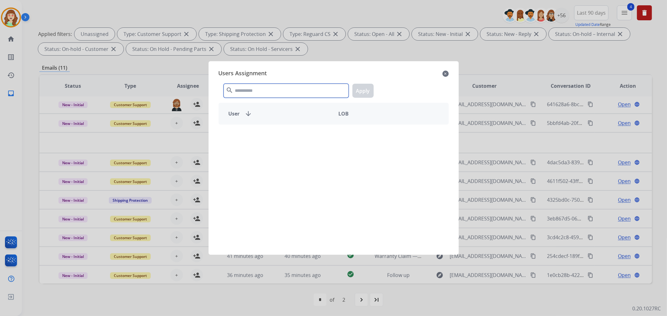
click at [246, 88] on input "text" at bounding box center [286, 91] width 125 height 14
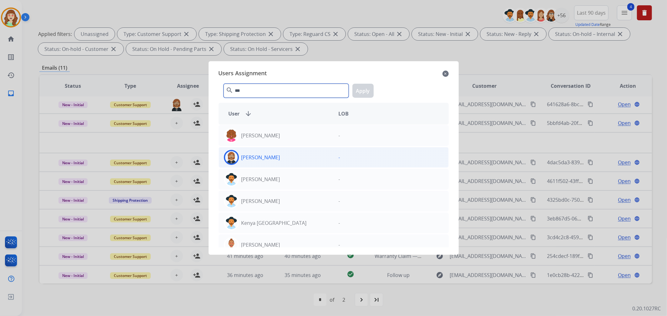
type input "***"
click at [283, 157] on div "[PERSON_NAME]" at bounding box center [276, 157] width 115 height 15
click at [364, 93] on button "Apply" at bounding box center [362, 91] width 21 height 14
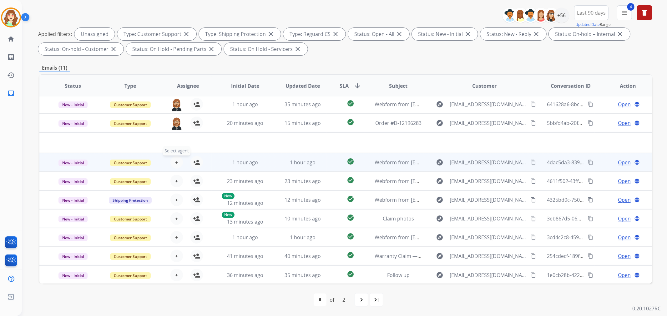
click at [177, 163] on button "+ Select agent" at bounding box center [176, 162] width 13 height 13
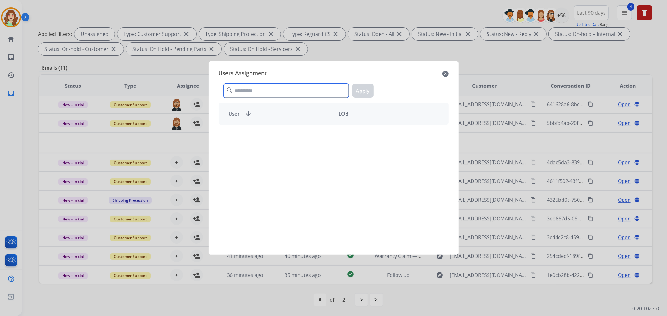
click at [301, 94] on input "text" at bounding box center [286, 91] width 125 height 14
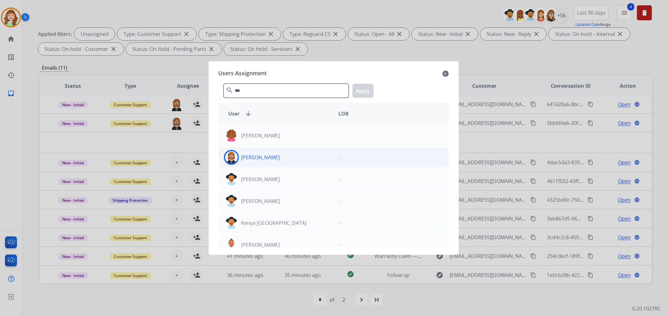
type input "***"
click at [299, 160] on div "[PERSON_NAME]" at bounding box center [276, 157] width 115 height 15
drag, startPoint x: 363, startPoint y: 88, endPoint x: 234, endPoint y: 146, distance: 141.7
click at [363, 88] on button "Apply" at bounding box center [362, 91] width 21 height 14
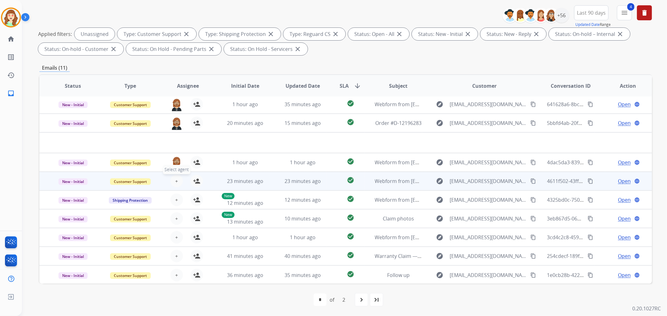
click at [175, 179] on span "+" at bounding box center [176, 182] width 3 height 8
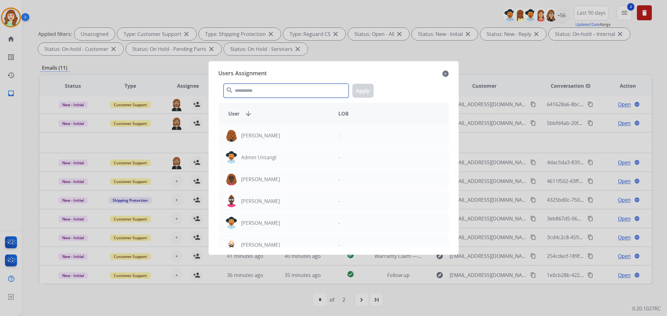
click at [281, 89] on input "text" at bounding box center [286, 91] width 125 height 14
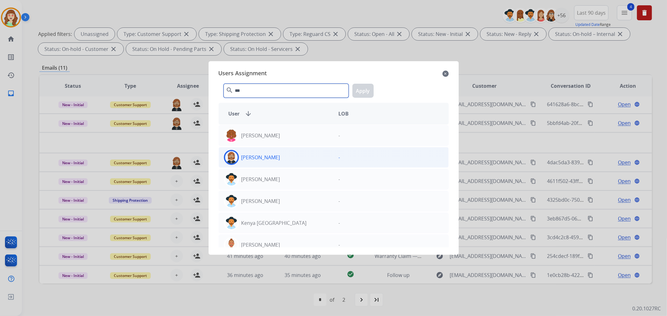
type input "***"
click at [297, 162] on div "[PERSON_NAME]" at bounding box center [276, 157] width 115 height 15
drag, startPoint x: 362, startPoint y: 88, endPoint x: 345, endPoint y: 99, distance: 19.8
click at [361, 89] on button "Apply" at bounding box center [362, 91] width 21 height 14
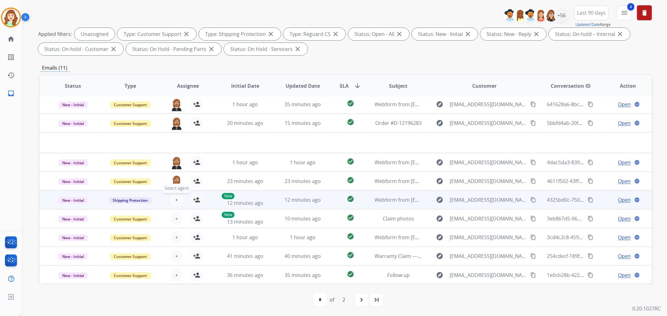
click at [173, 199] on button "+ Select agent" at bounding box center [176, 200] width 13 height 13
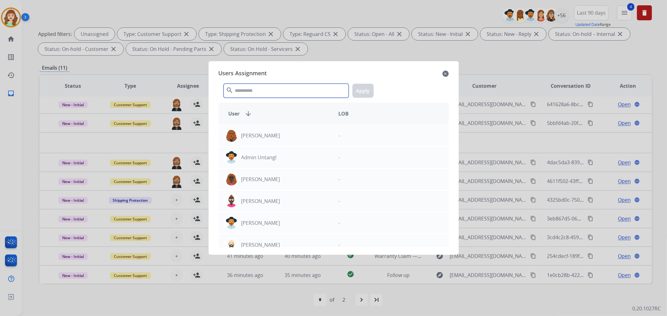
click at [279, 92] on input "text" at bounding box center [286, 91] width 125 height 14
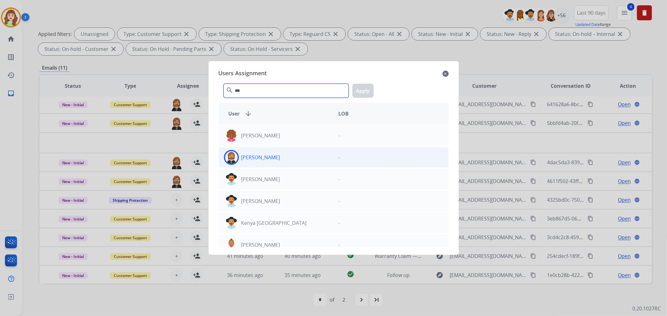
type input "***"
drag, startPoint x: 303, startPoint y: 159, endPoint x: 348, endPoint y: 128, distance: 54.0
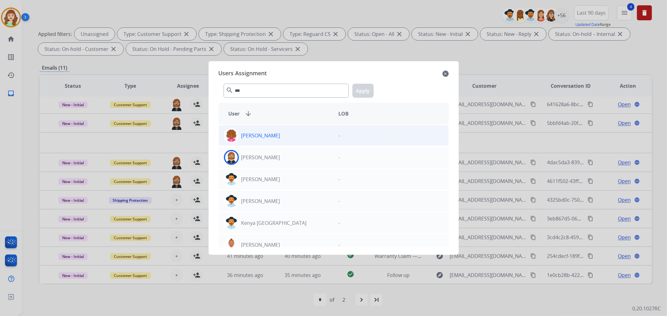
click at [304, 158] on div "[PERSON_NAME]" at bounding box center [276, 157] width 115 height 15
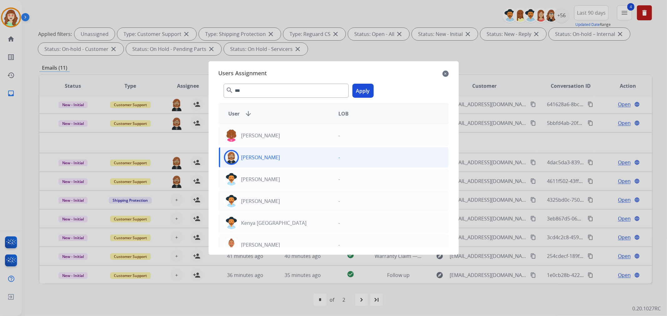
drag, startPoint x: 361, startPoint y: 88, endPoint x: 346, endPoint y: 101, distance: 19.1
click at [361, 88] on button "Apply" at bounding box center [362, 91] width 21 height 14
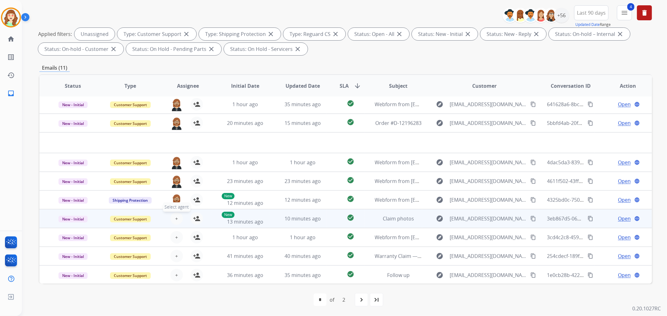
click at [176, 214] on button "+ Select agent" at bounding box center [176, 219] width 13 height 13
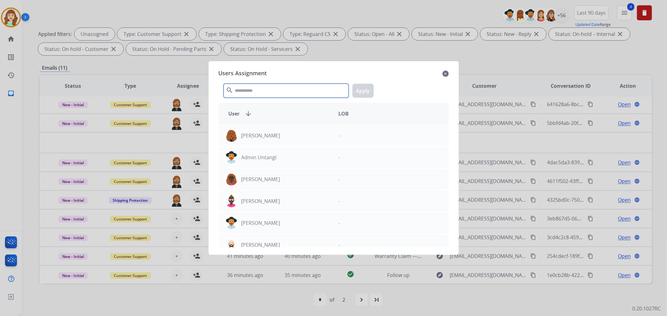
click at [292, 88] on input "text" at bounding box center [286, 91] width 125 height 14
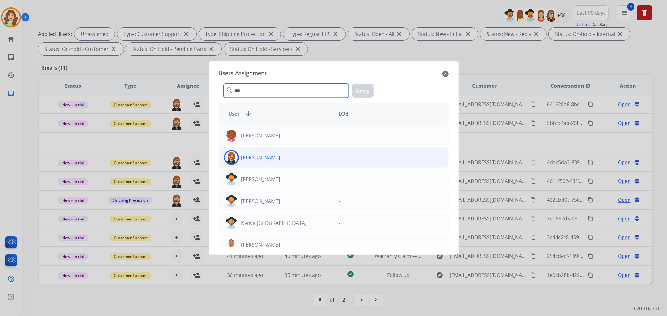
type input "***"
click at [295, 156] on div "[PERSON_NAME]" at bounding box center [276, 157] width 115 height 15
click at [360, 89] on button "Apply" at bounding box center [362, 91] width 21 height 14
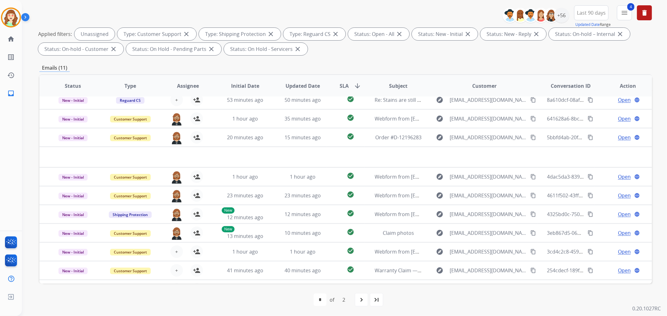
scroll to position [0, 0]
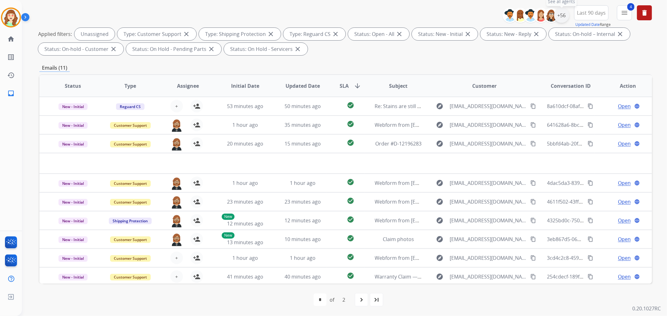
click at [562, 15] on div "+56" at bounding box center [561, 15] width 15 height 15
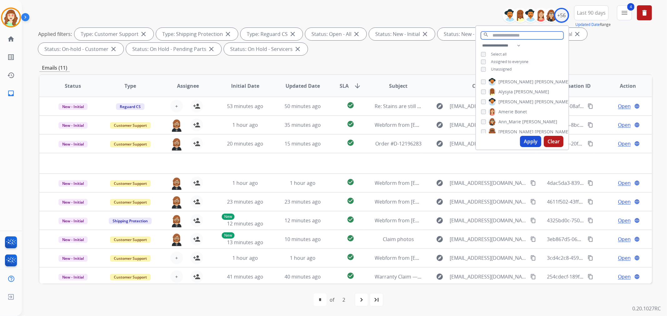
drag, startPoint x: 509, startPoint y: 34, endPoint x: 509, endPoint y: 30, distance: 4.4
click at [509, 33] on input "text" at bounding box center [522, 36] width 83 height 8
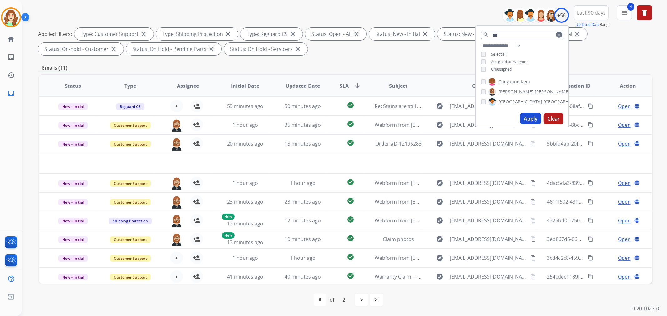
click at [528, 119] on button "Apply" at bounding box center [530, 118] width 21 height 11
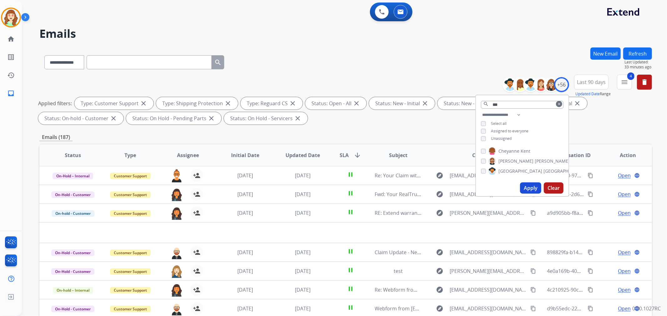
click at [477, 135] on div "**********" at bounding box center [522, 127] width 93 height 33
click at [479, 138] on div "**********" at bounding box center [522, 127] width 93 height 33
click at [525, 190] on button "Apply" at bounding box center [530, 188] width 21 height 11
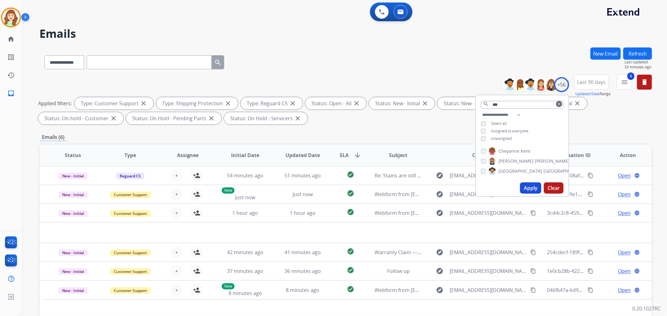
click at [530, 188] on button "Apply" at bounding box center [530, 188] width 21 height 11
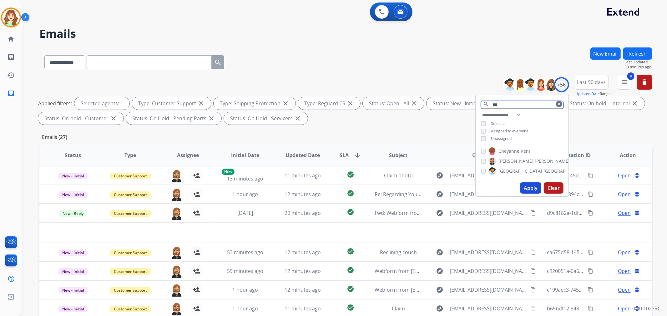
drag, startPoint x: 499, startPoint y: 102, endPoint x: 436, endPoint y: 102, distance: 62.5
click at [436, 102] on div "**********" at bounding box center [345, 101] width 613 height 53
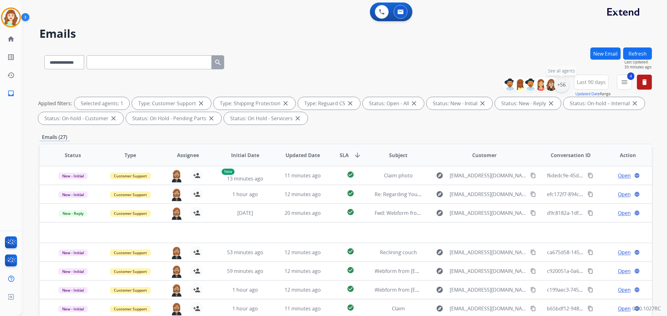
click at [558, 86] on div "+56" at bounding box center [561, 84] width 15 height 15
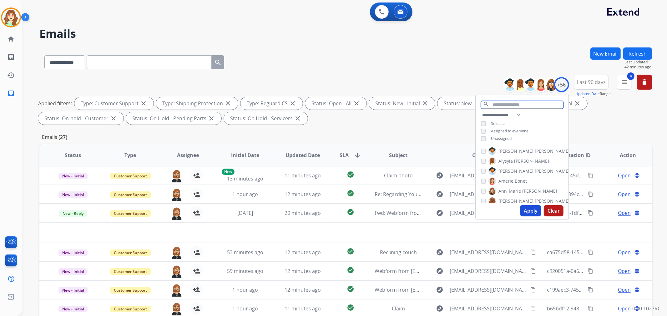
click at [493, 104] on input "text" at bounding box center [522, 105] width 83 height 8
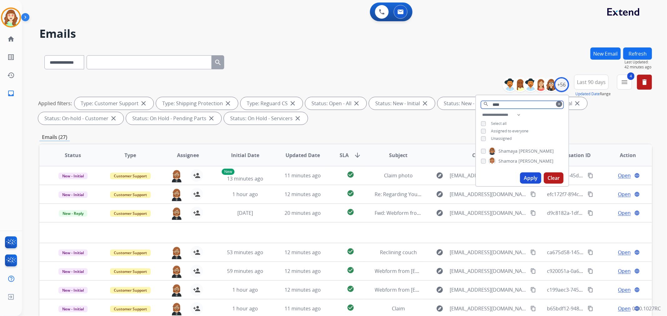
type input "****"
click at [484, 164] on div "[PERSON_NAME]" at bounding box center [517, 162] width 73 height 8
click at [526, 176] on button "Apply" at bounding box center [530, 178] width 21 height 11
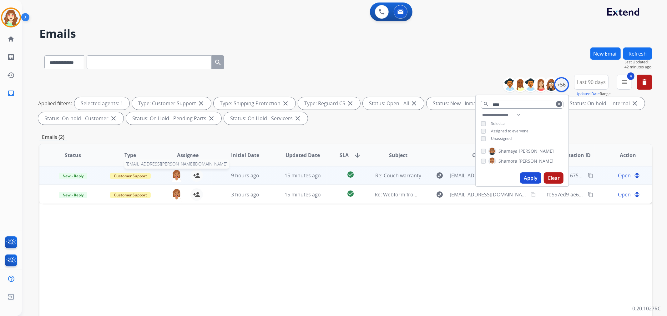
click at [174, 175] on img at bounding box center [176, 175] width 13 height 13
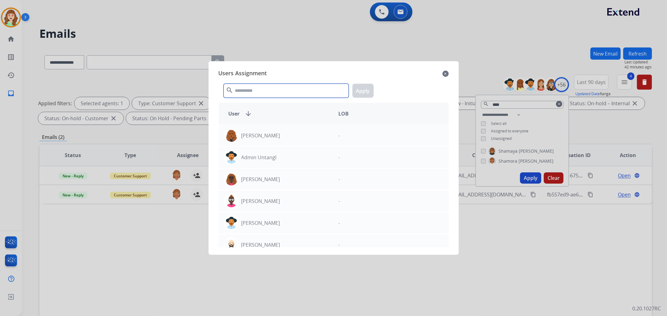
click at [256, 89] on input "text" at bounding box center [286, 91] width 125 height 14
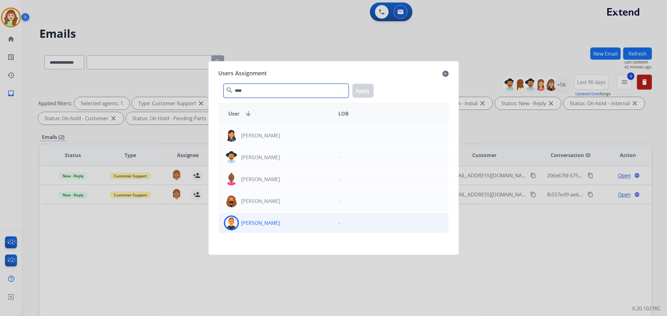
type input "****"
click at [301, 218] on div "[PERSON_NAME]" at bounding box center [276, 223] width 115 height 15
drag, startPoint x: 363, startPoint y: 93, endPoint x: 315, endPoint y: 107, distance: 49.6
click at [363, 92] on button "Apply" at bounding box center [362, 91] width 21 height 14
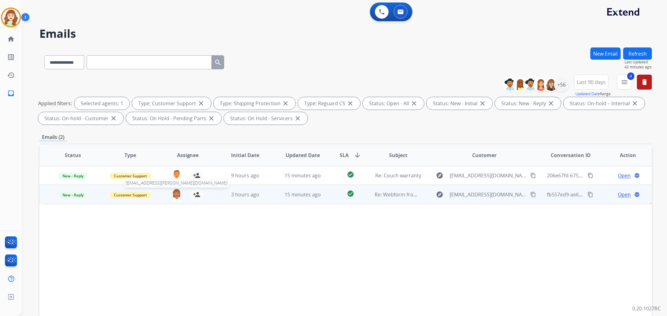
click at [172, 196] on img at bounding box center [176, 195] width 13 height 13
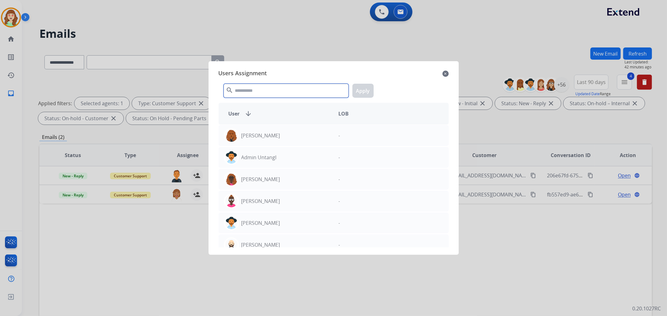
click at [258, 90] on input "text" at bounding box center [286, 91] width 125 height 14
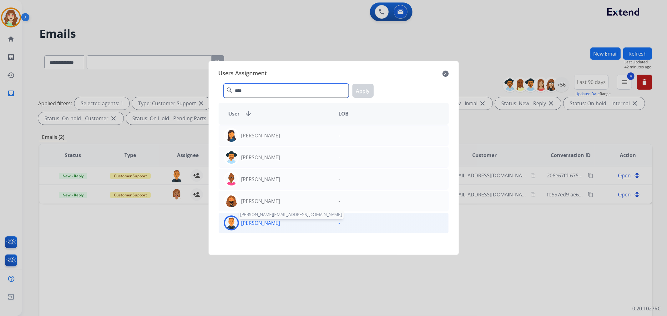
type input "****"
click at [266, 221] on p "[PERSON_NAME]" at bounding box center [260, 224] width 39 height 8
click at [363, 88] on button "Apply" at bounding box center [362, 91] width 21 height 14
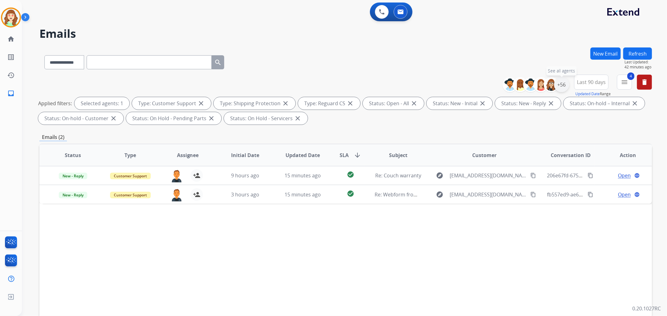
drag, startPoint x: 558, startPoint y: 83, endPoint x: 535, endPoint y: 83, distance: 23.5
click at [558, 83] on div "+56" at bounding box center [561, 84] width 15 height 15
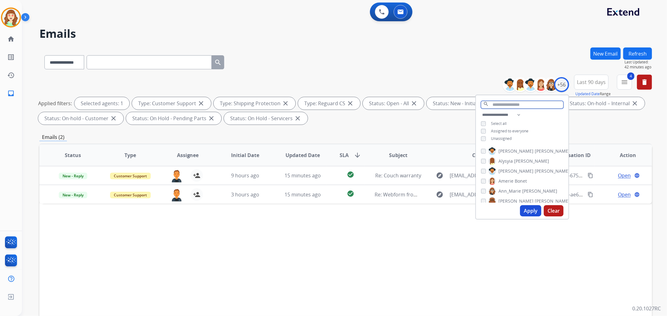
click at [496, 103] on input "text" at bounding box center [522, 105] width 83 height 8
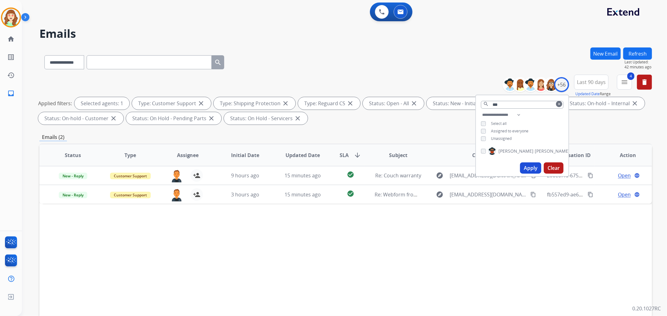
click at [533, 167] on button "Apply" at bounding box center [530, 168] width 21 height 11
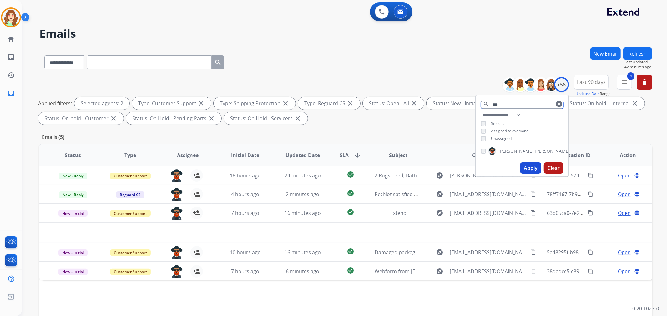
click at [523, 104] on input "***" at bounding box center [522, 105] width 83 height 8
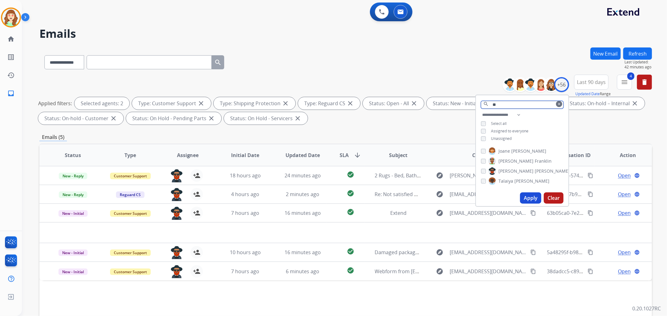
type input "*"
type input "***"
click at [532, 189] on button "Apply" at bounding box center [530, 188] width 21 height 11
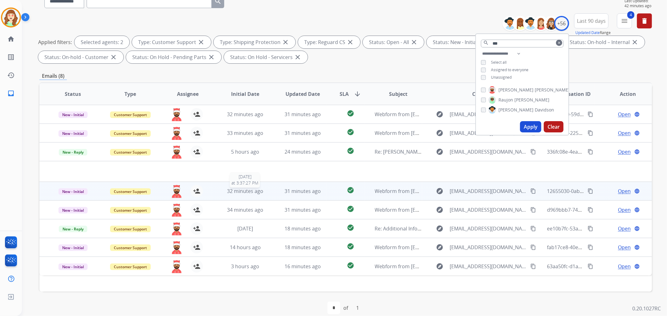
scroll to position [69, 0]
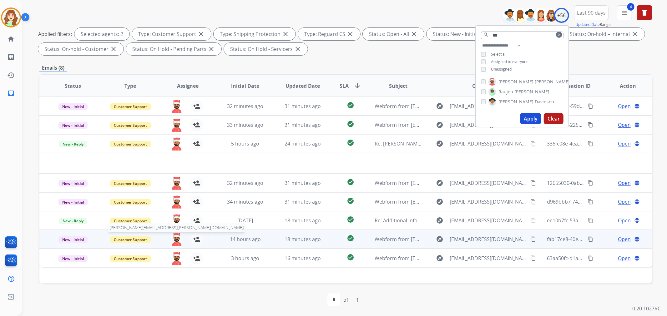
click at [176, 240] on img at bounding box center [176, 239] width 13 height 13
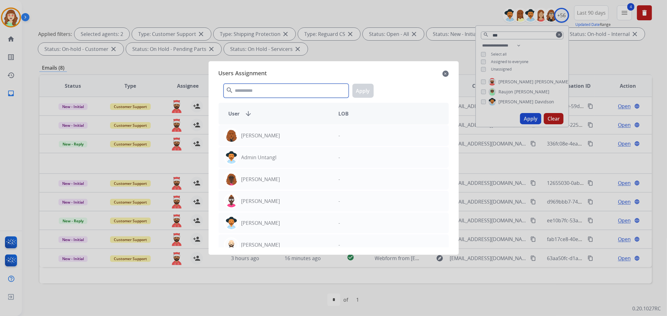
click at [272, 92] on input "text" at bounding box center [286, 91] width 125 height 14
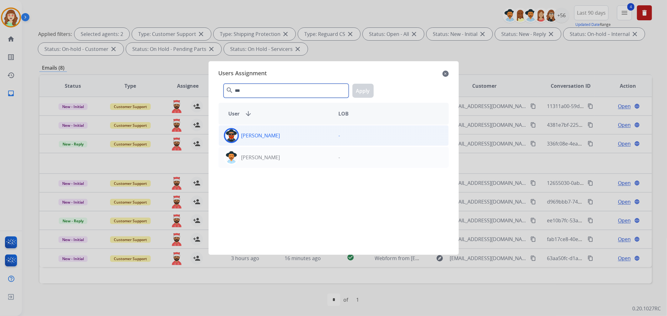
type input "***"
click at [296, 140] on div "[PERSON_NAME]" at bounding box center [276, 135] width 115 height 15
click at [361, 90] on button "Apply" at bounding box center [362, 91] width 21 height 14
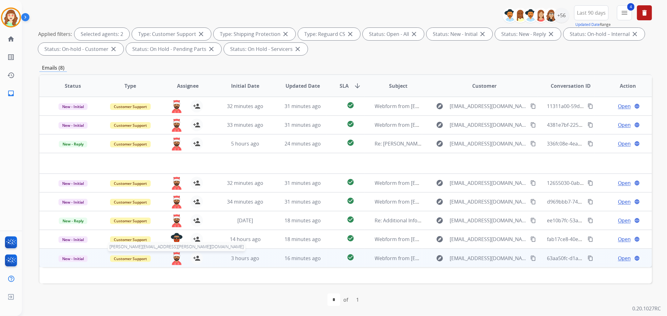
click at [175, 256] on img at bounding box center [176, 258] width 13 height 13
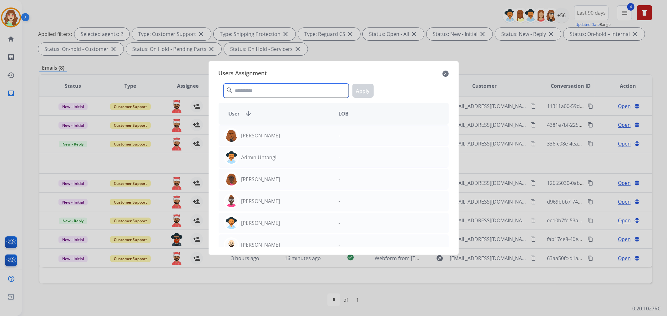
click at [279, 89] on input "text" at bounding box center [286, 91] width 125 height 14
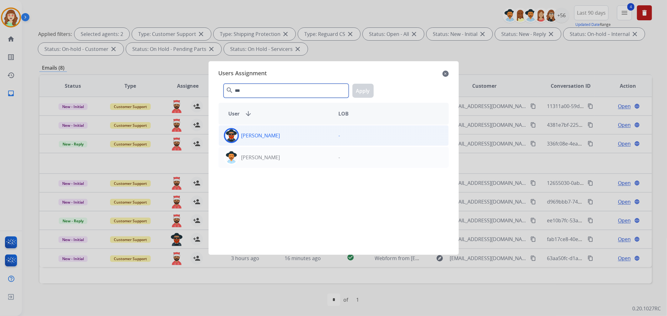
type input "***"
click at [296, 137] on div "[PERSON_NAME]" at bounding box center [276, 135] width 115 height 15
click at [364, 84] on button "Apply" at bounding box center [362, 91] width 21 height 14
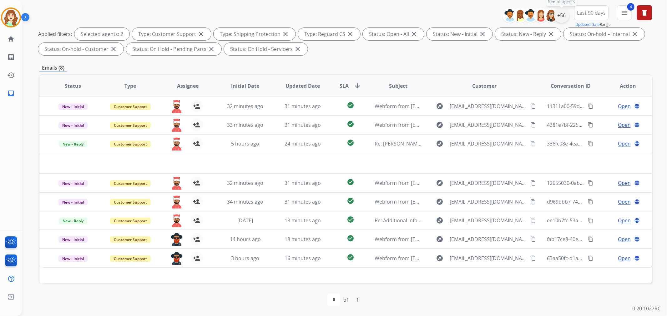
click at [564, 17] on div "+56" at bounding box center [561, 15] width 15 height 15
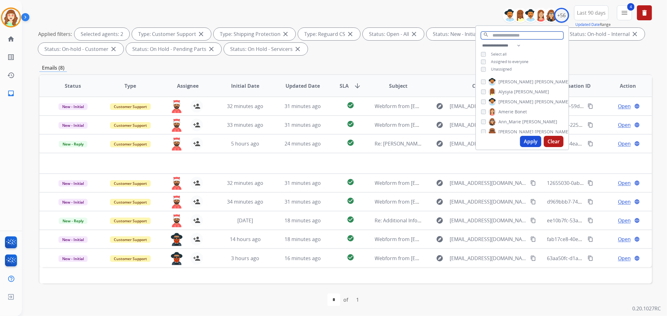
click at [508, 35] on input "text" at bounding box center [522, 36] width 83 height 8
click at [524, 140] on button "Apply" at bounding box center [530, 141] width 21 height 11
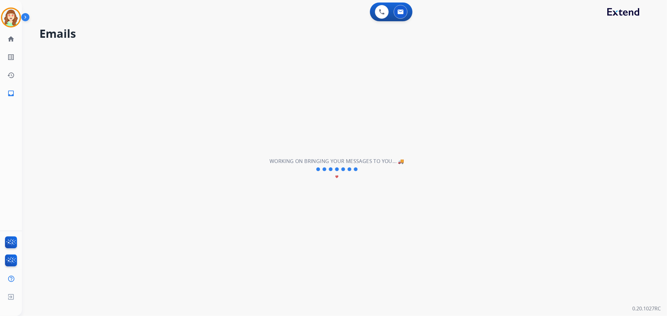
scroll to position [0, 0]
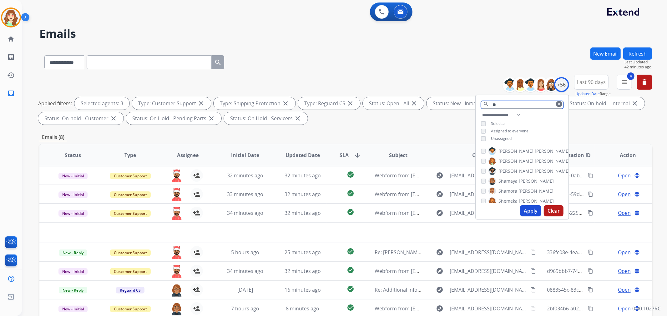
drag, startPoint x: 498, startPoint y: 103, endPoint x: 451, endPoint y: 93, distance: 48.9
click at [450, 93] on div "**********" at bounding box center [345, 101] width 613 height 53
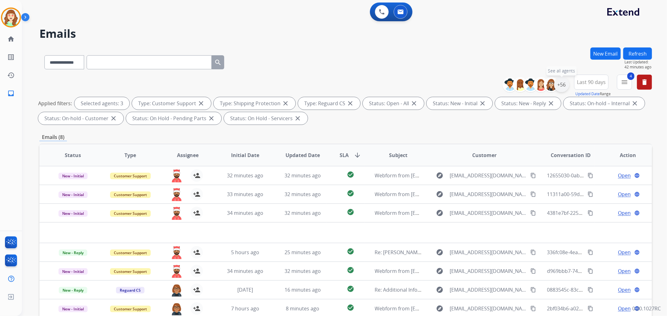
click at [564, 86] on div "+56" at bounding box center [561, 84] width 15 height 15
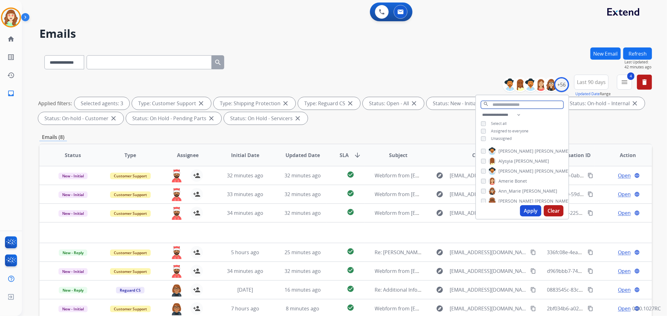
click at [512, 107] on input "text" at bounding box center [522, 105] width 83 height 8
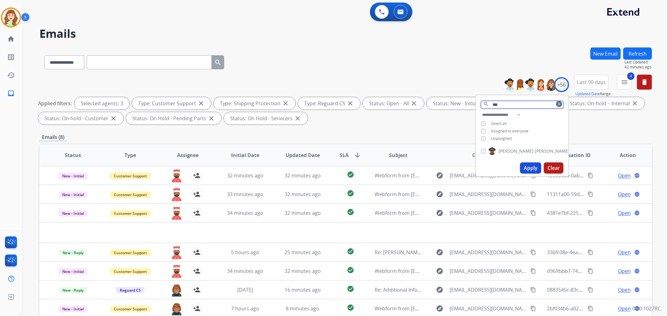
type input "***"
click at [532, 167] on button "Apply" at bounding box center [530, 168] width 21 height 11
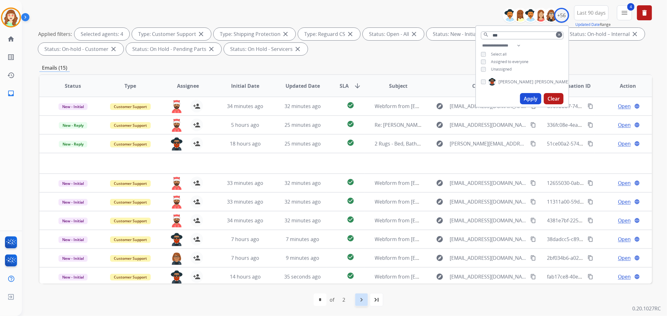
click at [362, 285] on mat-icon "navigate_next" at bounding box center [362, 300] width 8 height 8
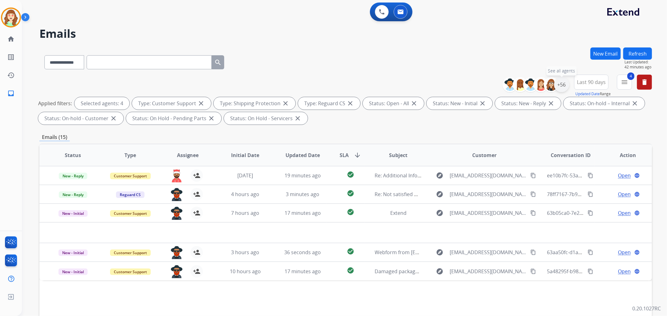
click at [559, 85] on div "+56" at bounding box center [561, 84] width 15 height 15
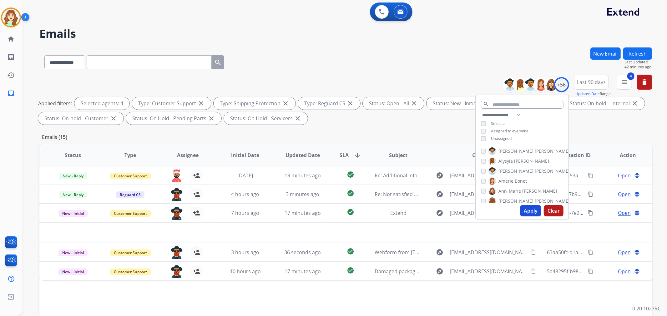
click at [349, 152] on span "SLA arrow_downward" at bounding box center [351, 156] width 22 height 8
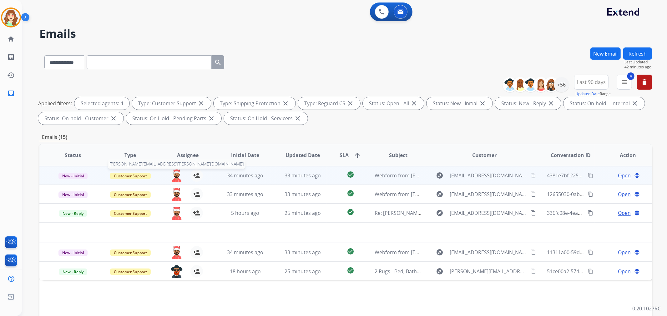
click at [173, 174] on img at bounding box center [176, 175] width 13 height 13
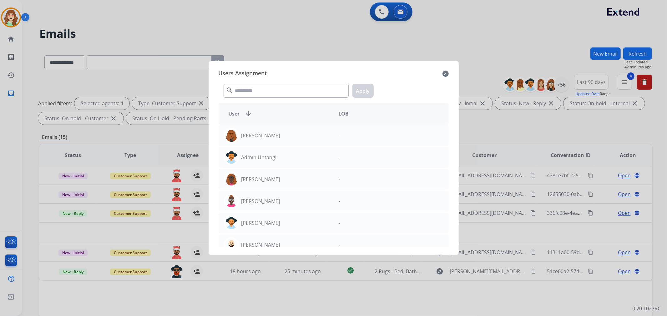
drag, startPoint x: 310, startPoint y: 98, endPoint x: 311, endPoint y: 93, distance: 5.1
click at [311, 93] on div "search Apply" at bounding box center [334, 90] width 230 height 22
click at [311, 93] on input "text" at bounding box center [286, 91] width 125 height 14
type input "*"
select select "**********"
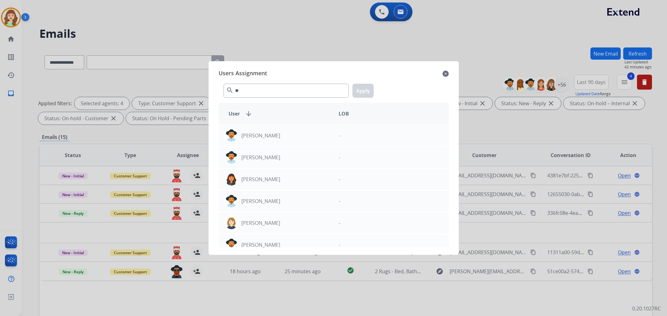
select select "*"
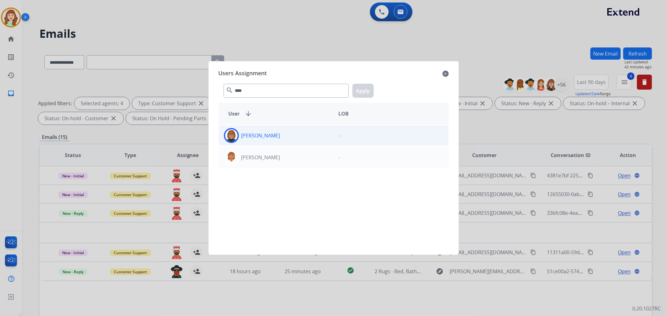
type input "****"
click at [292, 134] on div "[PERSON_NAME]" at bounding box center [276, 135] width 115 height 15
click at [357, 88] on button "Apply" at bounding box center [362, 91] width 21 height 14
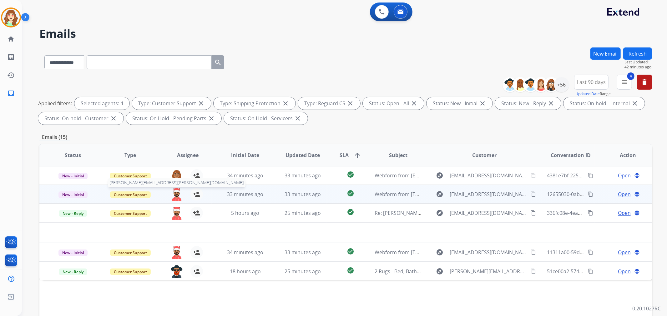
click at [174, 193] on img at bounding box center [176, 194] width 13 height 13
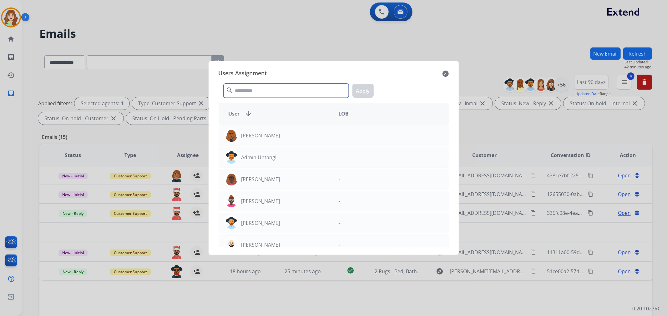
click at [292, 94] on input "text" at bounding box center [286, 91] width 125 height 14
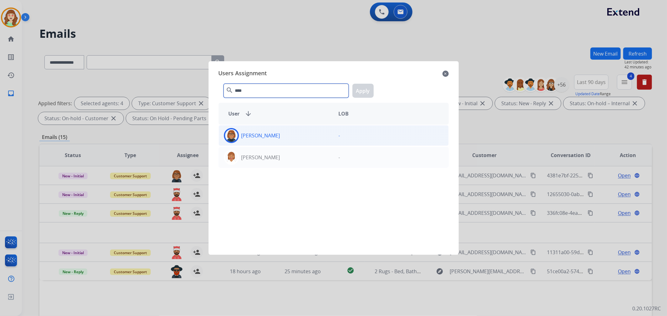
type input "****"
click at [293, 136] on div "[PERSON_NAME]" at bounding box center [276, 135] width 115 height 15
click at [360, 89] on button "Apply" at bounding box center [362, 91] width 21 height 14
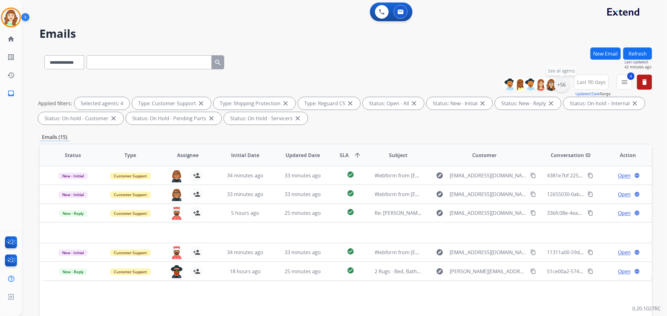
click at [561, 85] on div "+56" at bounding box center [561, 84] width 15 height 15
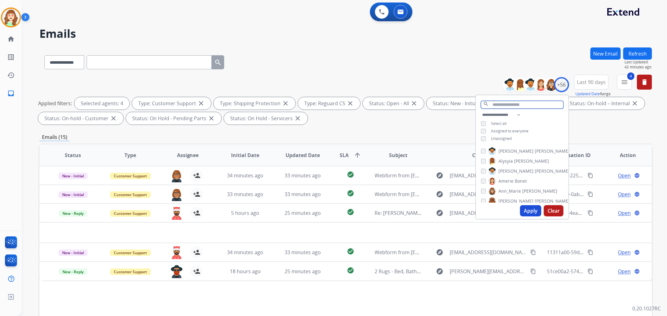
click at [508, 104] on input "text" at bounding box center [522, 105] width 83 height 8
click at [554, 211] on button "Clear" at bounding box center [554, 210] width 20 height 11
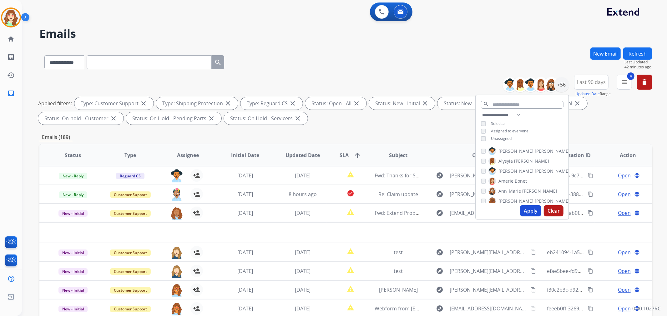
click at [295, 63] on div "**********" at bounding box center [345, 61] width 613 height 27
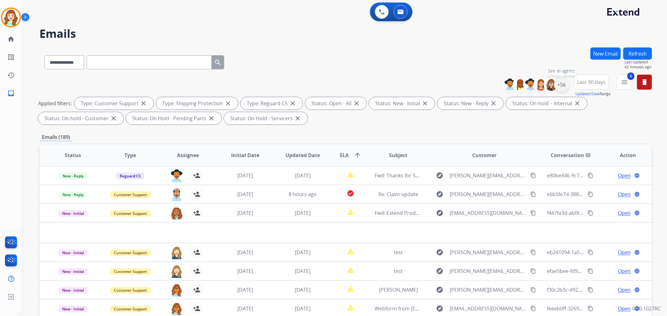
click at [558, 83] on div "+56" at bounding box center [561, 84] width 15 height 15
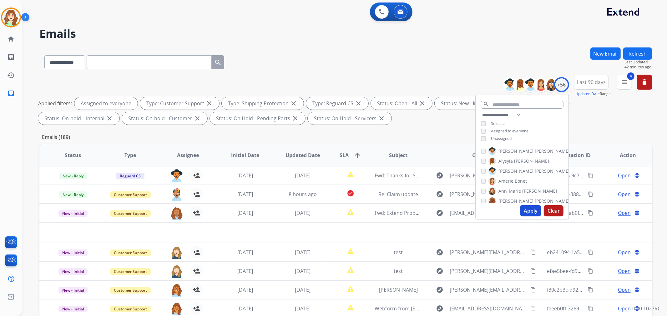
click at [525, 208] on button "Apply" at bounding box center [530, 210] width 21 height 11
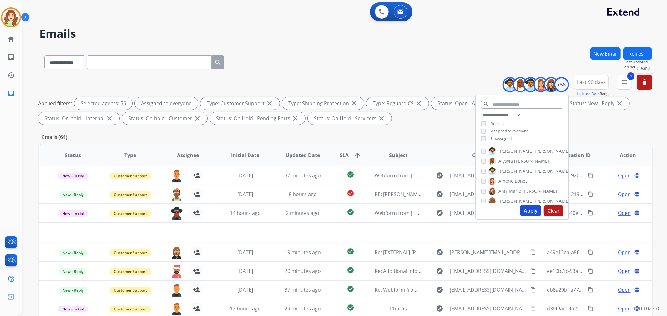
click at [643, 80] on mat-icon "delete" at bounding box center [645, 82] width 8 height 8
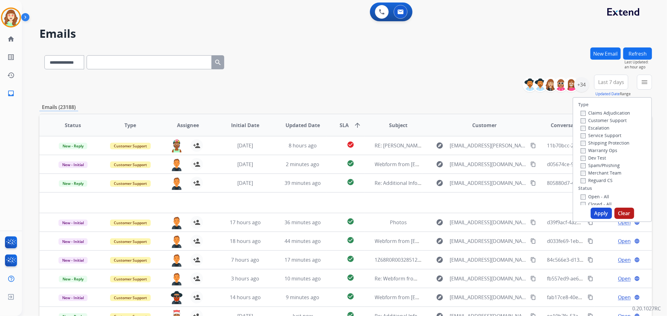
click at [605, 83] on span "Last 7 days" at bounding box center [611, 82] width 26 height 3
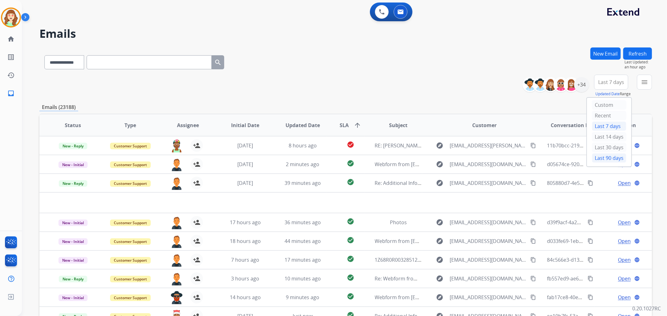
click at [606, 158] on div "Last 90 days" at bounding box center [609, 158] width 34 height 9
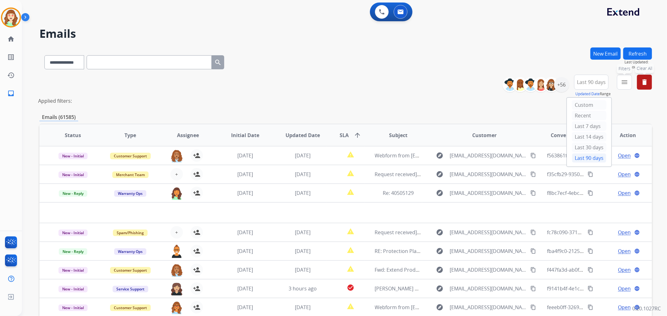
click at [626, 84] on mat-icon "menu" at bounding box center [625, 82] width 8 height 8
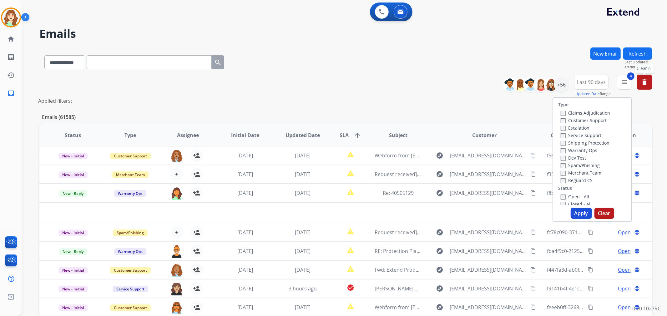
click at [576, 217] on button "Apply" at bounding box center [581, 213] width 21 height 11
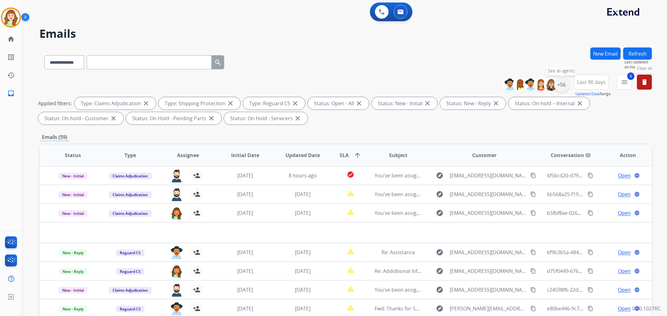
click at [558, 86] on div "+56" at bounding box center [561, 84] width 15 height 15
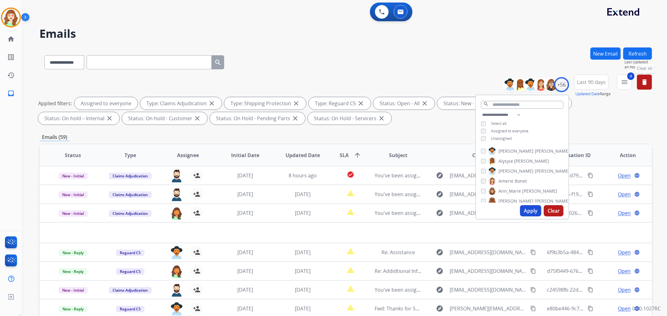
click at [532, 210] on button "Apply" at bounding box center [530, 210] width 21 height 11
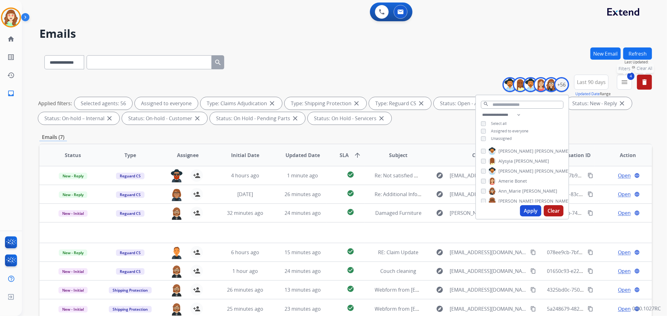
click at [625, 82] on mat-icon "menu" at bounding box center [625, 82] width 8 height 8
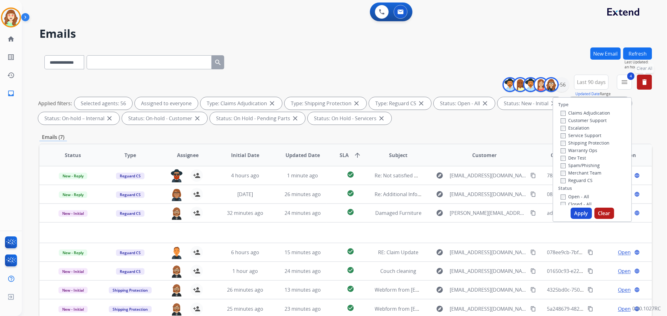
click at [576, 212] on button "Apply" at bounding box center [581, 213] width 21 height 11
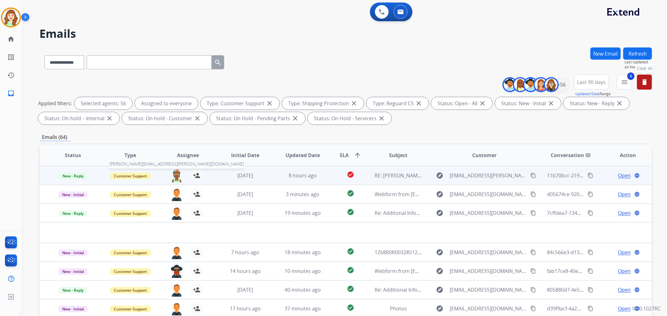
click at [178, 175] on img at bounding box center [176, 175] width 13 height 13
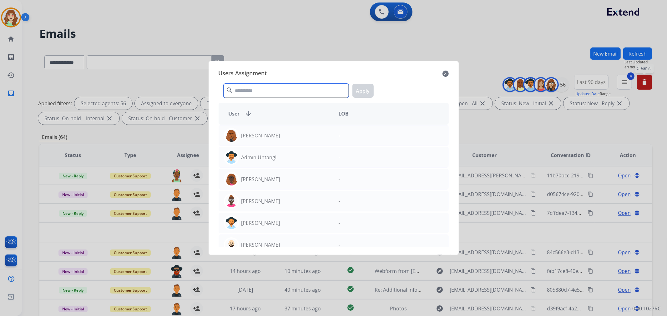
click at [300, 94] on input "text" at bounding box center [286, 91] width 125 height 14
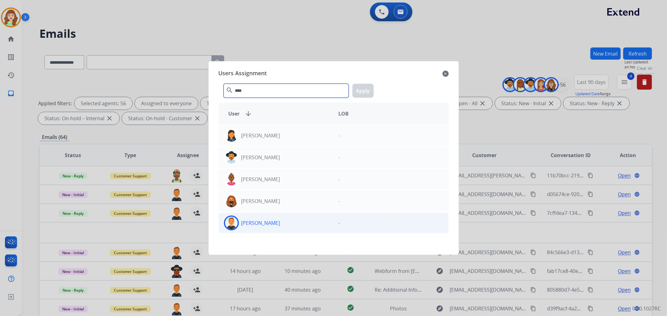
type input "****"
click at [283, 226] on div "[PERSON_NAME]" at bounding box center [276, 223] width 115 height 15
click at [364, 93] on button "Apply" at bounding box center [362, 91] width 21 height 14
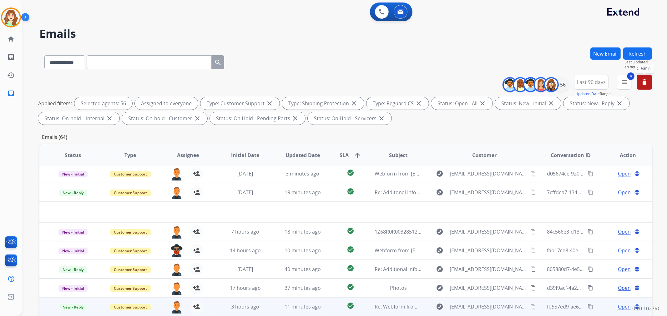
scroll to position [69, 0]
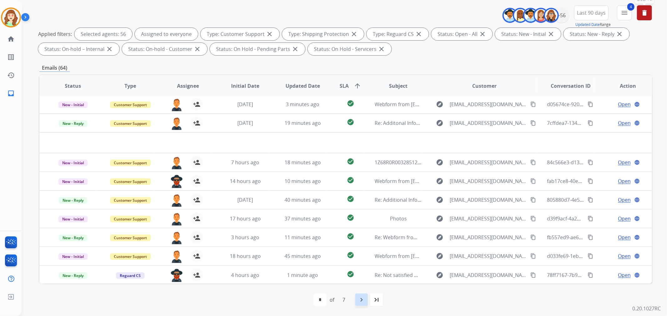
click at [361, 298] on mat-icon "navigate_next" at bounding box center [362, 300] width 8 height 8
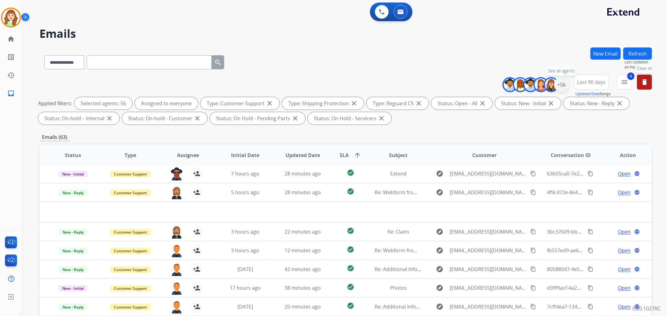
click at [560, 85] on div "+56" at bounding box center [561, 84] width 15 height 15
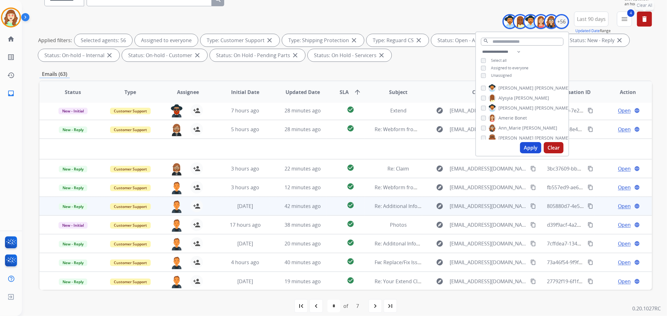
scroll to position [69, 0]
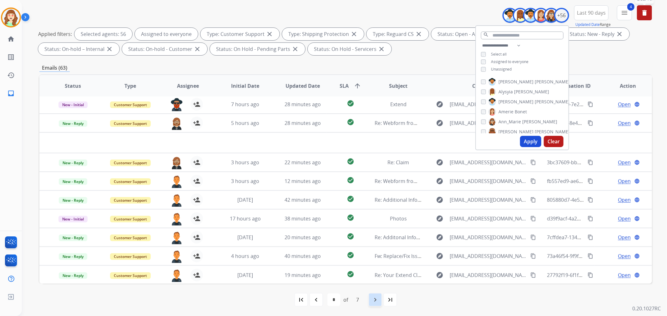
click at [373, 301] on mat-icon "navigate_next" at bounding box center [375, 300] width 8 height 8
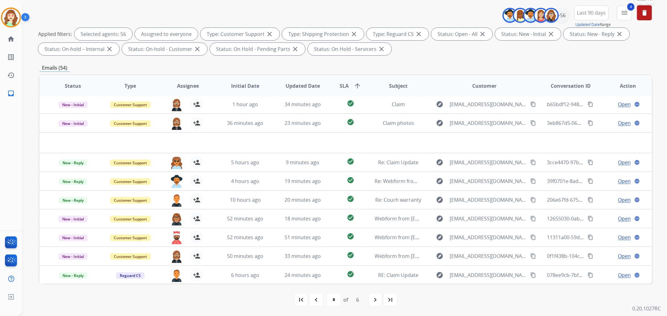
scroll to position [0, 0]
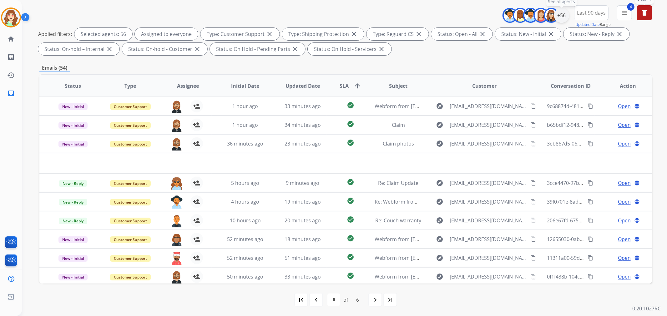
click at [559, 15] on div "+56" at bounding box center [561, 15] width 15 height 15
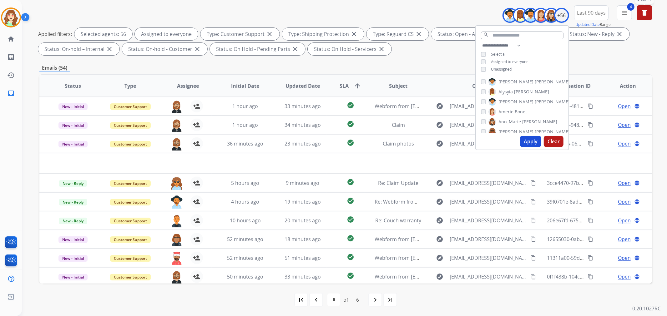
click at [555, 142] on button "Clear" at bounding box center [554, 141] width 20 height 11
select select "*"
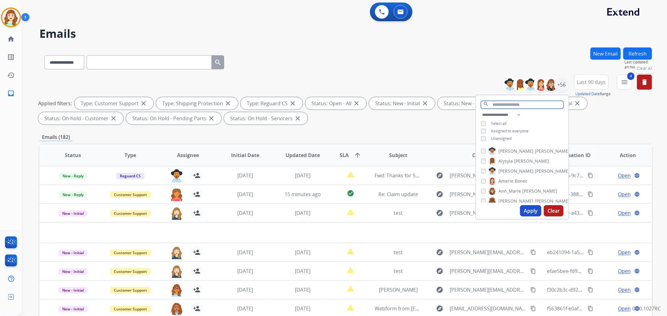
click at [502, 103] on input "text" at bounding box center [522, 105] width 83 height 8
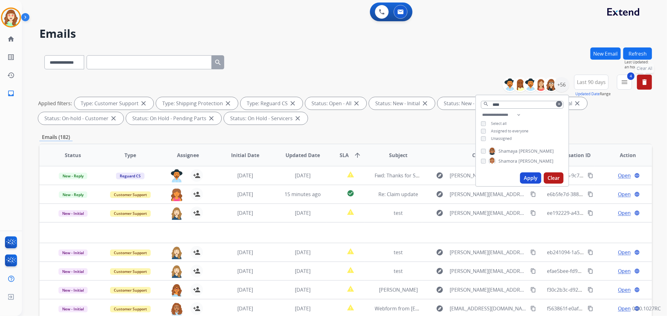
click at [533, 174] on button "Apply" at bounding box center [530, 178] width 21 height 11
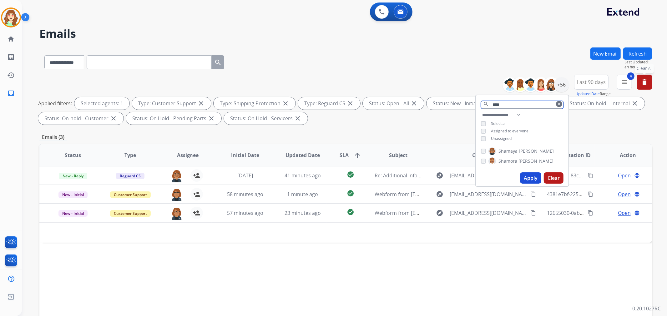
drag, startPoint x: 529, startPoint y: 104, endPoint x: 470, endPoint y: 104, distance: 59.1
click at [470, 104] on div "**********" at bounding box center [345, 101] width 613 height 53
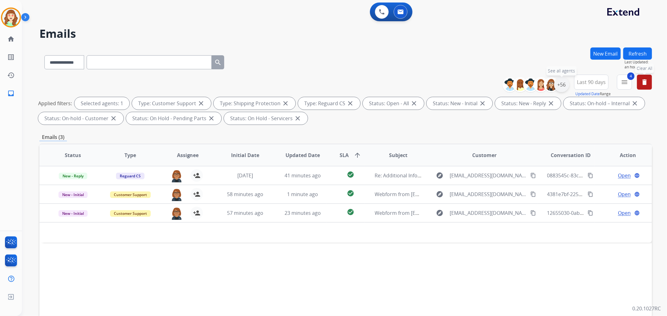
click at [559, 82] on div "+56" at bounding box center [561, 84] width 15 height 15
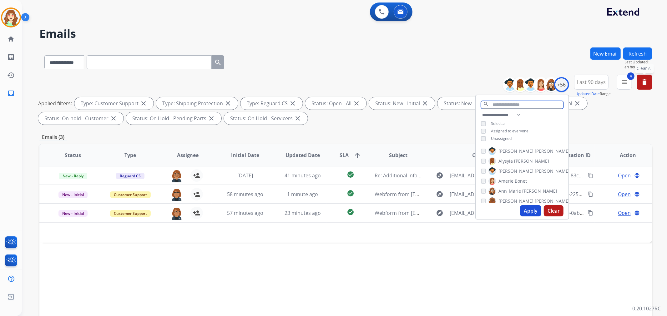
click at [508, 105] on input "text" at bounding box center [522, 105] width 83 height 8
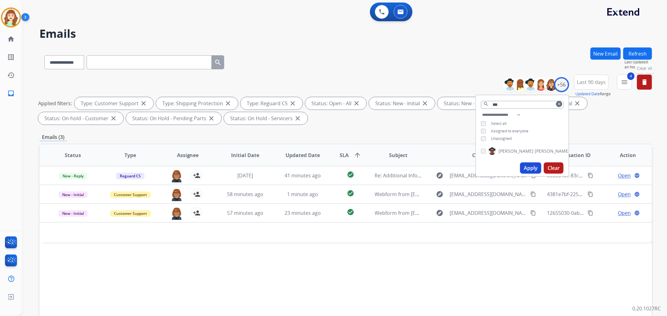
click at [528, 166] on button "Apply" at bounding box center [530, 168] width 21 height 11
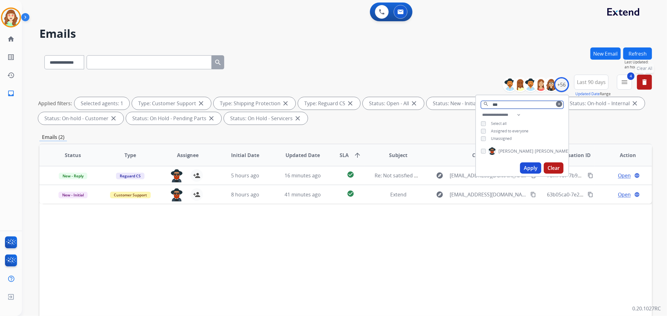
drag, startPoint x: 502, startPoint y: 105, endPoint x: 468, endPoint y: 104, distance: 33.8
click at [474, 105] on div "**********" at bounding box center [345, 101] width 613 height 53
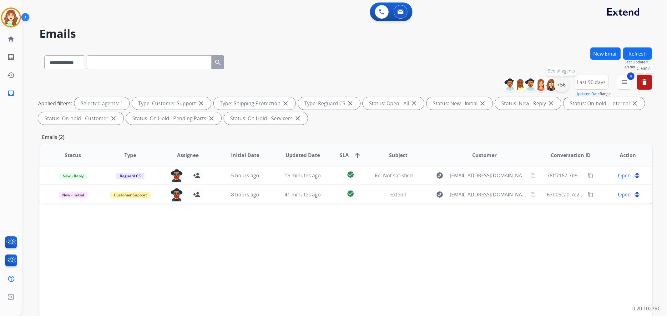
click at [563, 86] on div "+56" at bounding box center [561, 84] width 15 height 15
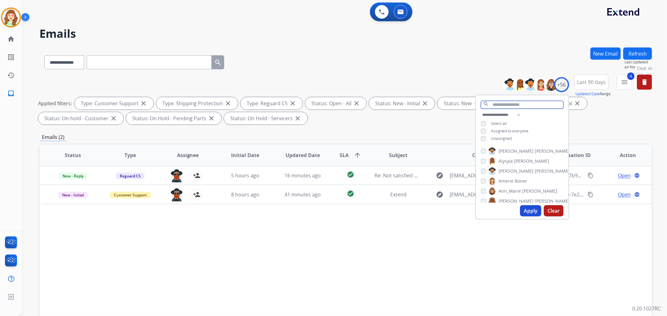
click at [504, 107] on input "text" at bounding box center [522, 105] width 83 height 8
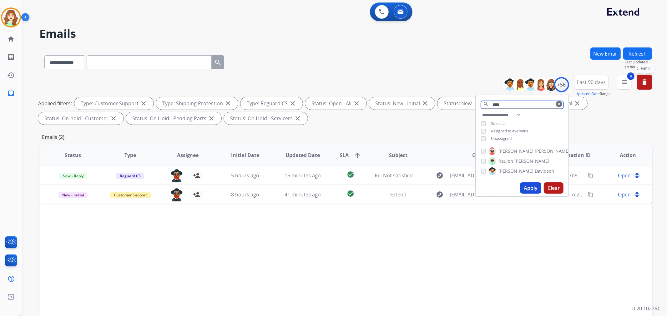
type input "****"
click at [528, 186] on button "Apply" at bounding box center [530, 188] width 21 height 11
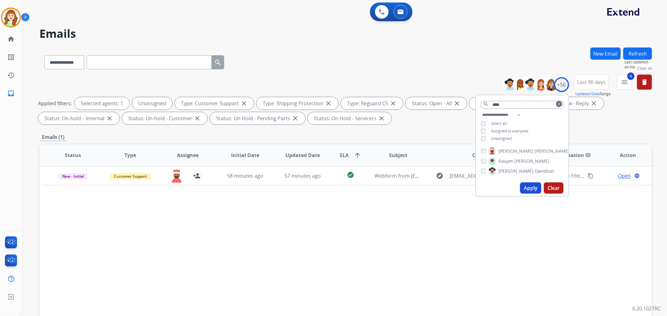
click at [526, 184] on button "Apply" at bounding box center [530, 188] width 21 height 11
click at [532, 186] on button "Apply" at bounding box center [530, 188] width 21 height 11
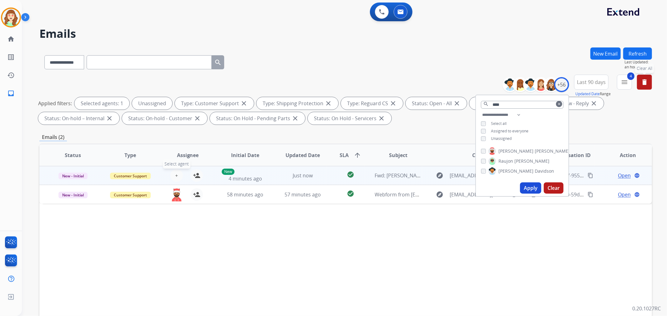
click at [173, 172] on button "+ Select agent" at bounding box center [176, 175] width 13 height 13
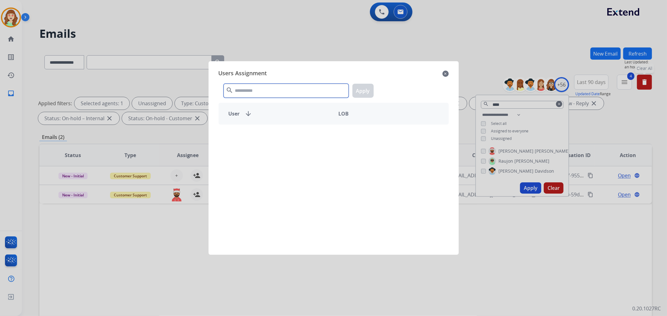
click at [287, 95] on input "text" at bounding box center [286, 91] width 125 height 14
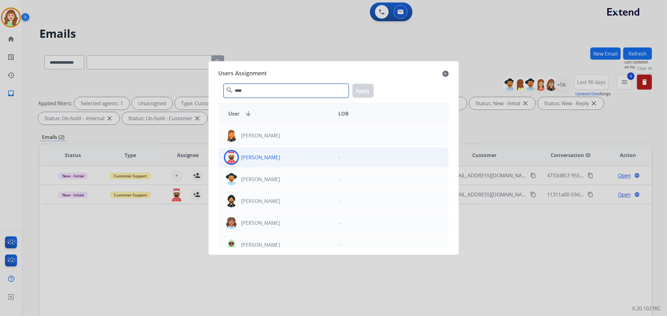
type input "****"
drag, startPoint x: 286, startPoint y: 157, endPoint x: 366, endPoint y: 104, distance: 96.4
click at [286, 157] on div "[PERSON_NAME]" at bounding box center [276, 157] width 115 height 15
click at [356, 91] on button "Apply" at bounding box center [362, 91] width 21 height 14
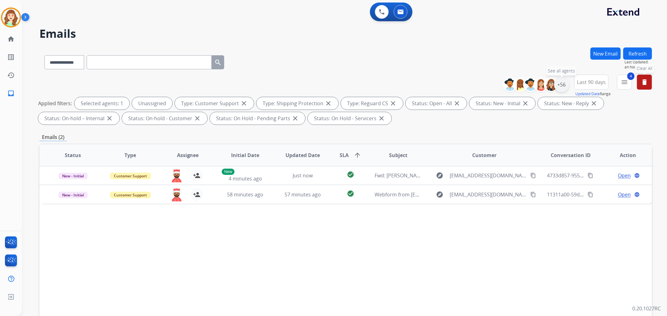
click at [565, 84] on div "+56" at bounding box center [561, 84] width 15 height 15
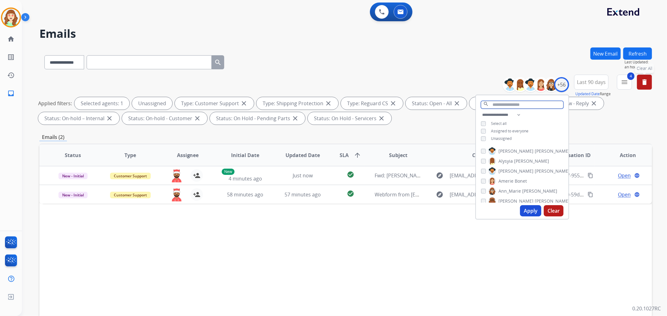
click at [507, 102] on input "text" at bounding box center [522, 105] width 83 height 8
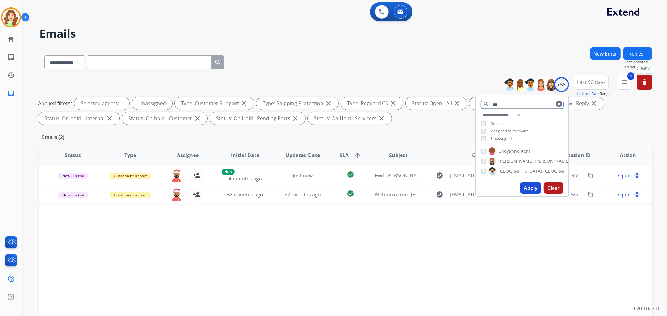
type input "***"
click at [531, 184] on button "Apply" at bounding box center [530, 188] width 21 height 11
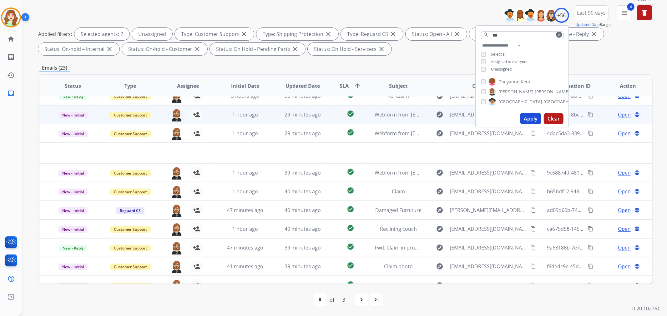
scroll to position [21, 0]
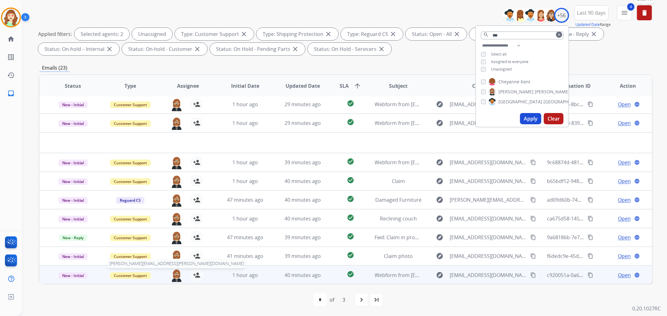
click at [177, 279] on img at bounding box center [176, 275] width 13 height 13
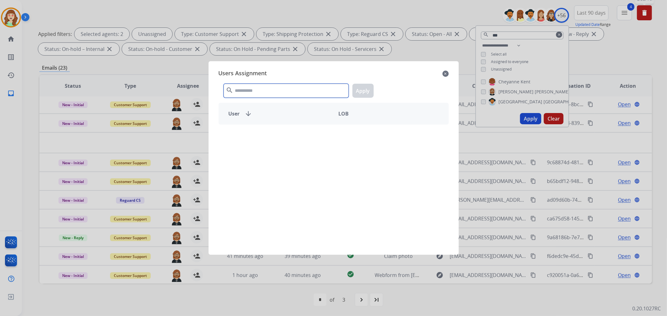
click at [286, 92] on input "text" at bounding box center [286, 91] width 125 height 14
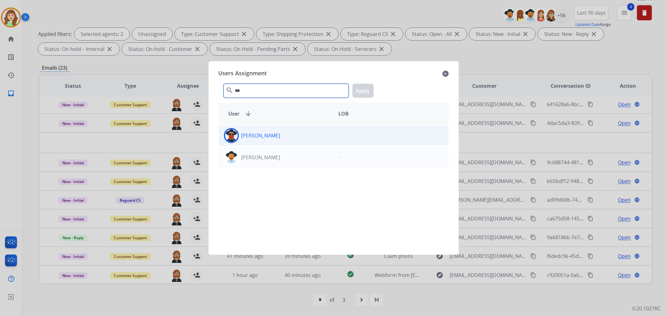
type input "***"
click at [286, 138] on div "[PERSON_NAME]" at bounding box center [276, 135] width 115 height 15
click at [361, 89] on button "Apply" at bounding box center [362, 91] width 21 height 14
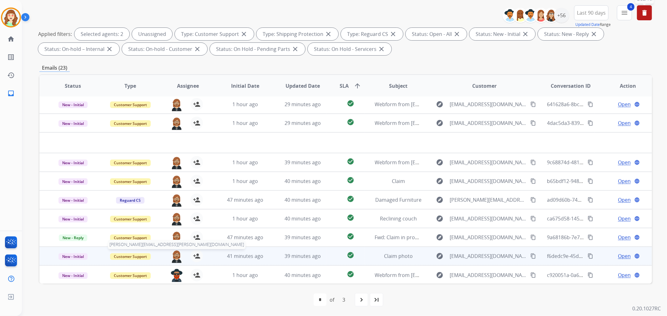
click at [178, 254] on img at bounding box center [176, 256] width 13 height 13
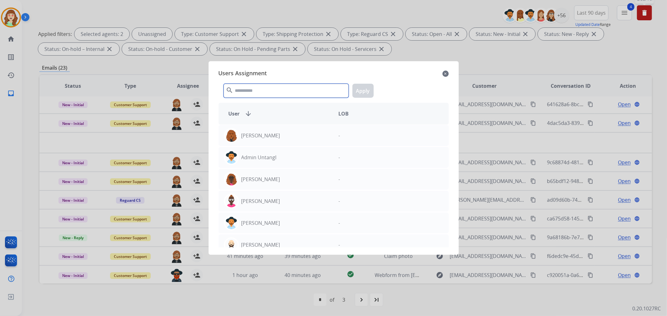
click at [284, 89] on input "text" at bounding box center [286, 91] width 125 height 14
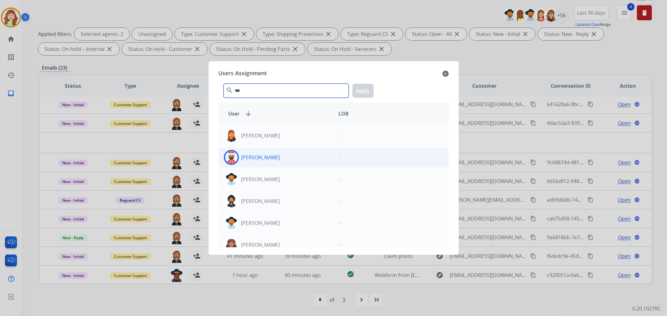
type input "***"
click at [277, 159] on div "[PERSON_NAME]" at bounding box center [276, 157] width 115 height 15
click at [360, 93] on button "Apply" at bounding box center [362, 91] width 21 height 14
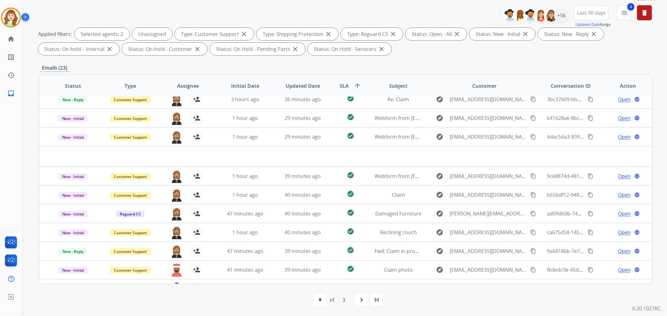
scroll to position [0, 0]
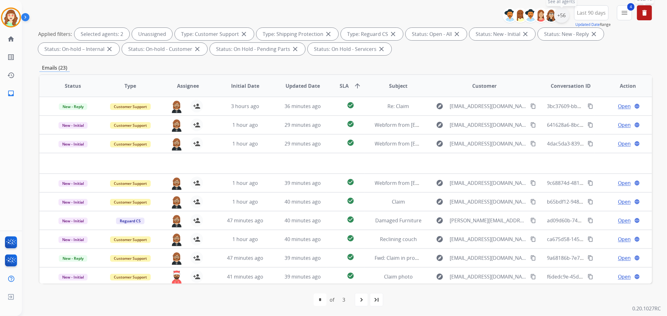
click at [561, 16] on div "+56" at bounding box center [561, 15] width 15 height 15
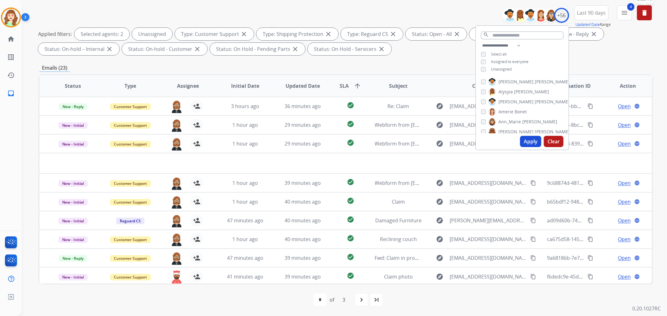
drag, startPoint x: 556, startPoint y: 141, endPoint x: 487, endPoint y: 8, distance: 149.9
click at [557, 141] on button "Clear" at bounding box center [554, 141] width 20 height 11
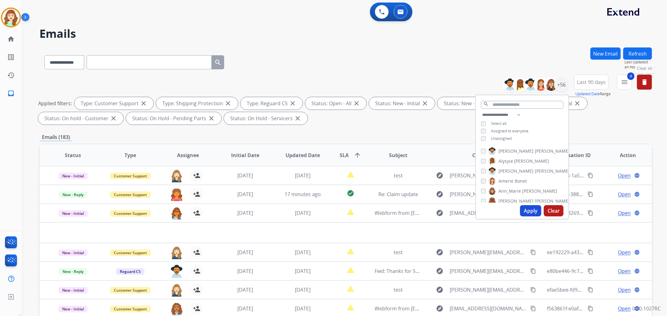
click at [468, 69] on div "**********" at bounding box center [345, 61] width 613 height 27
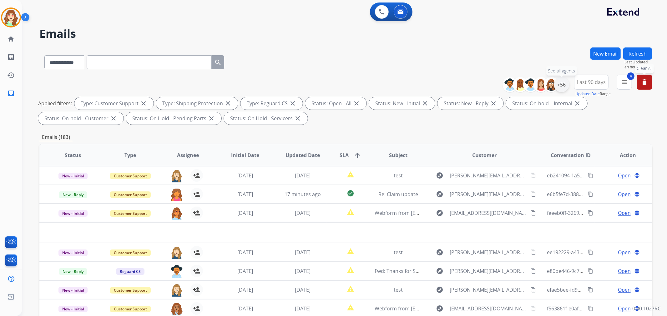
click at [557, 82] on div "+56" at bounding box center [561, 84] width 15 height 15
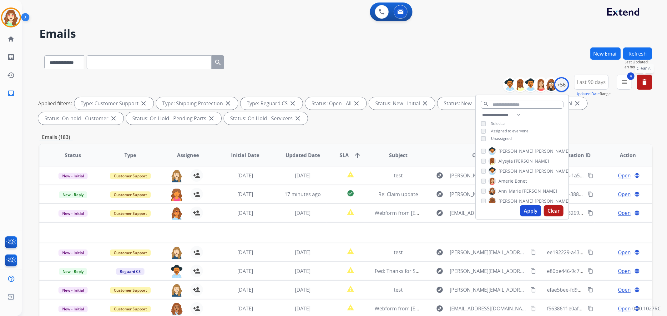
click at [479, 131] on div "**********" at bounding box center [522, 127] width 93 height 33
click at [528, 207] on button "Apply" at bounding box center [530, 210] width 21 height 11
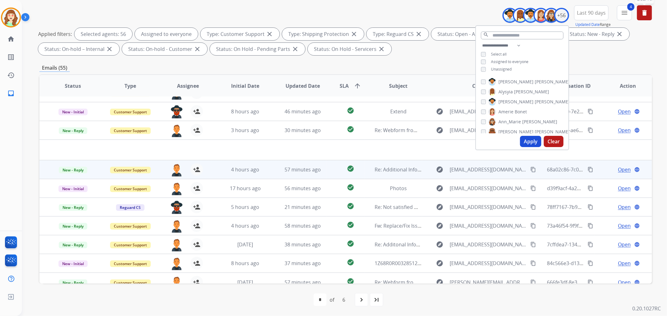
scroll to position [21, 0]
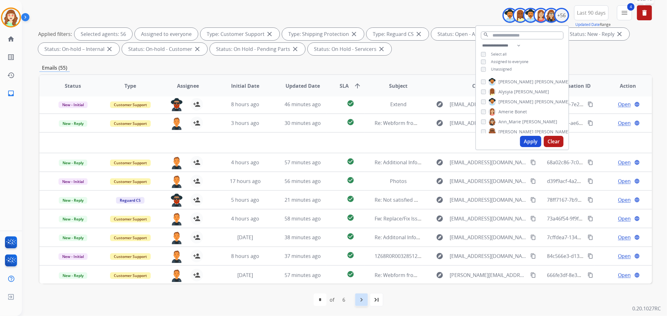
click at [359, 296] on mat-icon "navigate_next" at bounding box center [362, 300] width 8 height 8
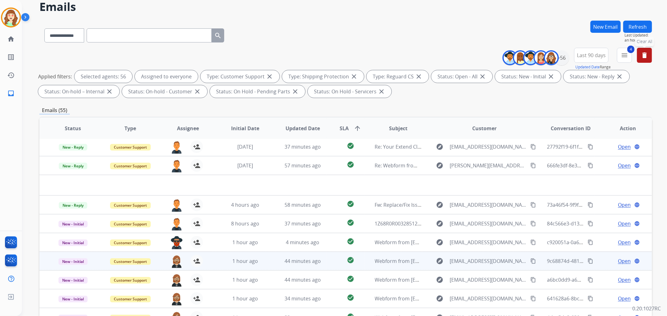
scroll to position [69, 0]
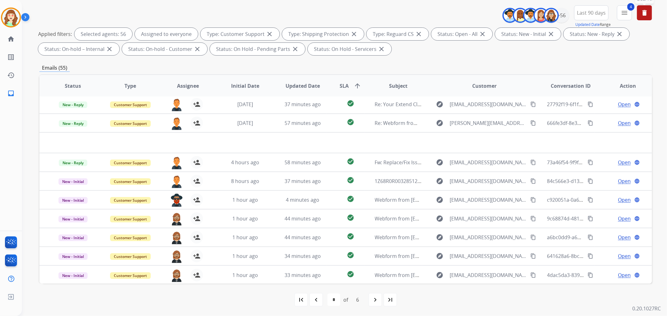
click at [374, 298] on mat-icon "navigate_next" at bounding box center [375, 300] width 8 height 8
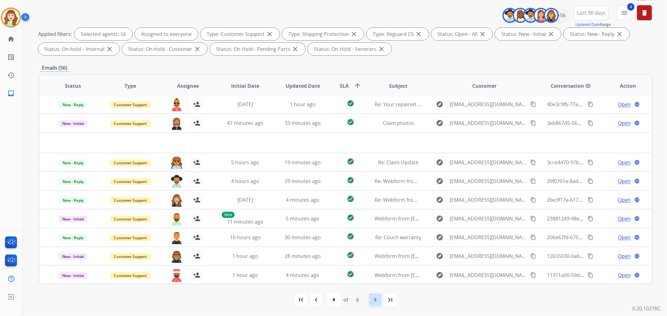
click at [371, 297] on div "navigate_next" at bounding box center [375, 300] width 14 height 14
